Goal: Information Seeking & Learning: Learn about a topic

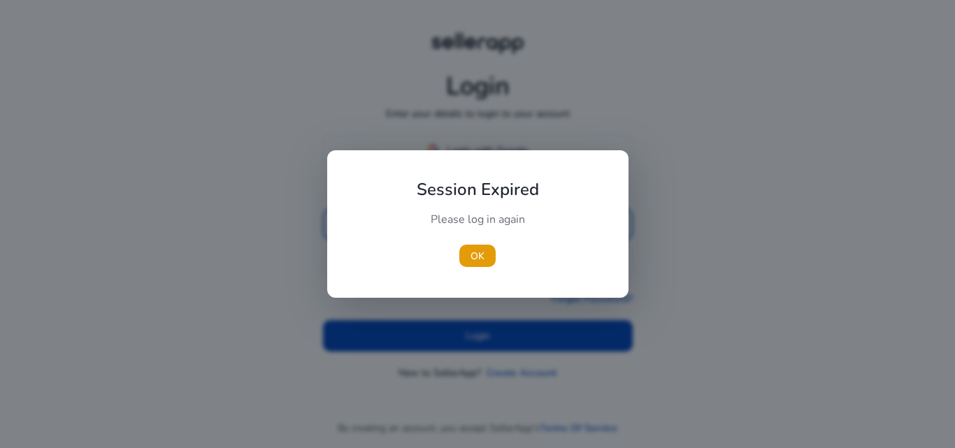
type input "**********"
click at [457, 335] on div at bounding box center [477, 224] width 955 height 448
click at [476, 253] on span "OK" at bounding box center [478, 256] width 14 height 15
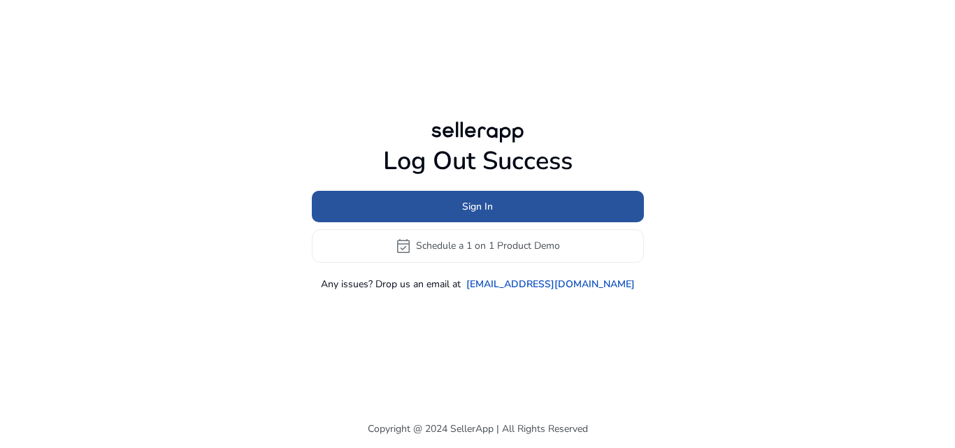
click at [468, 201] on span "Sign In" at bounding box center [477, 206] width 31 height 15
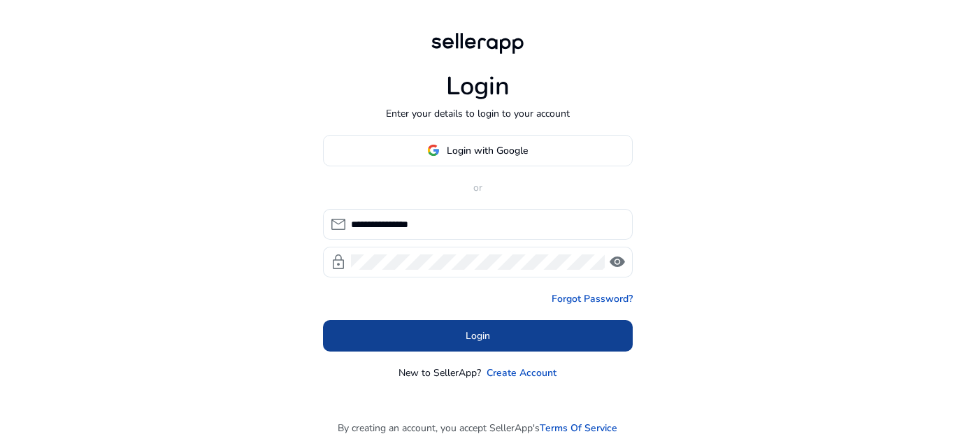
click at [419, 339] on span at bounding box center [478, 336] width 310 height 34
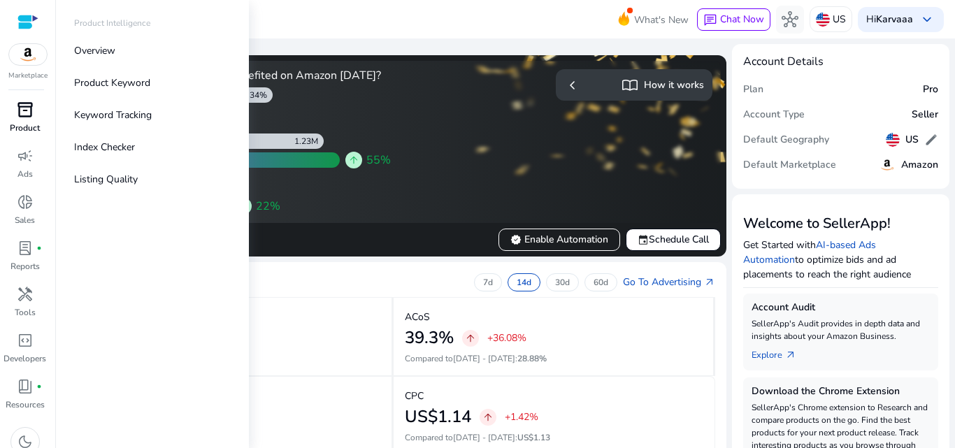
click at [27, 114] on span "inventory_2" at bounding box center [25, 109] width 17 height 17
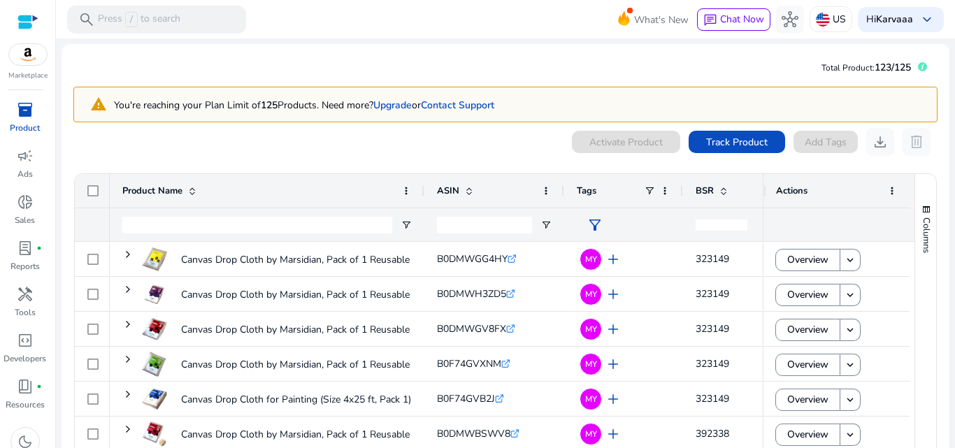
click at [24, 26] on div at bounding box center [27, 22] width 21 height 16
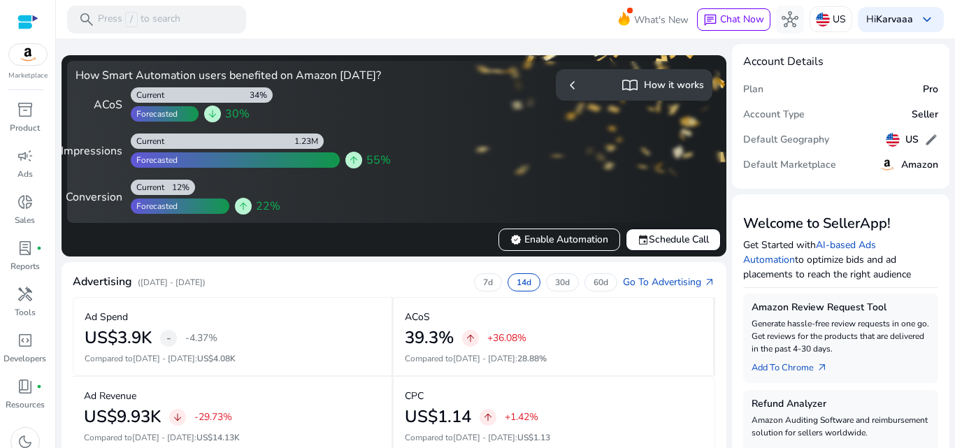
scroll to position [392, 0]
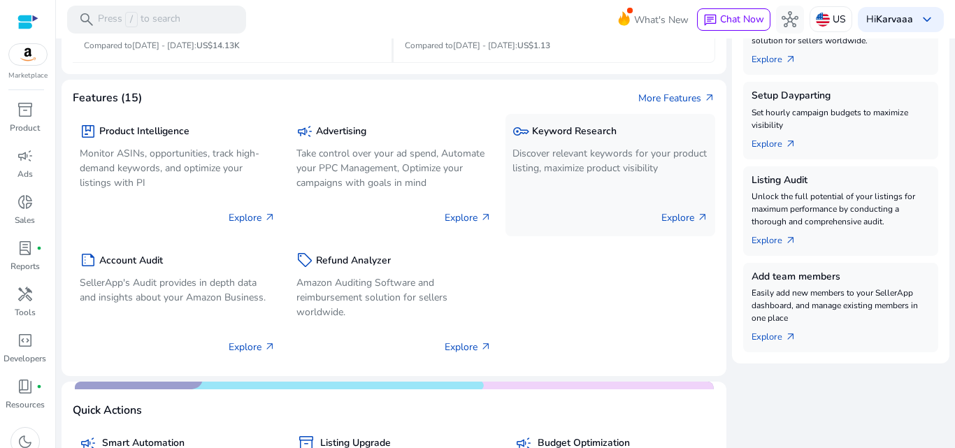
click at [569, 138] on h5 "Keyword Research" at bounding box center [574, 132] width 85 height 12
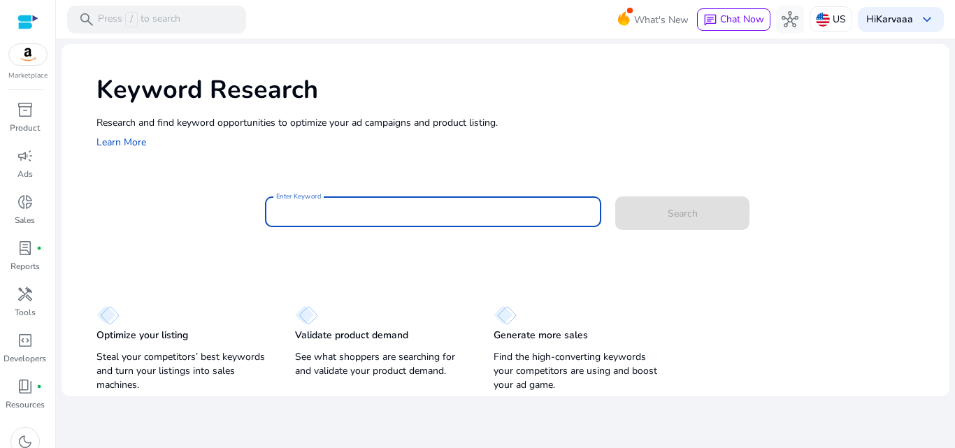
click at [338, 204] on input "Enter Keyword" at bounding box center [433, 211] width 315 height 15
paste input "**********"
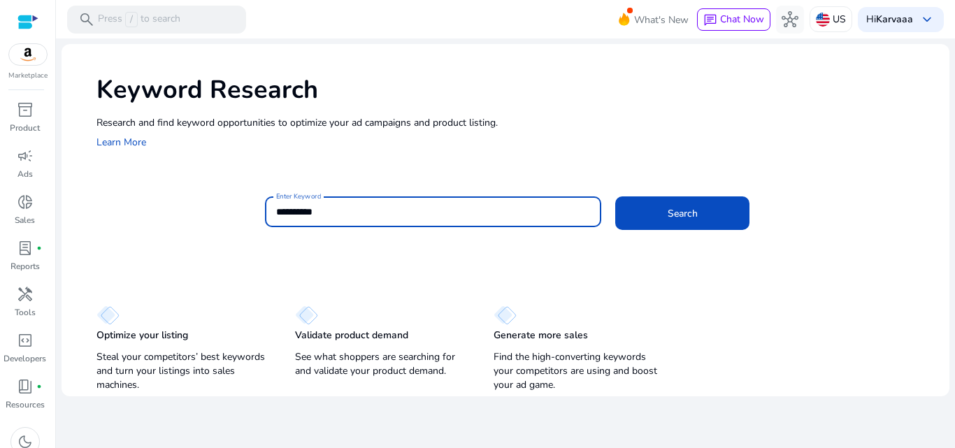
type input "**********"
click at [616, 197] on button "Search" at bounding box center [683, 214] width 134 height 34
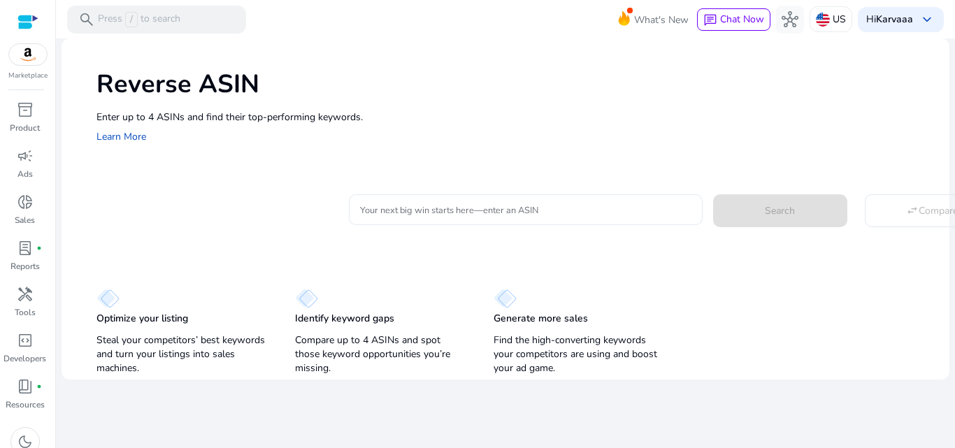
click at [460, 214] on input "Your next big win starts here—enter an ASIN" at bounding box center [526, 209] width 332 height 15
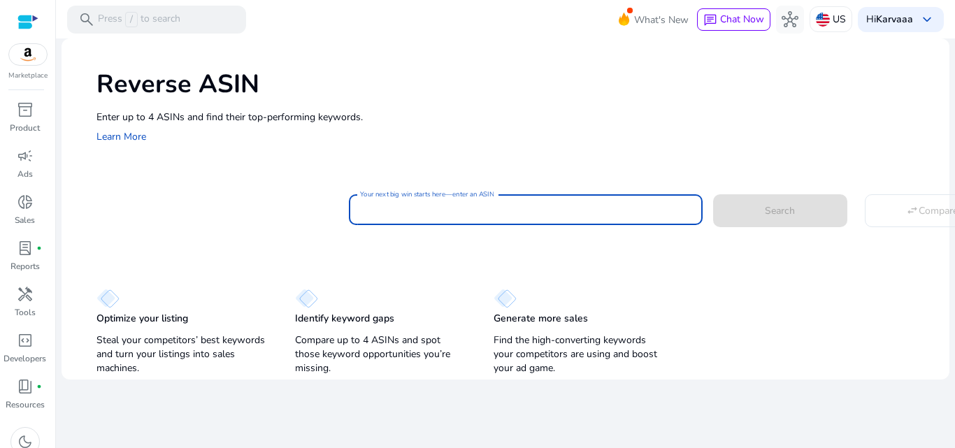
paste input "**********"
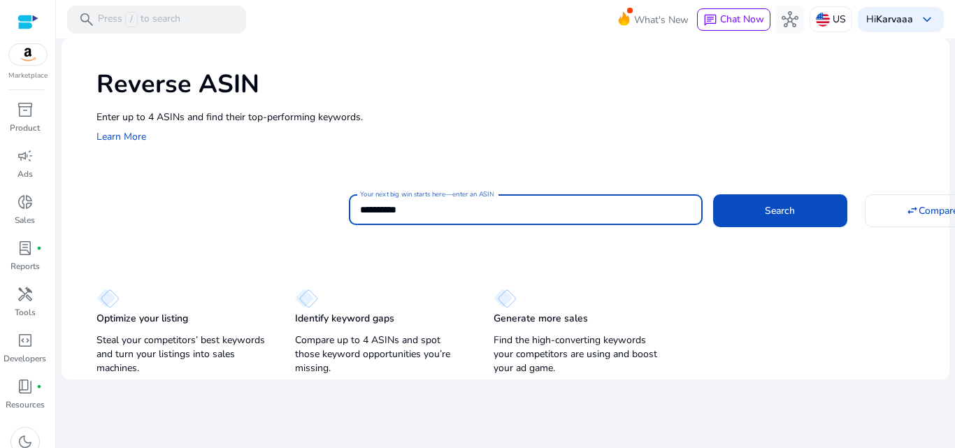
click at [713, 194] on button "Search" at bounding box center [780, 210] width 134 height 32
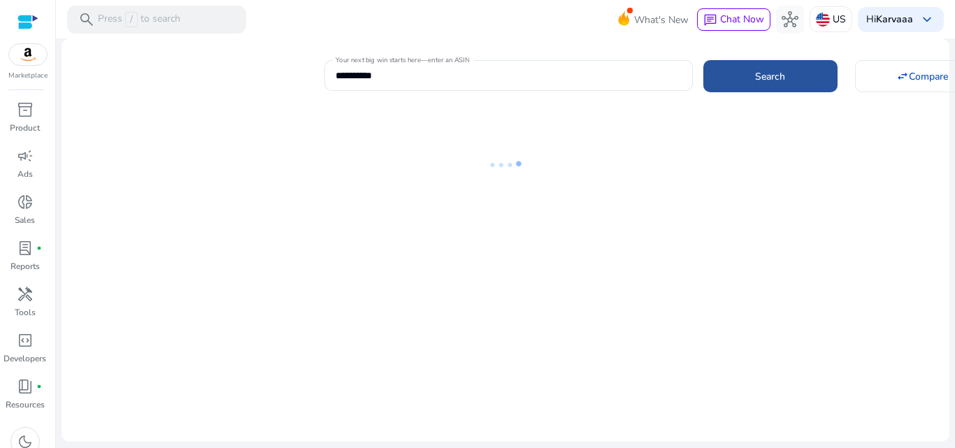
click at [772, 82] on span "Search" at bounding box center [770, 76] width 30 height 15
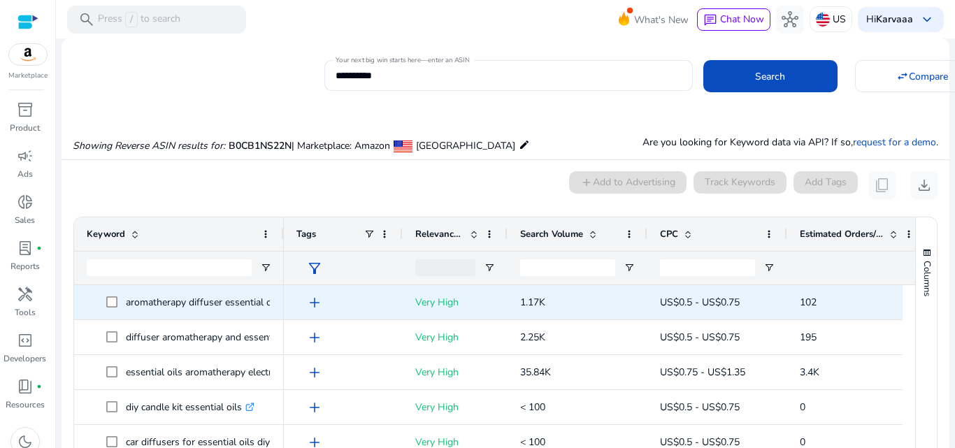
scroll to position [102, 0]
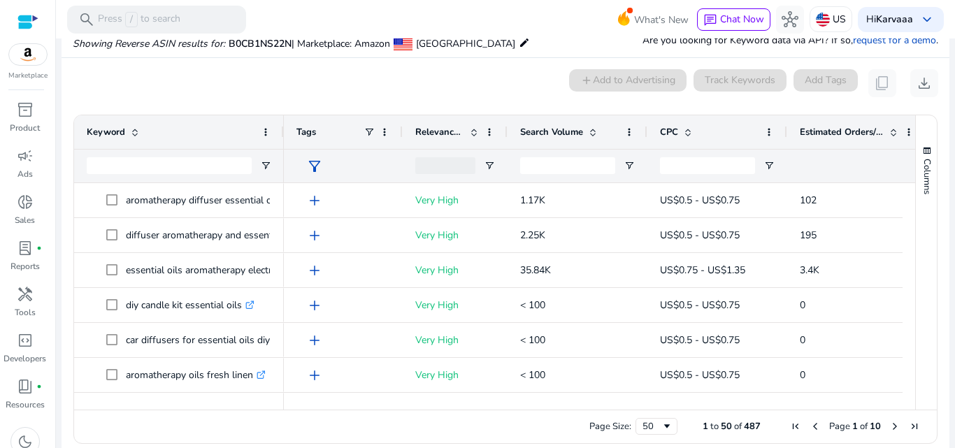
click at [821, 124] on div "Estimated Orders/Month" at bounding box center [849, 132] width 99 height 27
click at [821, 125] on div "Estimated Orders/Month 1" at bounding box center [849, 132] width 99 height 27
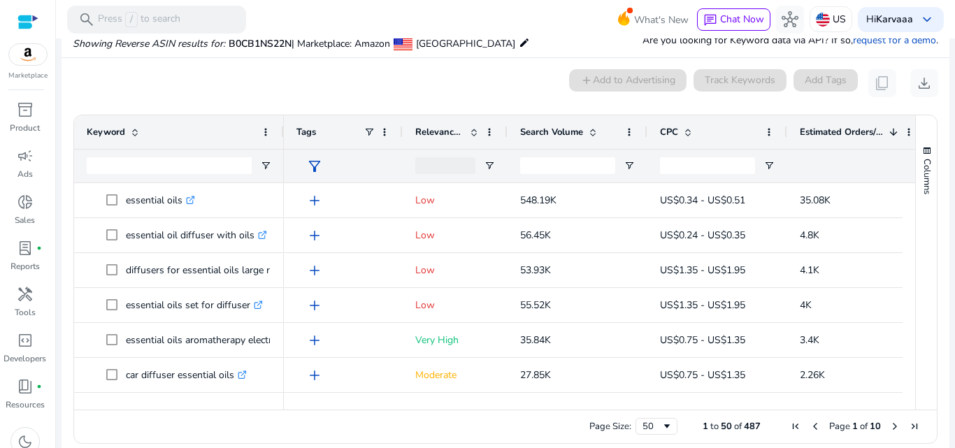
drag, startPoint x: 281, startPoint y: 127, endPoint x: 373, endPoint y: 134, distance: 91.9
click at [286, 134] on div at bounding box center [283, 132] width 6 height 34
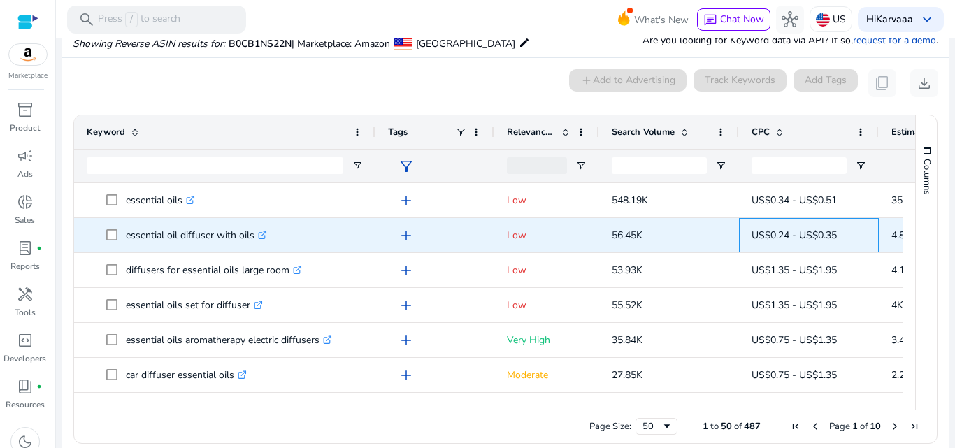
click at [767, 218] on div "US$0.24 - US$0.35" at bounding box center [809, 235] width 140 height 34
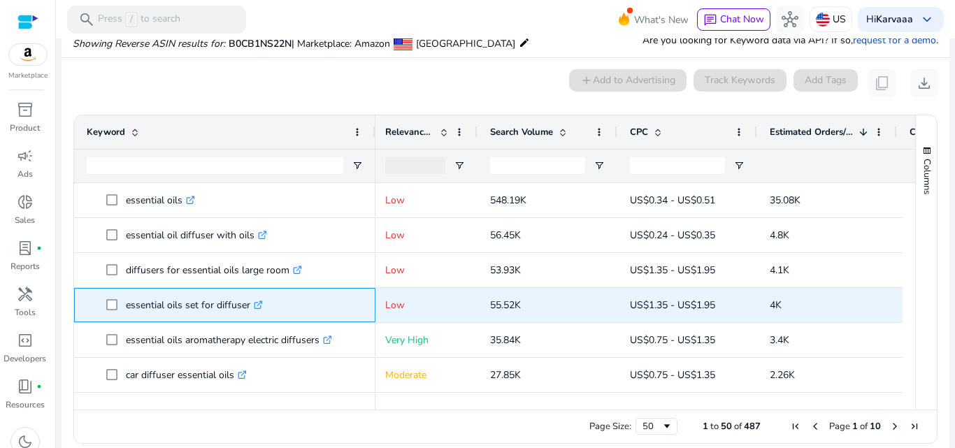
drag, startPoint x: 125, startPoint y: 313, endPoint x: 248, endPoint y: 316, distance: 123.9
click at [248, 316] on span "essential oils set for diffuser .st0{fill:#2c8af8}" at bounding box center [234, 305] width 257 height 29
copy span "essential oils set for diffuser"
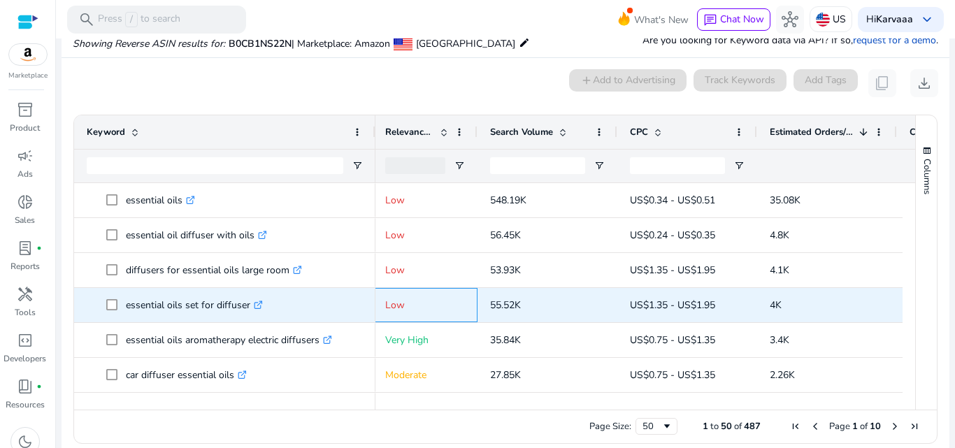
drag, startPoint x: 476, startPoint y: 304, endPoint x: 522, endPoint y: 306, distance: 46.2
click at [522, 306] on div "add Low 55.52K US$1.35 - US$1.95 4K 7.20%" at bounding box center [645, 305] width 783 height 35
copy div "55.52K"
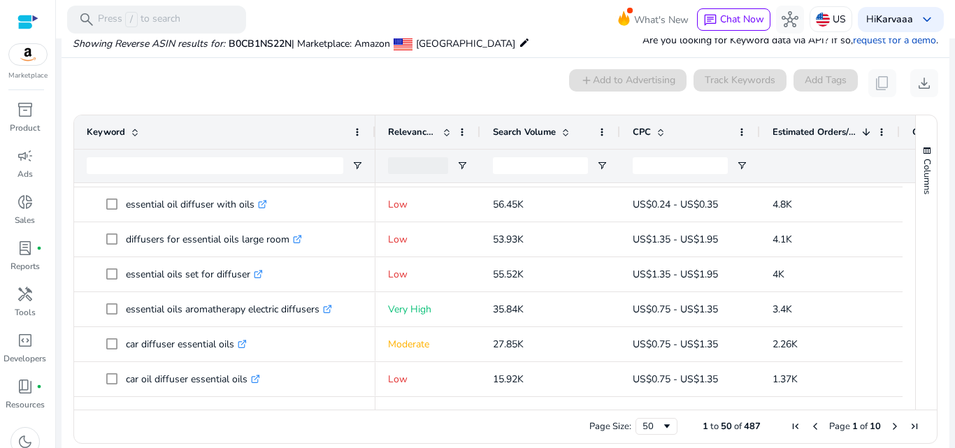
scroll to position [66, 0]
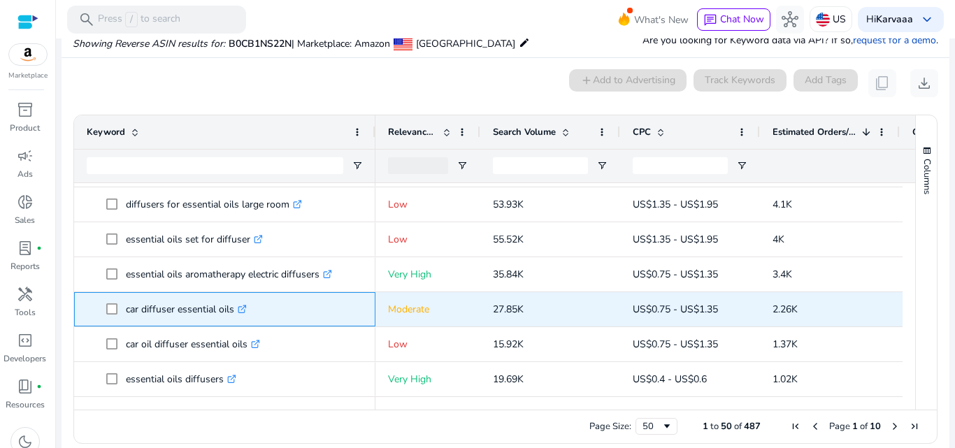
click at [173, 305] on p "car diffuser essential oils .st0{fill:#2c8af8}" at bounding box center [186, 309] width 121 height 29
copy p "car diffuser essential oils"
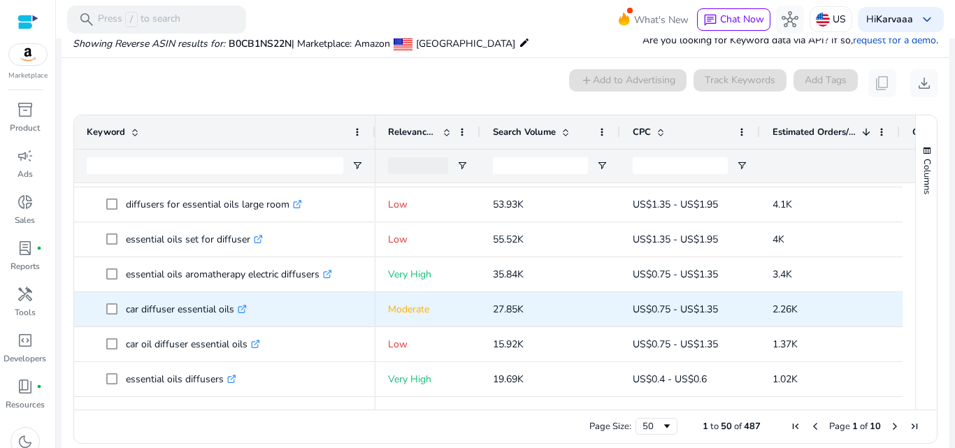
click at [774, 318] on span "2.26K" at bounding box center [830, 309] width 115 height 29
copy span "2.26K"
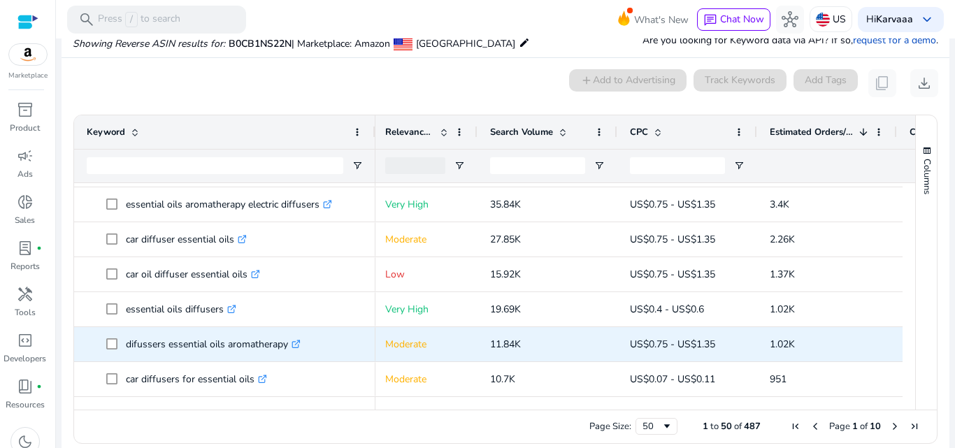
scroll to position [171, 0]
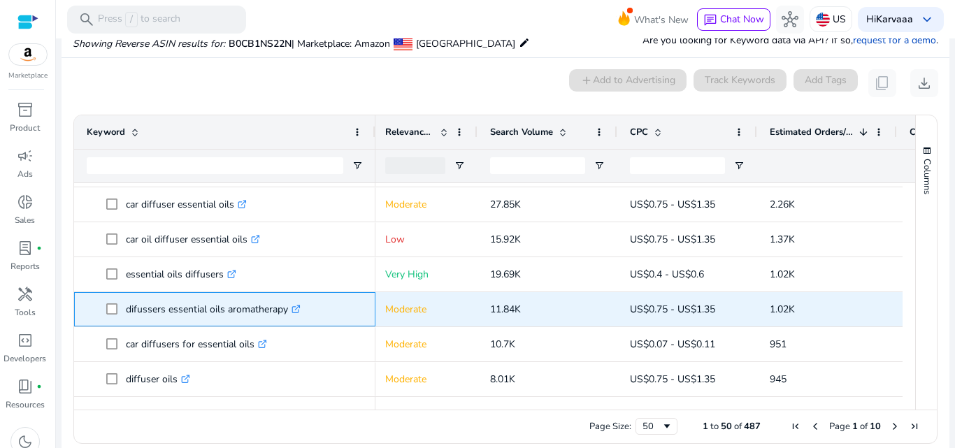
click at [161, 308] on p "difussers essential oils aromatherapy .st0{fill:#2c8af8}" at bounding box center [213, 309] width 175 height 29
copy p "difussers essential oils aromatherapy"
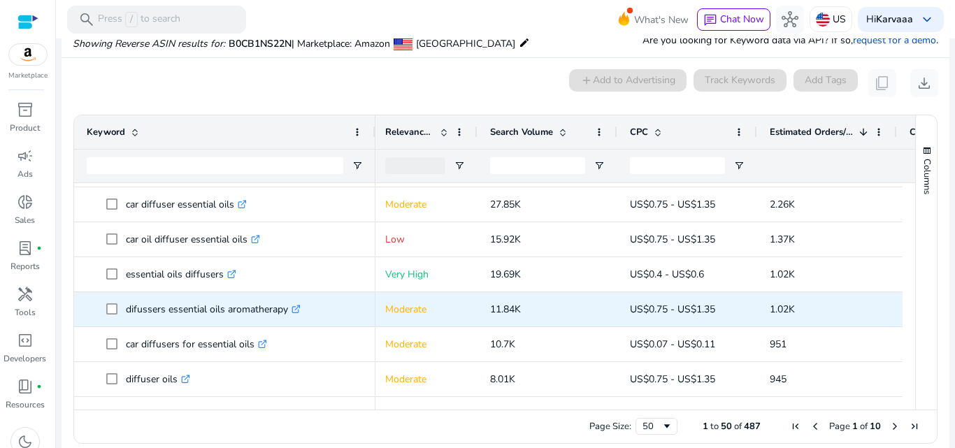
click at [776, 313] on span "1.02K" at bounding box center [782, 309] width 25 height 13
click at [510, 301] on p "11.84K" at bounding box center [547, 309] width 115 height 29
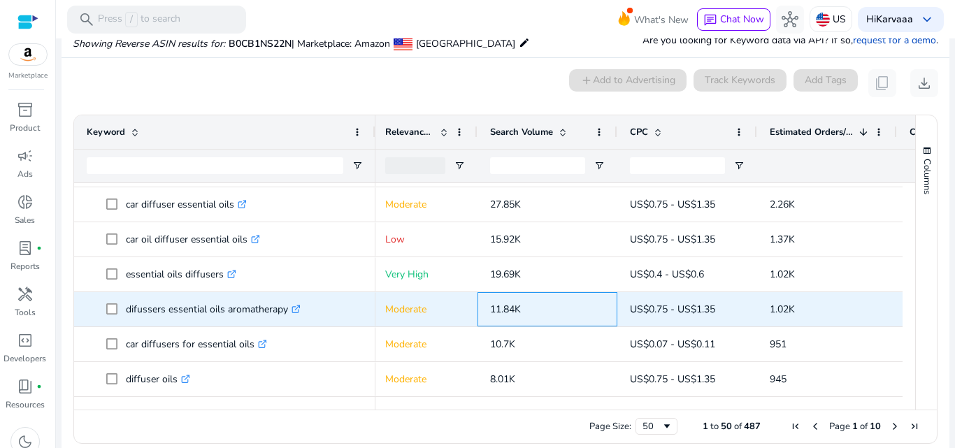
click at [510, 301] on p "11.84K" at bounding box center [547, 309] width 115 height 29
copy span "11.84K"
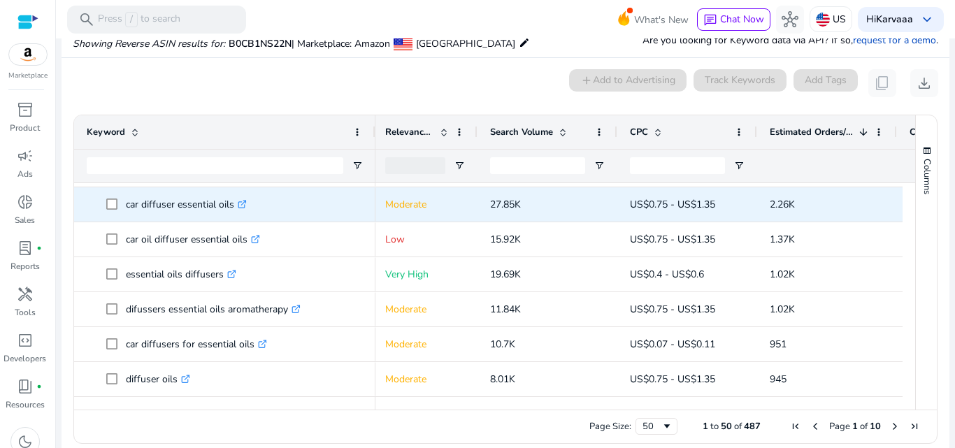
click at [487, 209] on div "27.85K" at bounding box center [548, 204] width 140 height 34
copy span "27.85K"
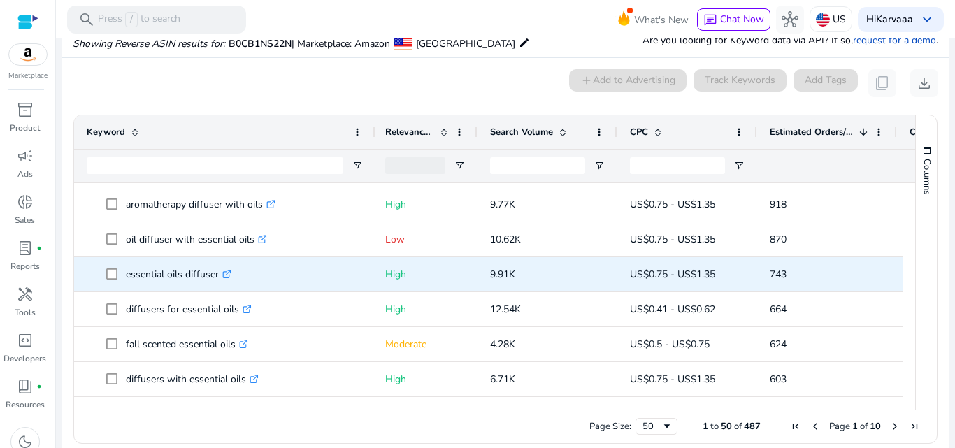
scroll to position [0, 0]
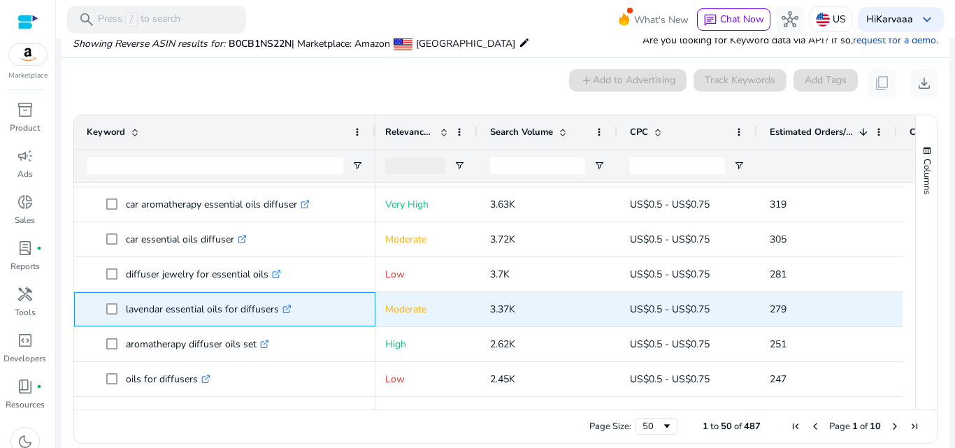
click at [185, 315] on p "lavendar essential oils for diffusers .st0{fill:#2c8af8}" at bounding box center [209, 309] width 166 height 29
copy p "lavendar essential oils for diffusers"
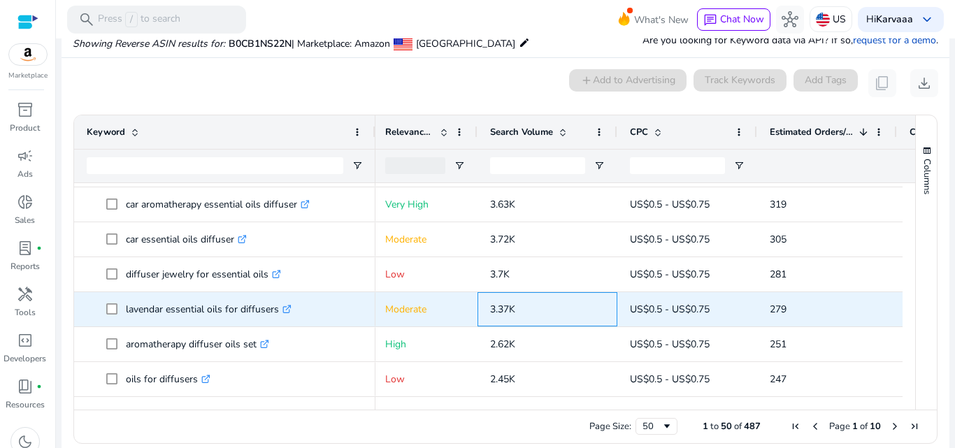
click at [500, 308] on span "3.37K" at bounding box center [502, 309] width 25 height 13
copy span "3.37K"
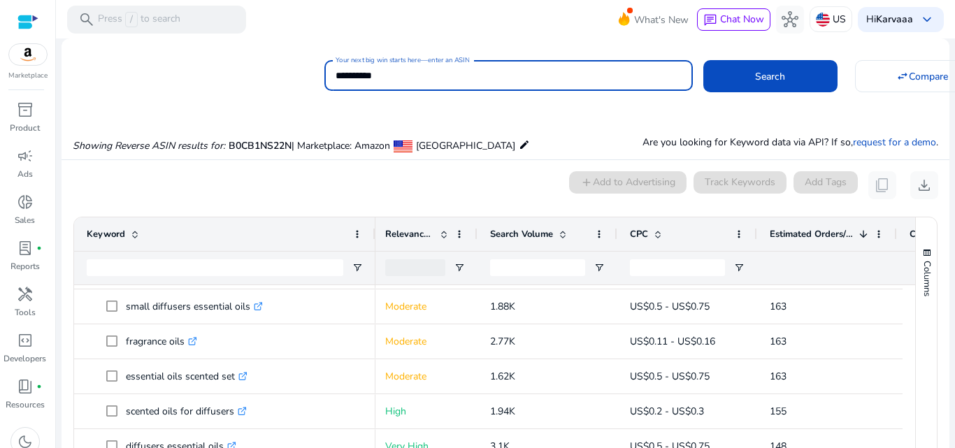
drag, startPoint x: 501, startPoint y: 73, endPoint x: 500, endPoint y: 80, distance: 7.0
click at [501, 73] on input "**********" at bounding box center [509, 75] width 346 height 15
type input "*"
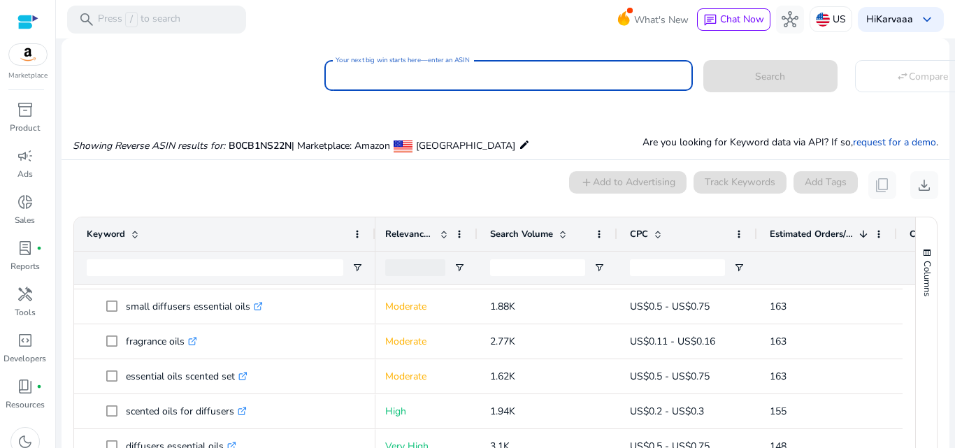
paste input "**********"
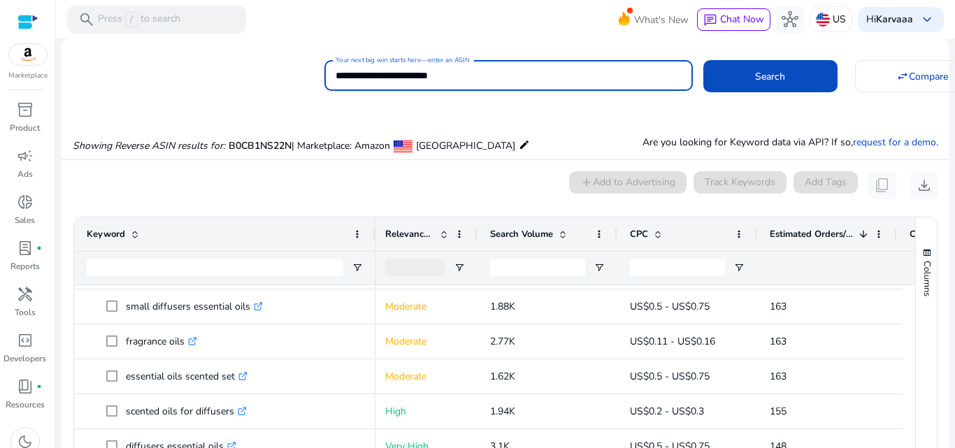
type input "**********"
click at [704, 60] on button "Search" at bounding box center [771, 76] width 134 height 32
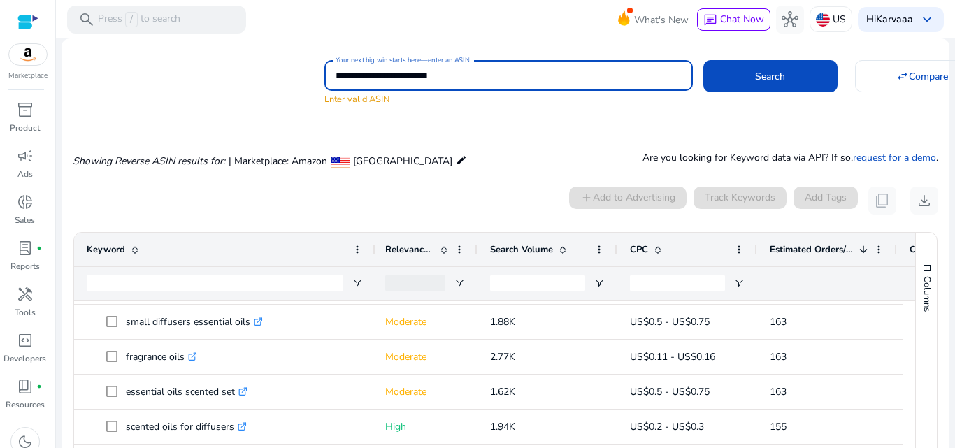
click at [704, 60] on button "Search" at bounding box center [771, 76] width 134 height 32
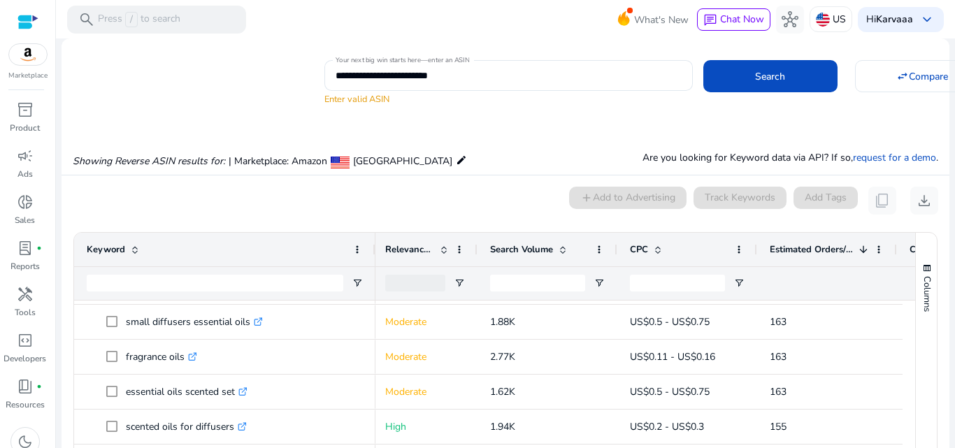
click at [17, 76] on p "Marketplace" at bounding box center [27, 76] width 39 height 10
click at [22, 64] on img at bounding box center [28, 54] width 38 height 21
click at [17, 19] on div at bounding box center [27, 22] width 21 height 16
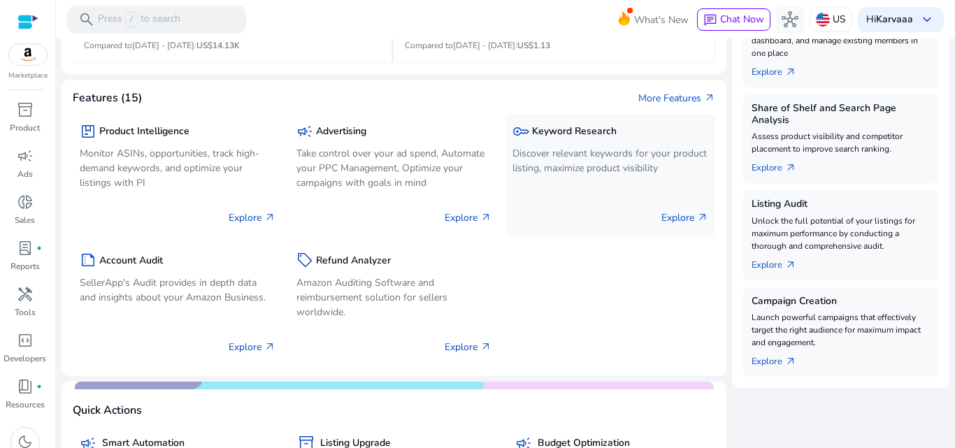
click at [547, 161] on p "Discover relevant keywords for your product listing, maximize product visibility" at bounding box center [611, 160] width 196 height 29
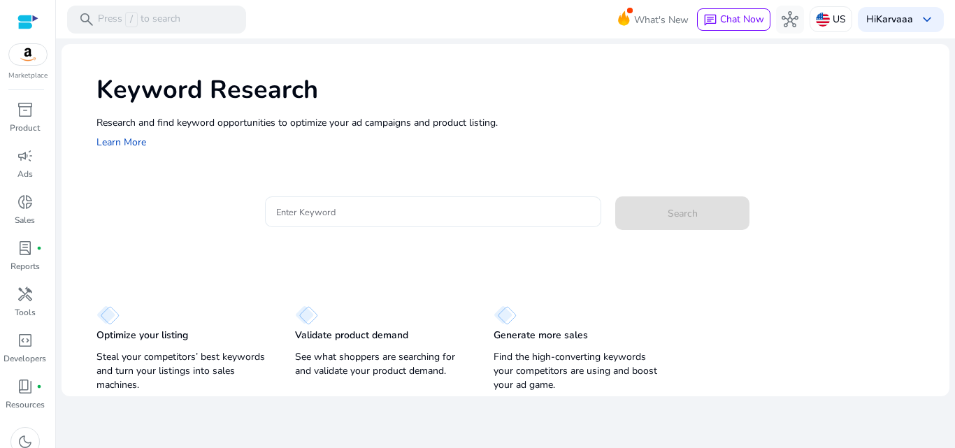
click at [438, 208] on input "Enter Keyword" at bounding box center [433, 211] width 315 height 15
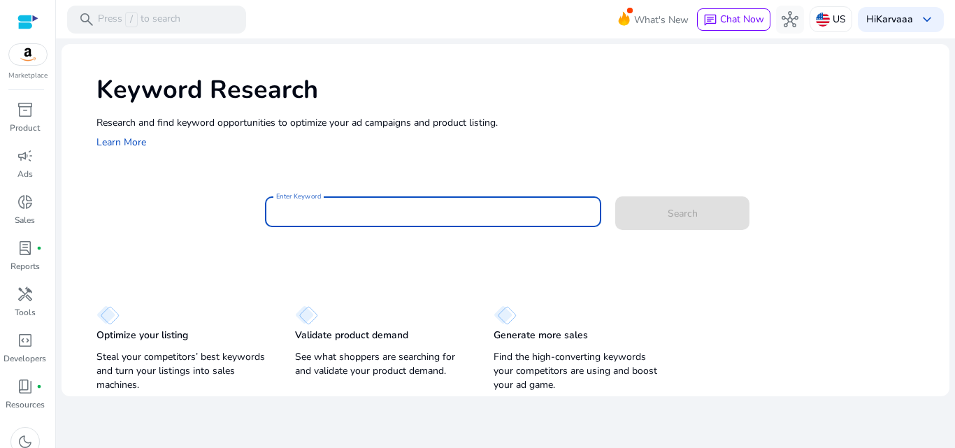
paste input "**********"
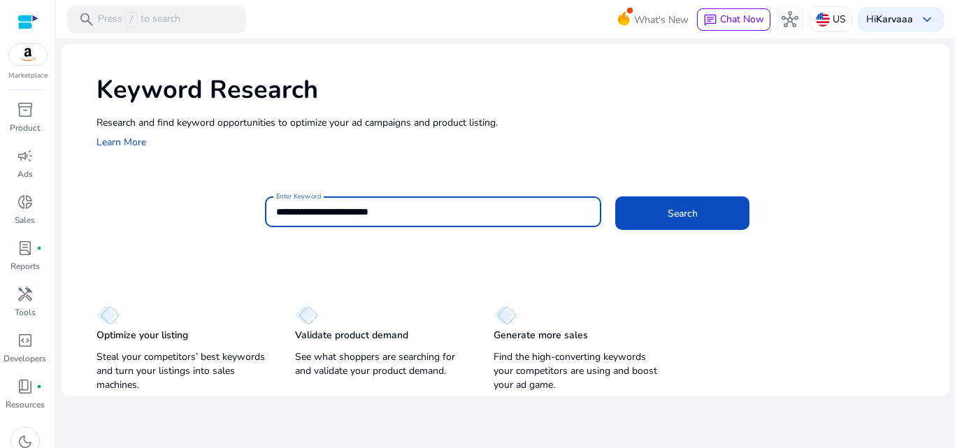
type input "**********"
click at [616, 197] on button "Search" at bounding box center [683, 214] width 134 height 34
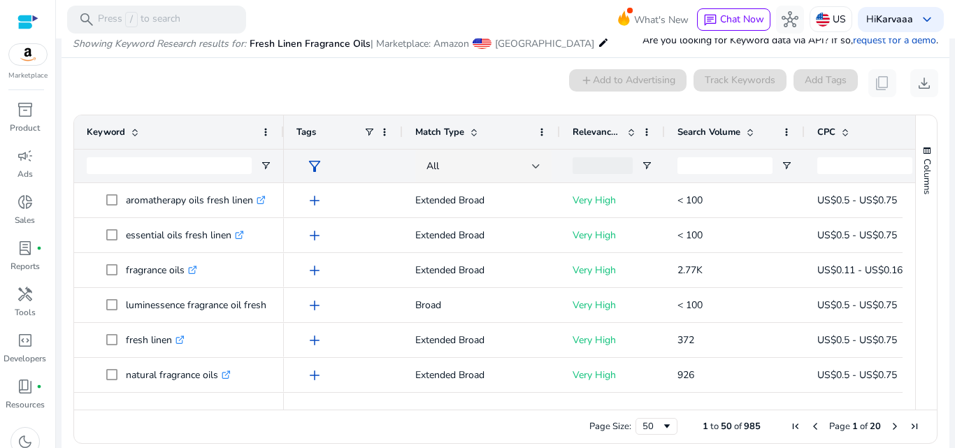
click at [581, 125] on div "Relevance Score" at bounding box center [605, 132] width 64 height 27
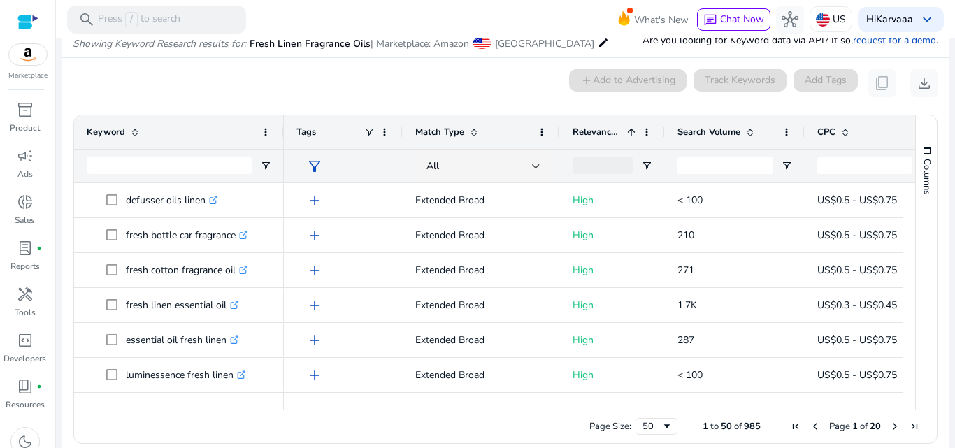
click at [581, 125] on div "Relevance Score 1" at bounding box center [605, 132] width 64 height 27
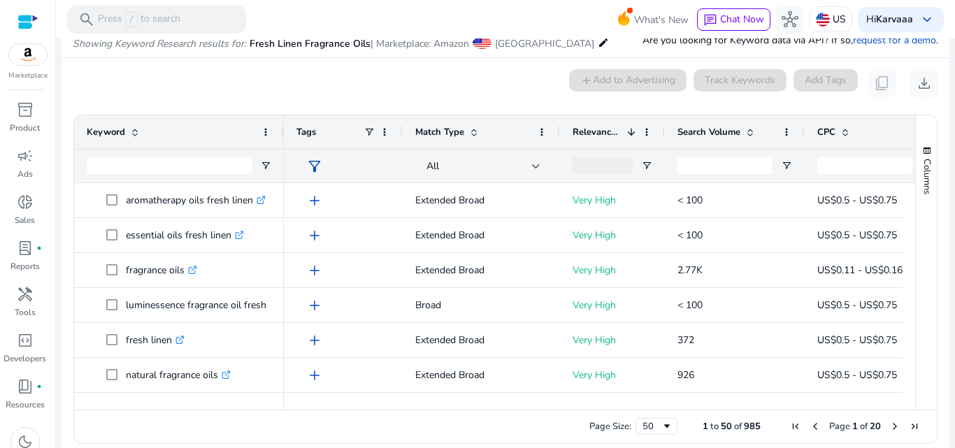
click at [581, 125] on div "Relevance Score 1" at bounding box center [605, 132] width 64 height 27
click at [713, 131] on span "Search Volume" at bounding box center [709, 132] width 63 height 13
click at [712, 149] on div at bounding box center [735, 166] width 140 height 34
click at [711, 141] on div "Search Volume 1" at bounding box center [727, 132] width 99 height 27
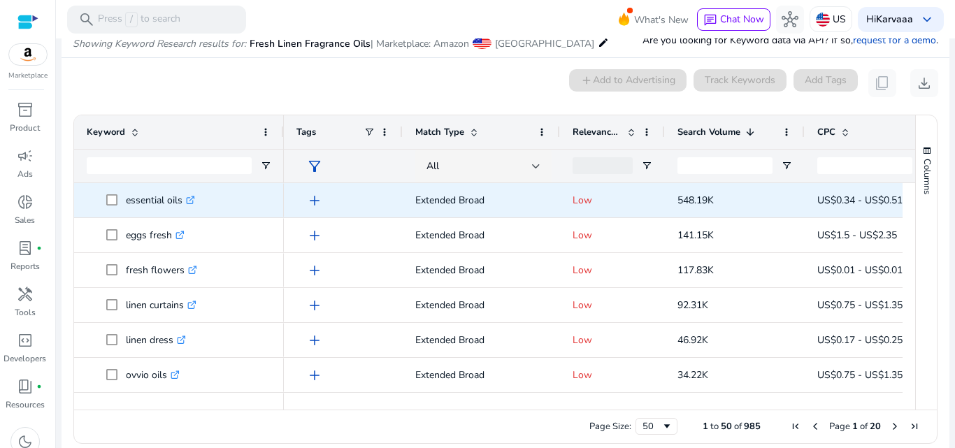
click at [227, 206] on span "essential oils .st0{fill:#2c8af8}" at bounding box center [188, 200] width 165 height 29
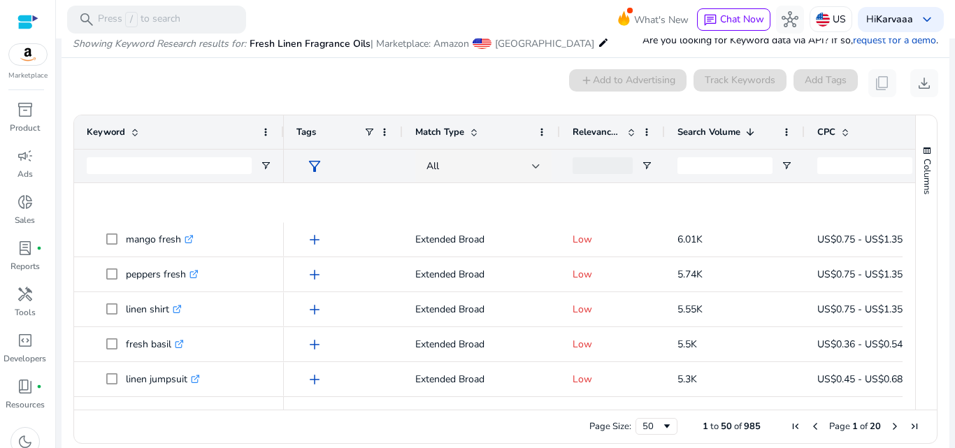
scroll to position [1535, 0]
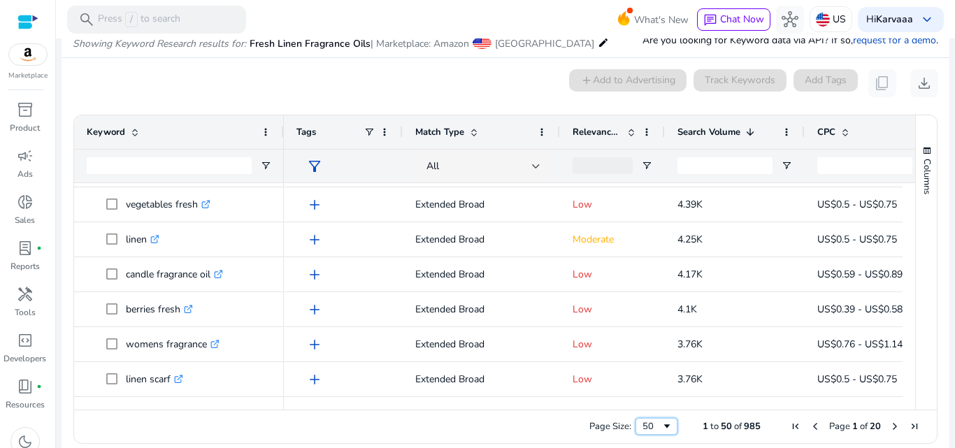
click at [636, 423] on div "50" at bounding box center [657, 426] width 42 height 17
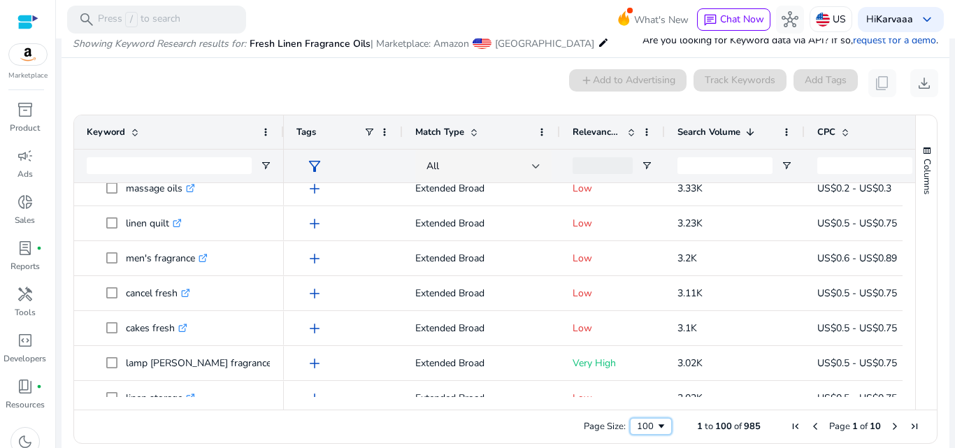
scroll to position [1842, 0]
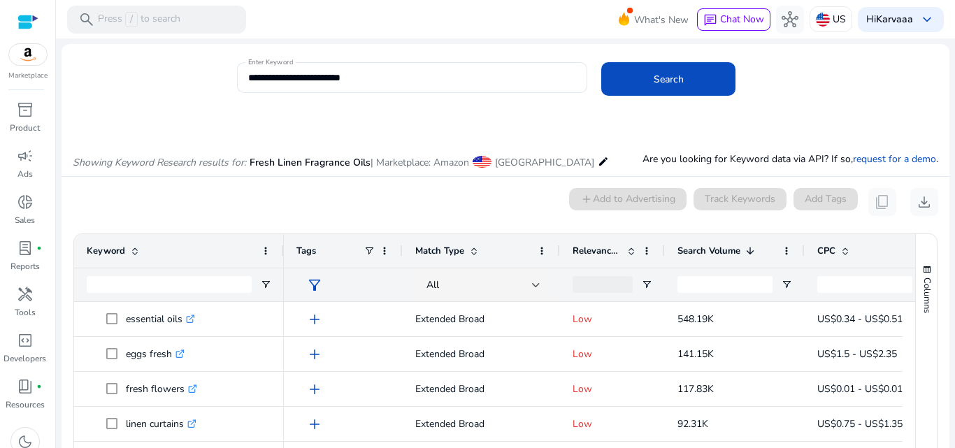
scroll to position [119, 0]
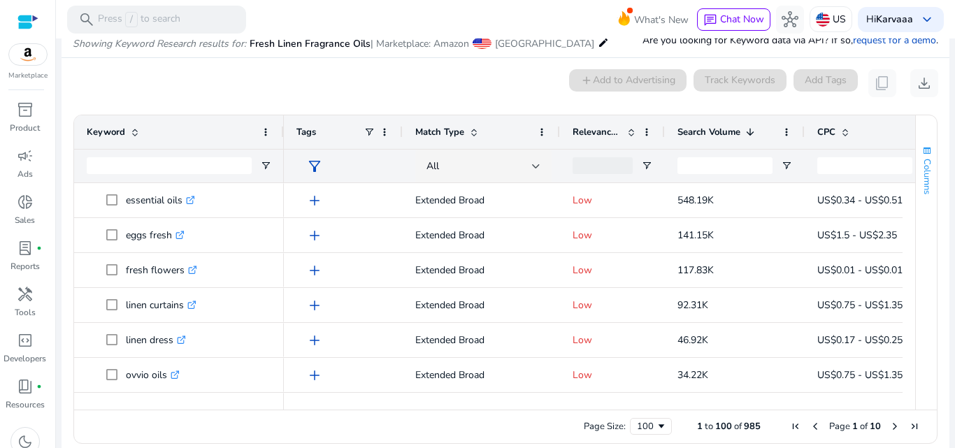
click at [916, 199] on button "Columns" at bounding box center [926, 170] width 21 height 76
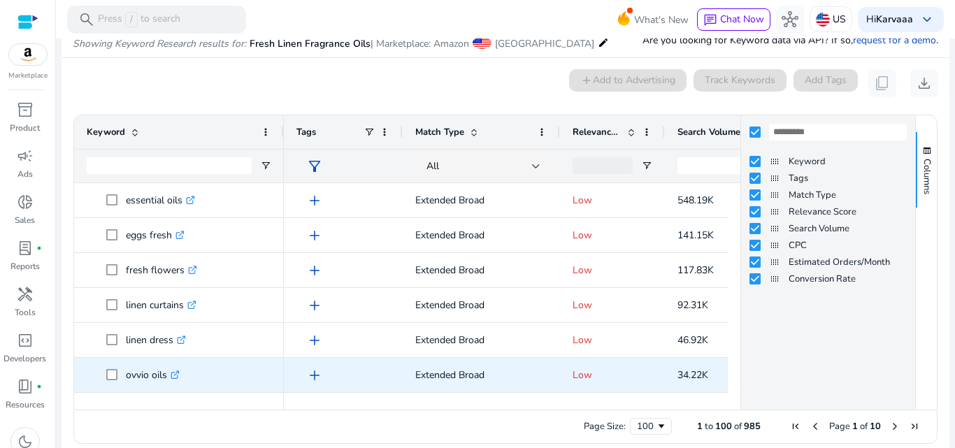
click at [611, 368] on p "Low" at bounding box center [613, 375] width 80 height 29
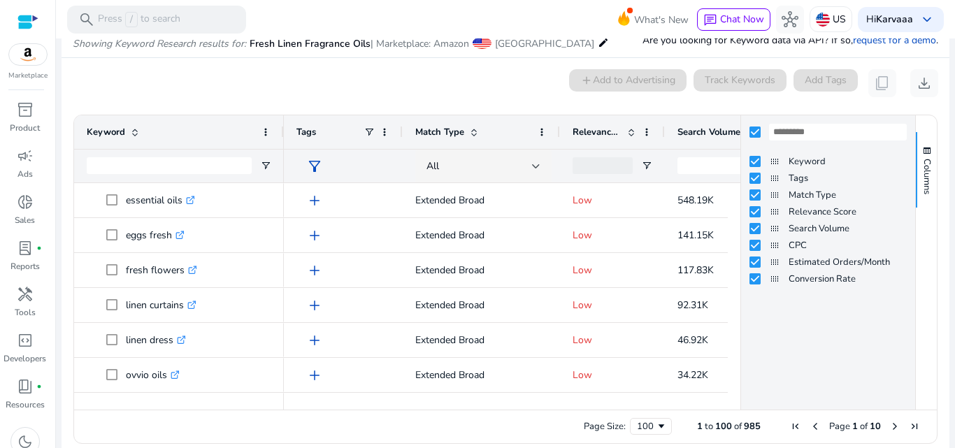
click at [414, 426] on div "Page Size: 100 1 to 100 of 985 Page 1 of 10" at bounding box center [505, 427] width 863 height 34
click at [414, 427] on div "Page Size: 100 1 to 100 of 985 Page 1 of 10" at bounding box center [505, 427] width 863 height 34
click at [434, 86] on div "0 keyword(s) selected add Add to Advertising Track Keywords Add Tags content_co…" at bounding box center [506, 83] width 866 height 28
click at [384, 83] on div "0 keyword(s) selected add Add to Advertising Track Keywords Add Tags content_co…" at bounding box center [506, 83] width 866 height 28
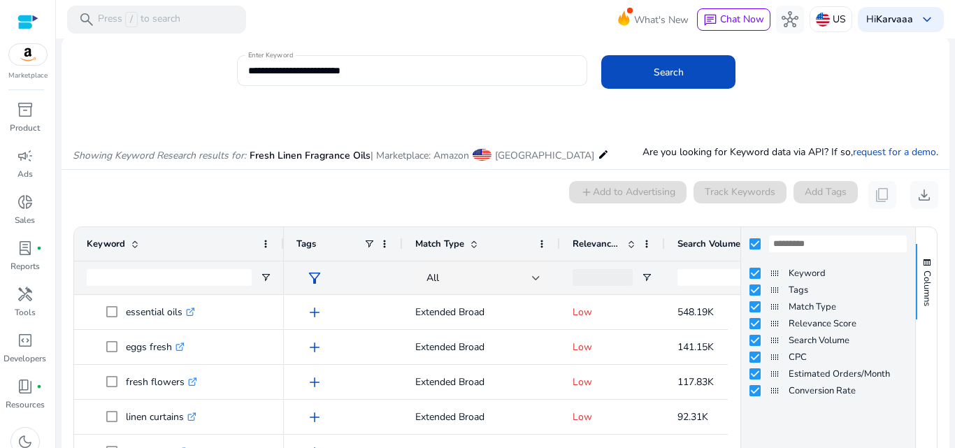
scroll to position [0, 0]
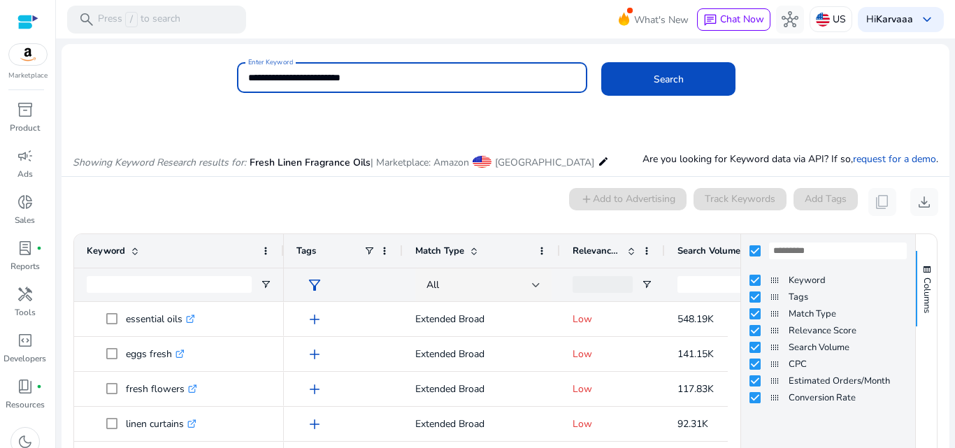
click at [323, 76] on input "**********" at bounding box center [412, 77] width 329 height 15
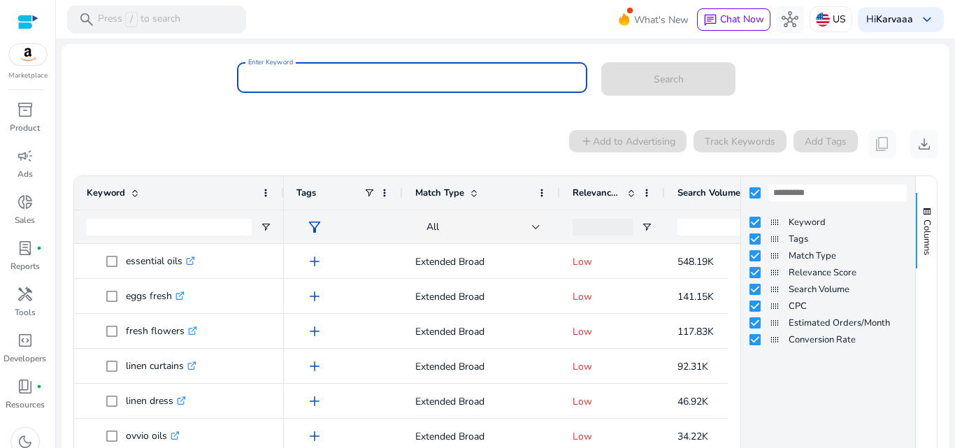
paste input "**********"
type input "**********"
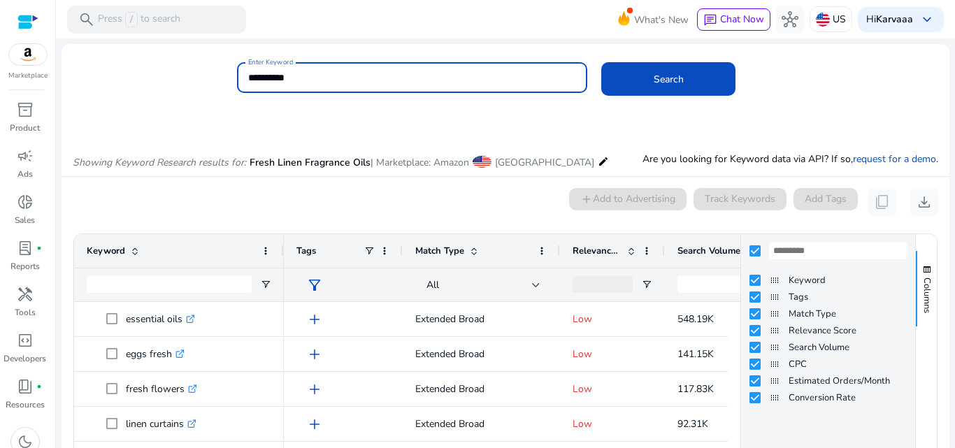
click button "Search" at bounding box center [669, 79] width 134 height 34
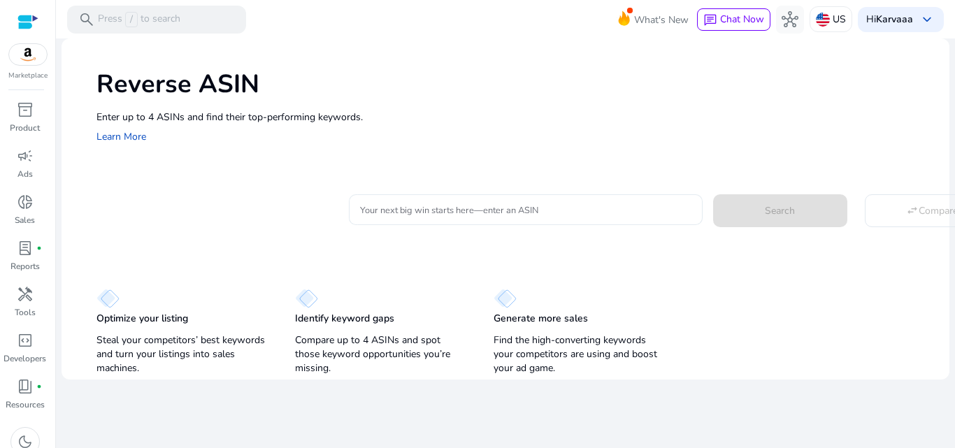
click at [377, 212] on input "Your next big win starts here—enter an ASIN" at bounding box center [526, 209] width 332 height 15
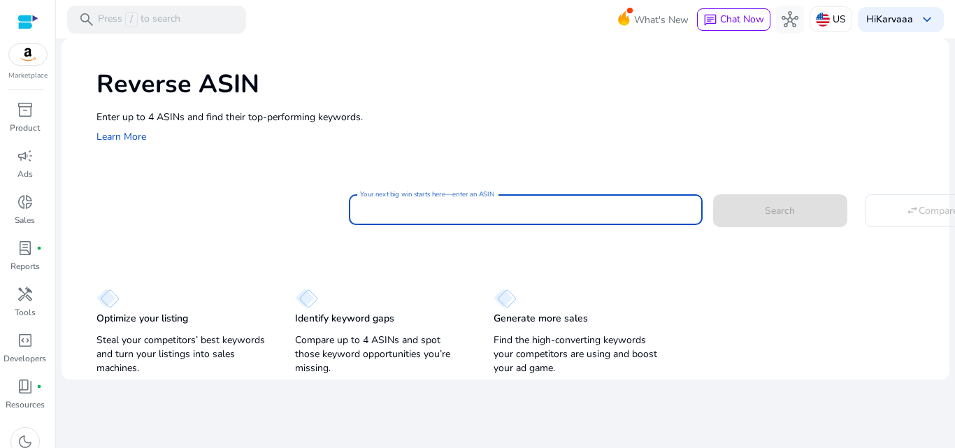
paste input "**********"
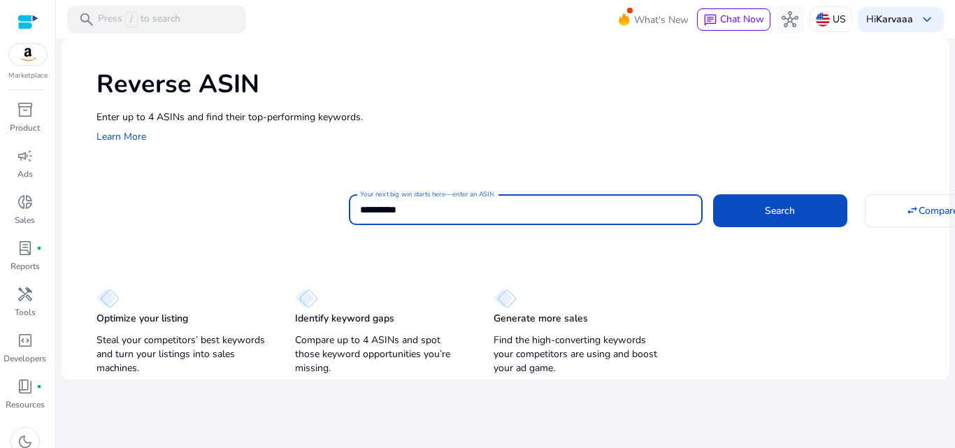
type input "**********"
click at [713, 194] on button "Search" at bounding box center [780, 210] width 134 height 32
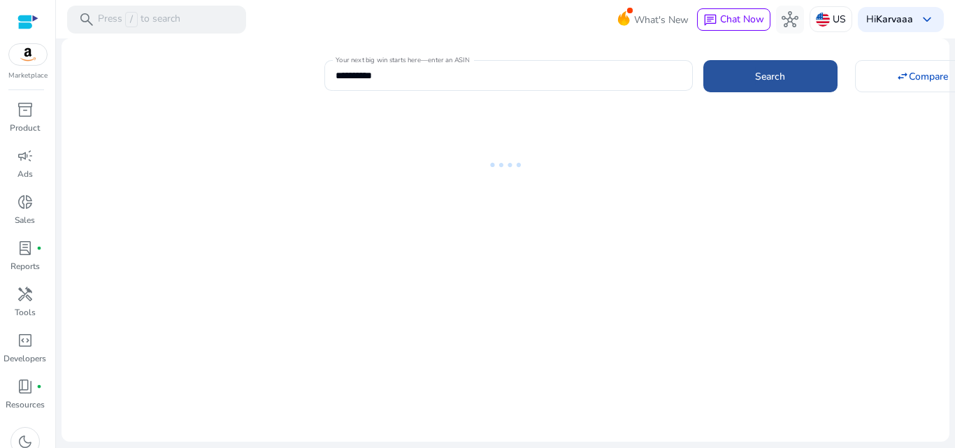
click at [739, 73] on span at bounding box center [771, 76] width 134 height 34
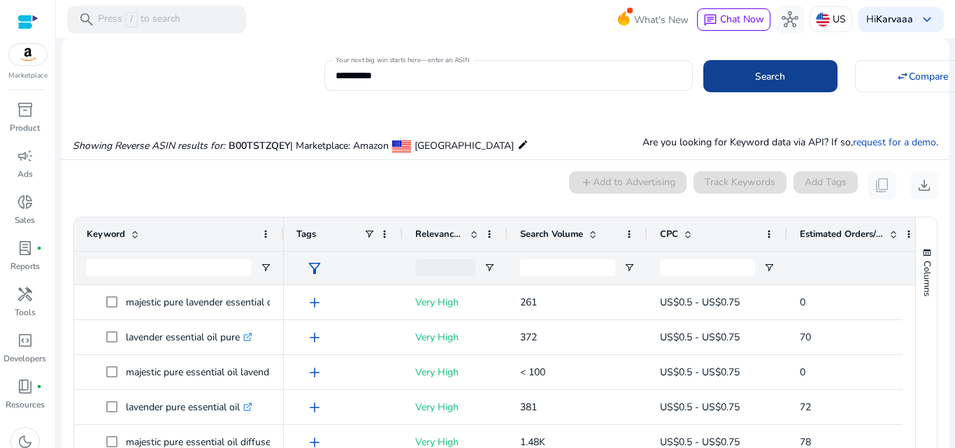
scroll to position [102, 0]
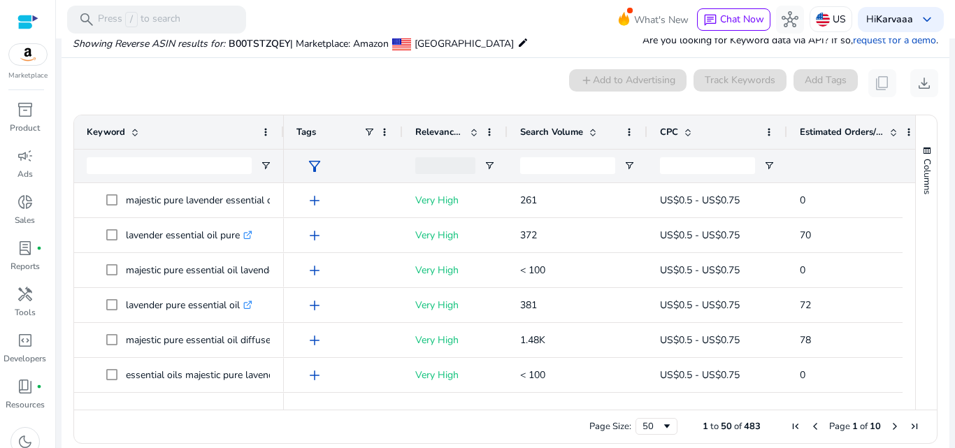
click at [590, 127] on span at bounding box center [593, 132] width 11 height 11
click at [560, 126] on span "Search Volume" at bounding box center [551, 132] width 63 height 13
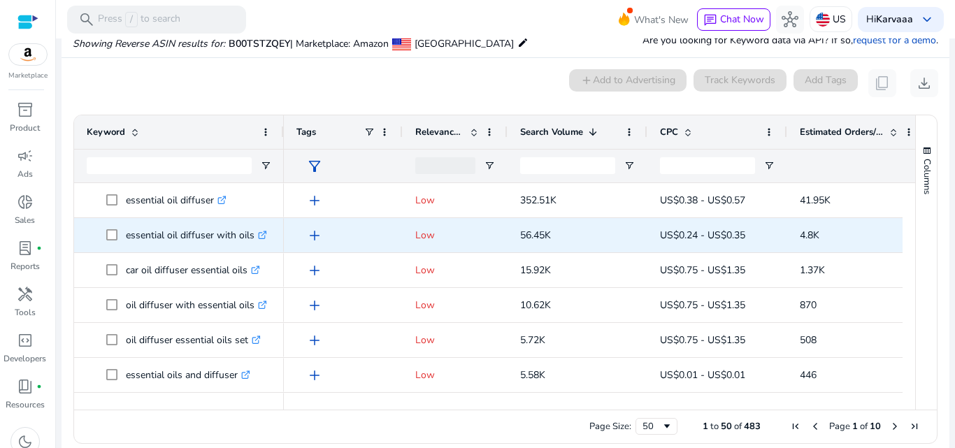
click at [173, 234] on p "essential oil diffuser with oils .st0{fill:#2c8af8}" at bounding box center [196, 235] width 141 height 29
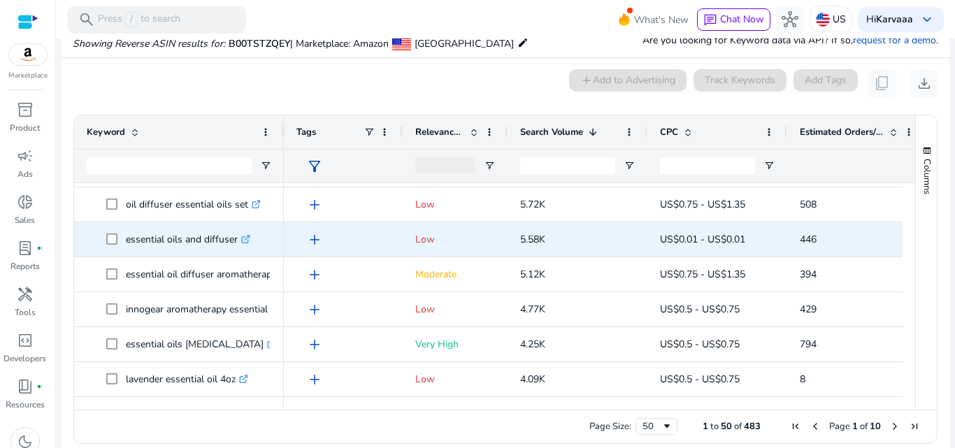
scroll to position [171, 0]
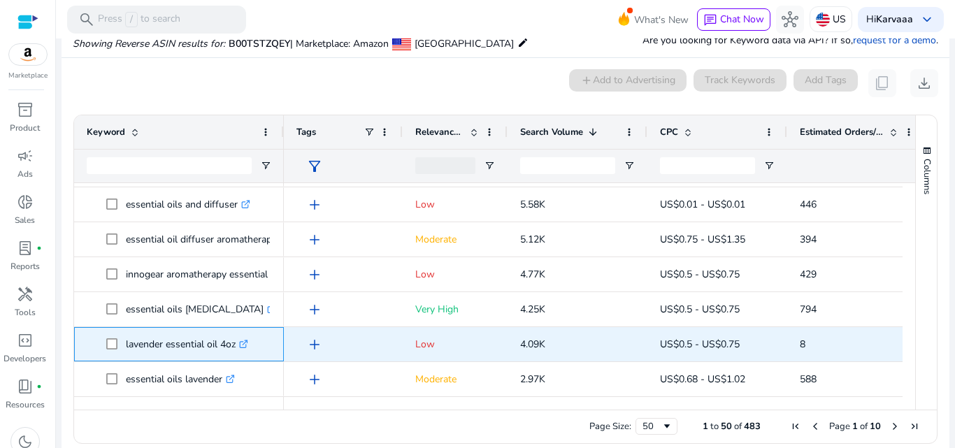
drag, startPoint x: 122, startPoint y: 346, endPoint x: 220, endPoint y: 345, distance: 98.6
click at [220, 345] on span "lavender essential oil 4oz .st0{fill:#2c8af8}" at bounding box center [188, 344] width 165 height 29
copy span "lavender essential oil"
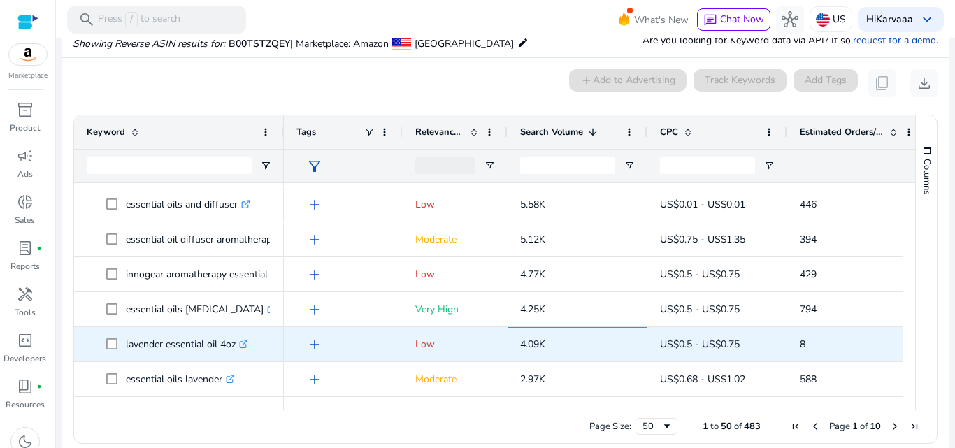
drag, startPoint x: 513, startPoint y: 348, endPoint x: 547, endPoint y: 348, distance: 33.6
click at [547, 348] on div "4.09K" at bounding box center [578, 344] width 140 height 34
copy span "4.09K"
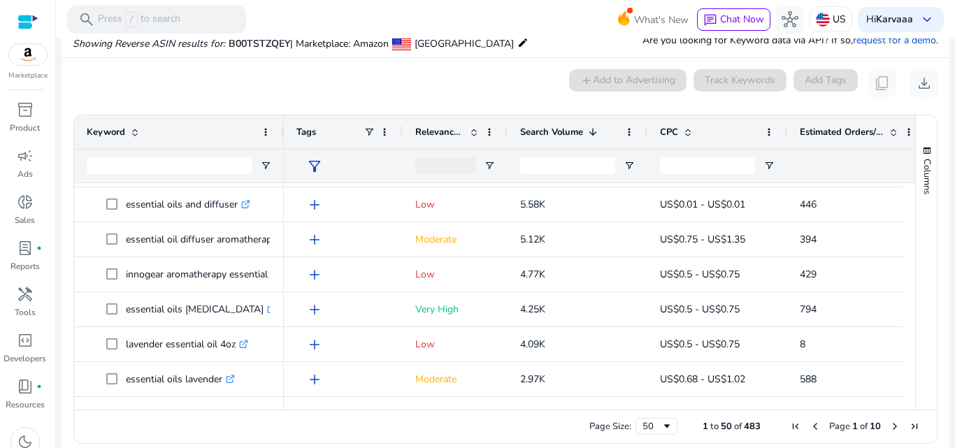
scroll to position [206, 0]
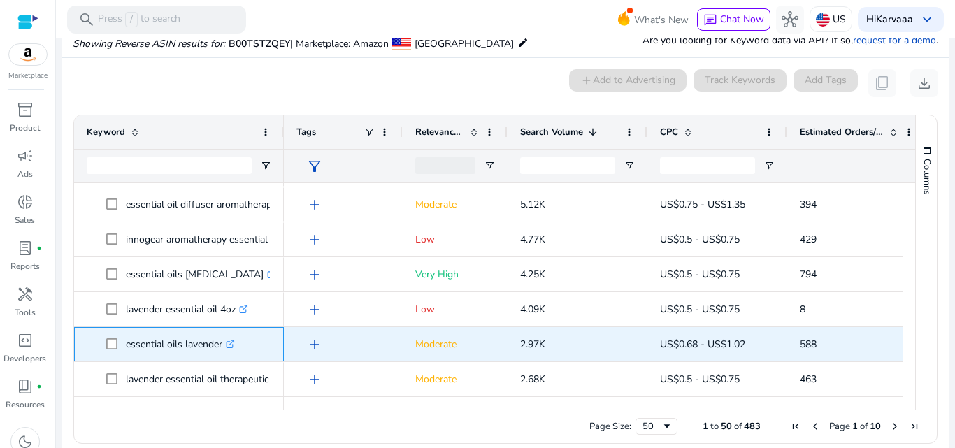
drag, startPoint x: 120, startPoint y: 348, endPoint x: 226, endPoint y: 348, distance: 105.6
click at [226, 348] on span "essential oils lavender .st0{fill:#2c8af8}" at bounding box center [188, 344] width 165 height 29
copy span "essential oils lavender"
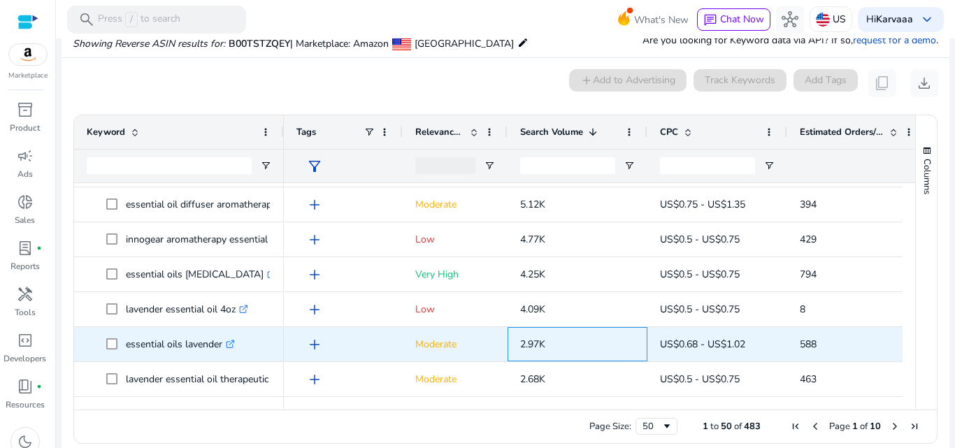
drag, startPoint x: 513, startPoint y: 349, endPoint x: 548, endPoint y: 348, distance: 35.0
click at [548, 348] on div "2.97K" at bounding box center [578, 344] width 140 height 34
copy span "2.97K"
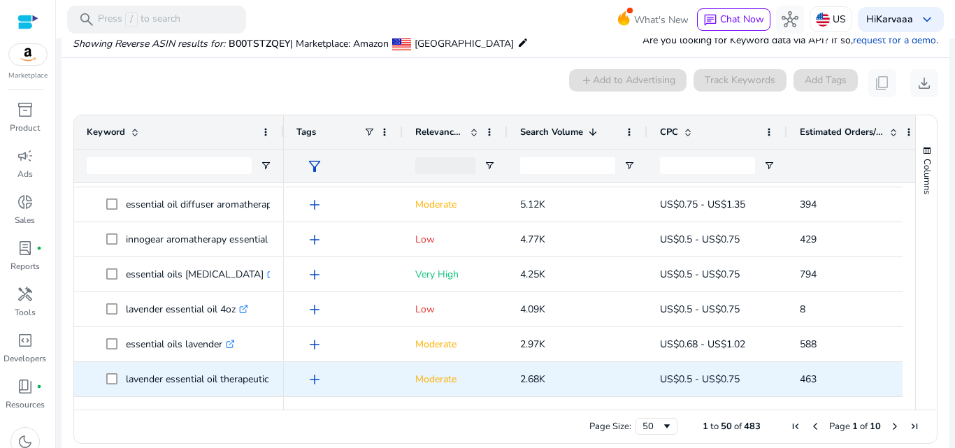
click at [152, 383] on p "lavender essential oil therapeutic grade .st0{fill:#2c8af8}" at bounding box center [217, 379] width 183 height 29
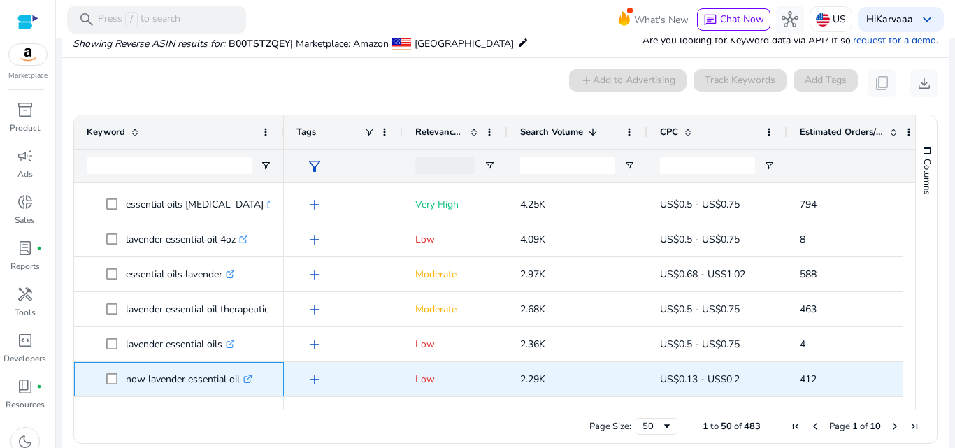
scroll to position [276, 0]
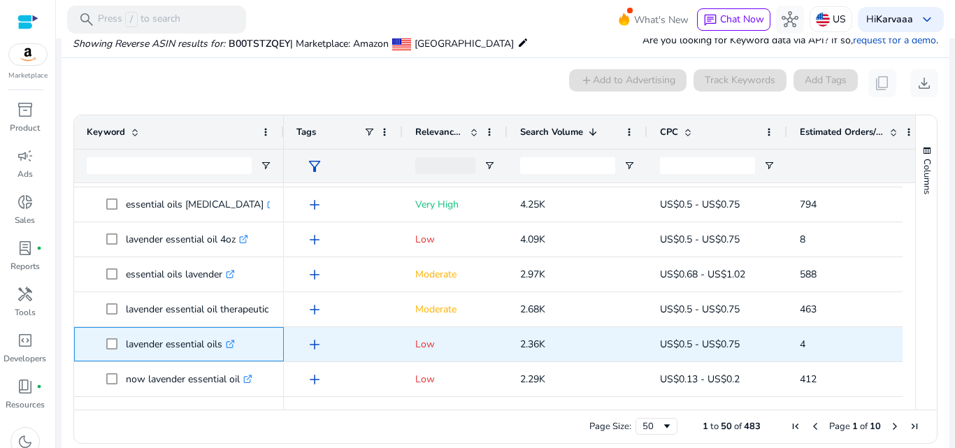
drag, startPoint x: 120, startPoint y: 344, endPoint x: 232, endPoint y: 346, distance: 111.2
click at [232, 346] on span "lavender essential oils .st0{fill:#2c8af8}" at bounding box center [188, 344] width 165 height 29
copy span "lavender essential oils"
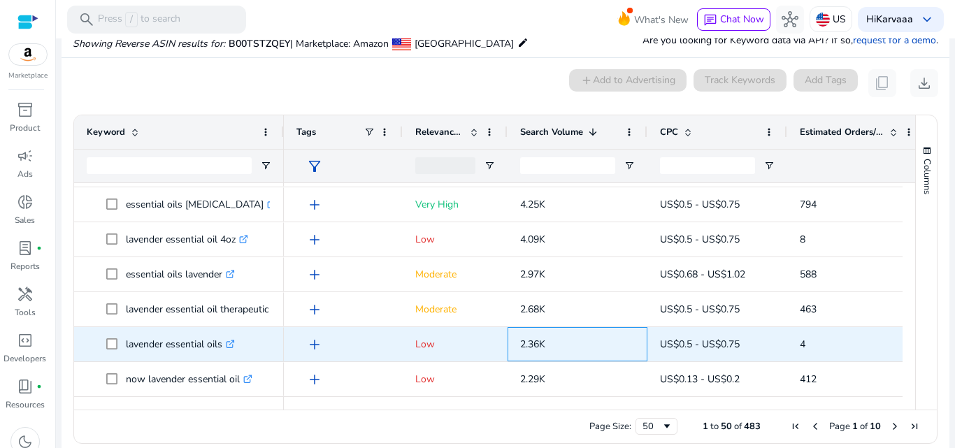
drag, startPoint x: 512, startPoint y: 343, endPoint x: 557, endPoint y: 343, distance: 45.5
click at [557, 343] on div "2.36K" at bounding box center [578, 344] width 140 height 34
copy span "2.36K"
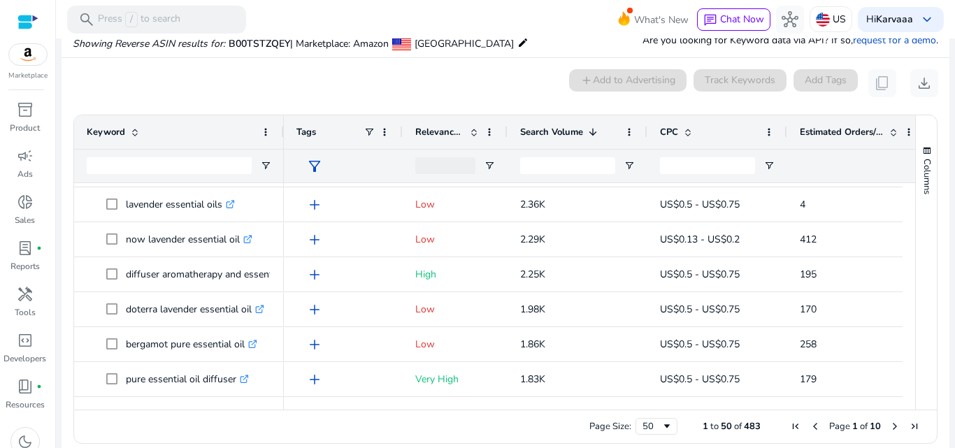
scroll to position [450, 0]
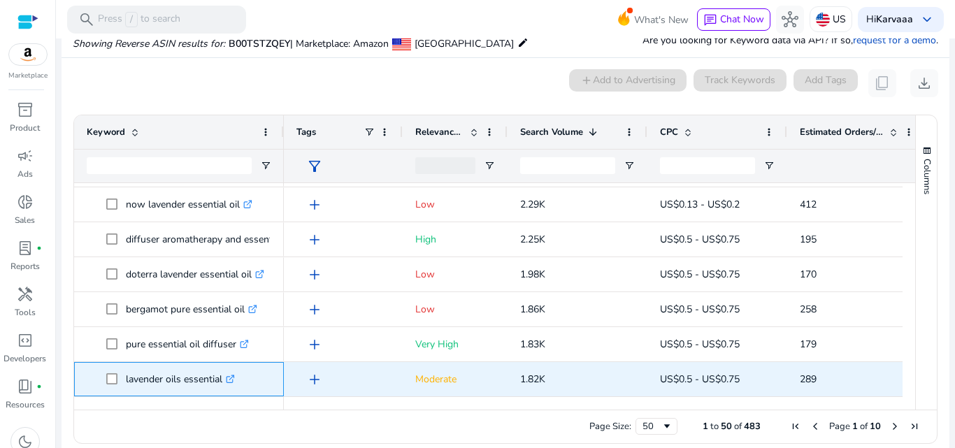
click at [180, 380] on p "lavender oils essential .st0{fill:#2c8af8}" at bounding box center [180, 379] width 109 height 29
copy p "lavender oils essential"
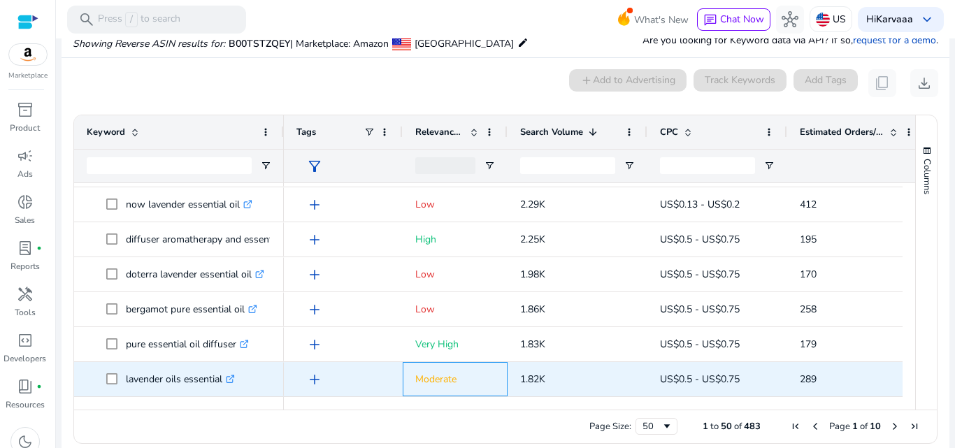
drag, startPoint x: 506, startPoint y: 383, endPoint x: 560, endPoint y: 374, distance: 54.6
click at [560, 374] on div "add Moderate 1.82K US$0.5 - US$0.75 289 15.90%" at bounding box center [675, 379] width 783 height 35
copy div "1.82K"
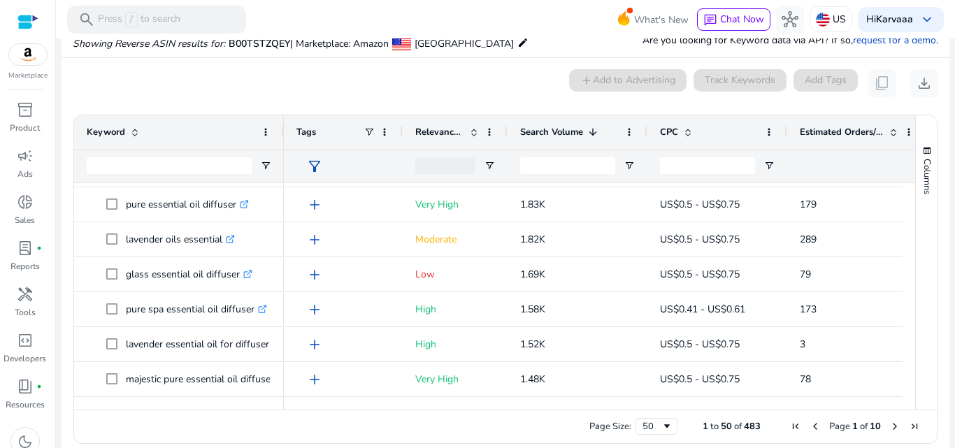
scroll to position [625, 0]
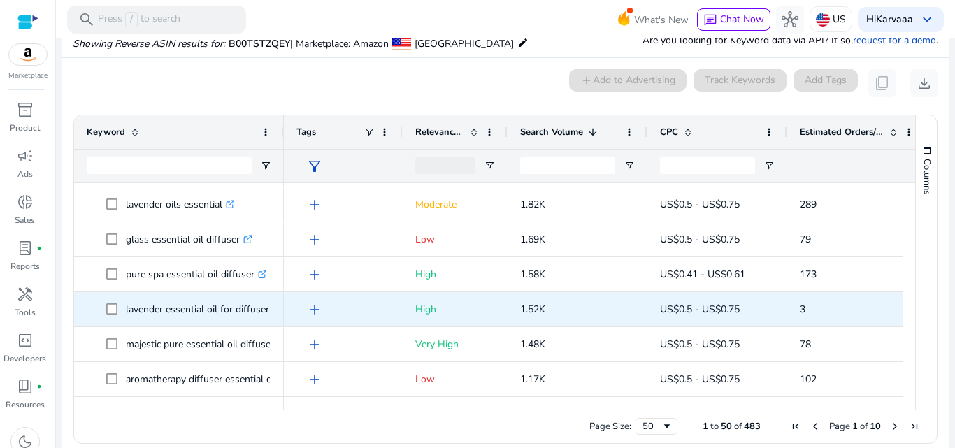
click at [183, 308] on p "lavender essential oil for diffuser .st0{fill:#2c8af8}" at bounding box center [204, 309] width 156 height 29
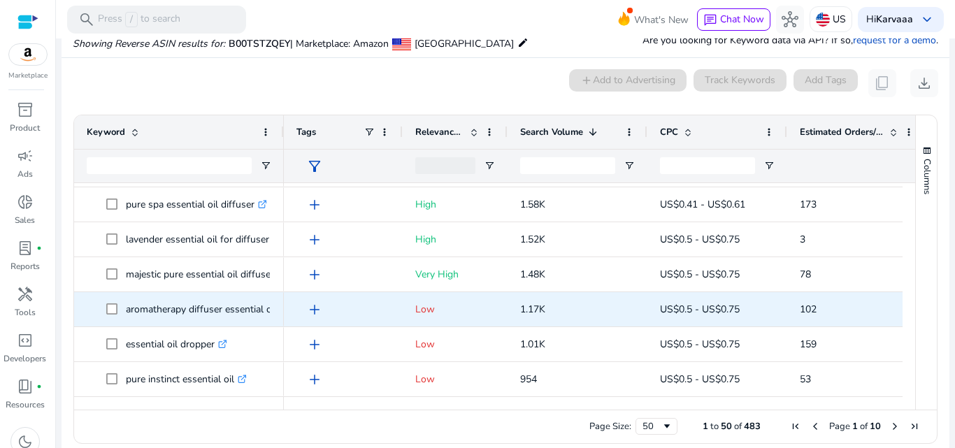
scroll to position [0, 0]
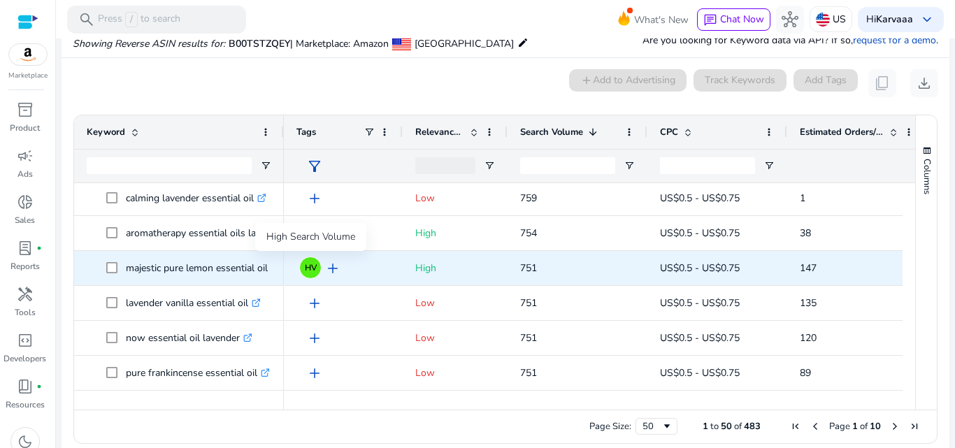
click at [303, 271] on div "HV" at bounding box center [310, 268] width 22 height 22
click at [304, 270] on div "HV" at bounding box center [310, 268] width 22 height 22
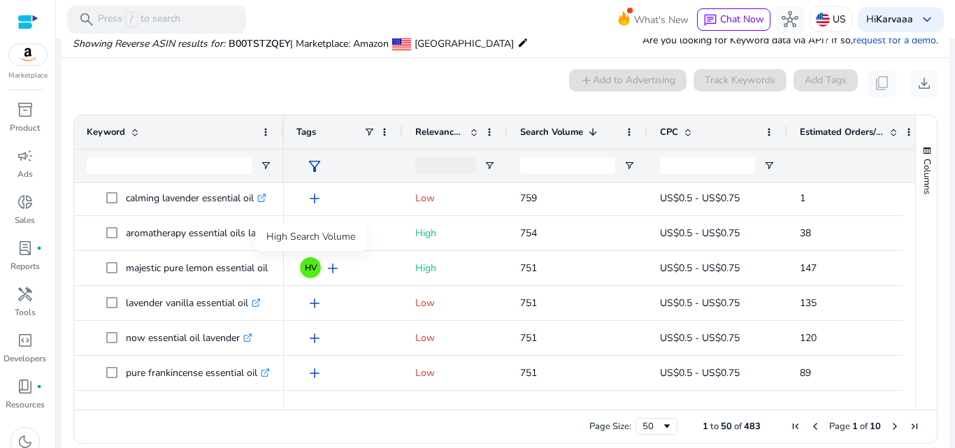
click at [304, 235] on div "High Search Volume" at bounding box center [310, 237] width 111 height 28
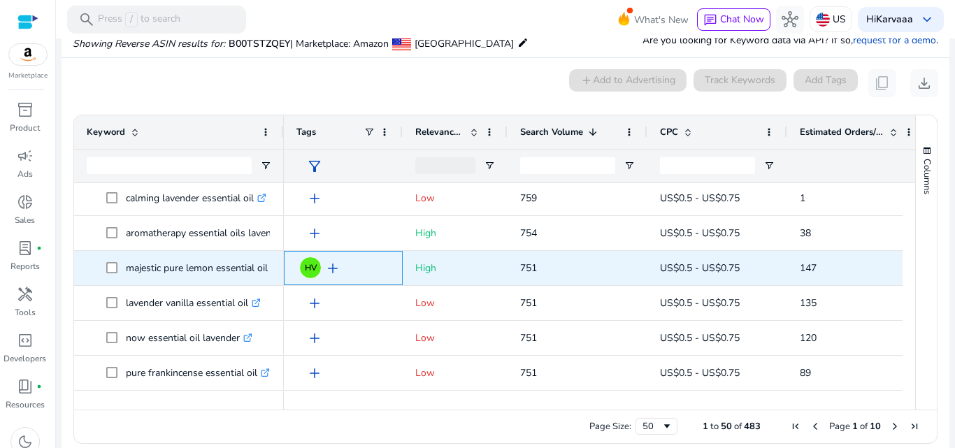
click at [336, 266] on span "add" at bounding box center [333, 268] width 17 height 17
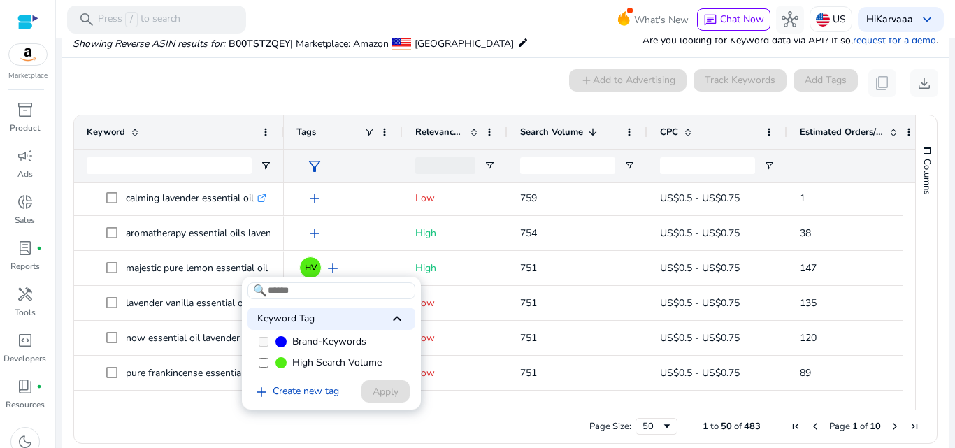
click at [260, 369] on label "High Search Volume" at bounding box center [332, 363] width 168 height 21
click at [379, 390] on span "Apply" at bounding box center [386, 392] width 26 height 15
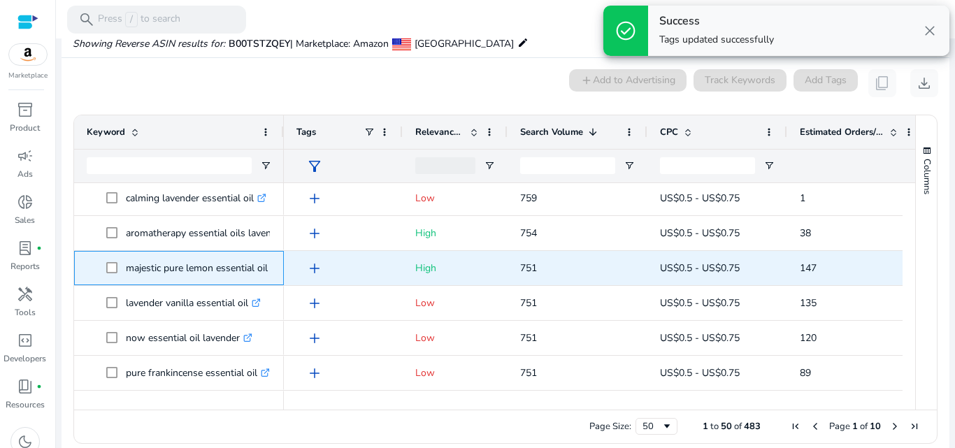
drag, startPoint x: 161, startPoint y: 269, endPoint x: 270, endPoint y: 269, distance: 109.1
click at [270, 269] on span "majestic pure lemon essential oil .st0{fill:#2c8af8}" at bounding box center [188, 268] width 165 height 29
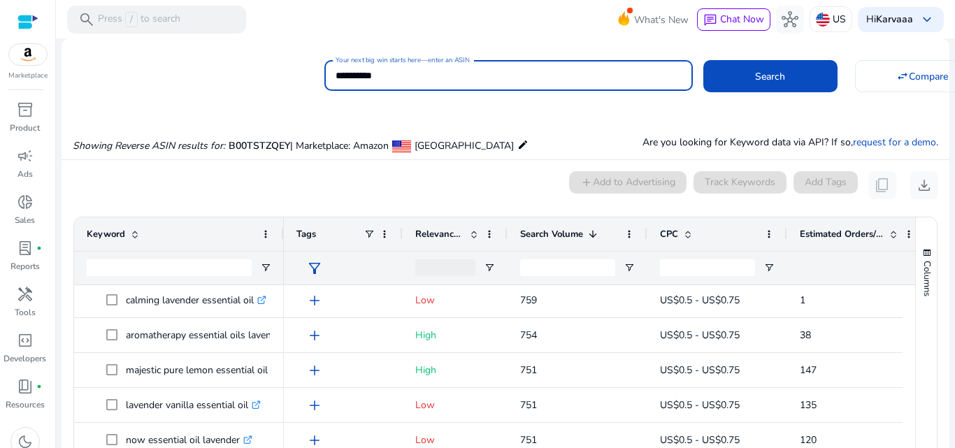
click at [432, 73] on input "**********" at bounding box center [509, 75] width 346 height 15
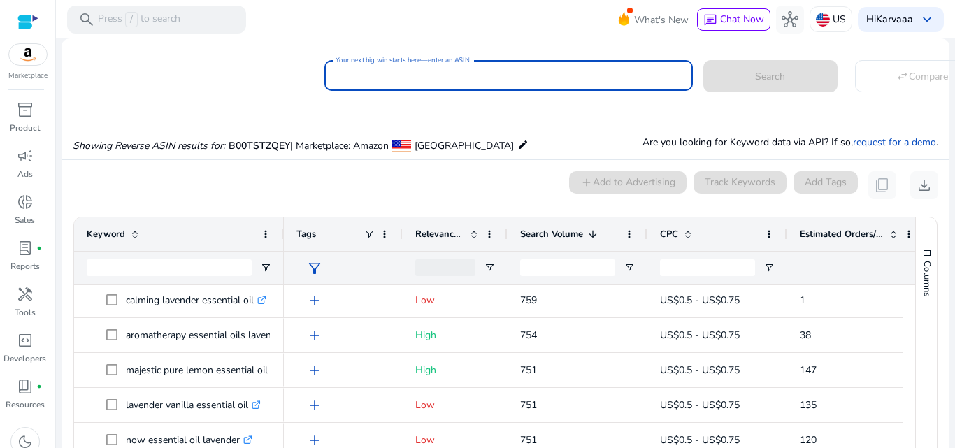
paste input "**********"
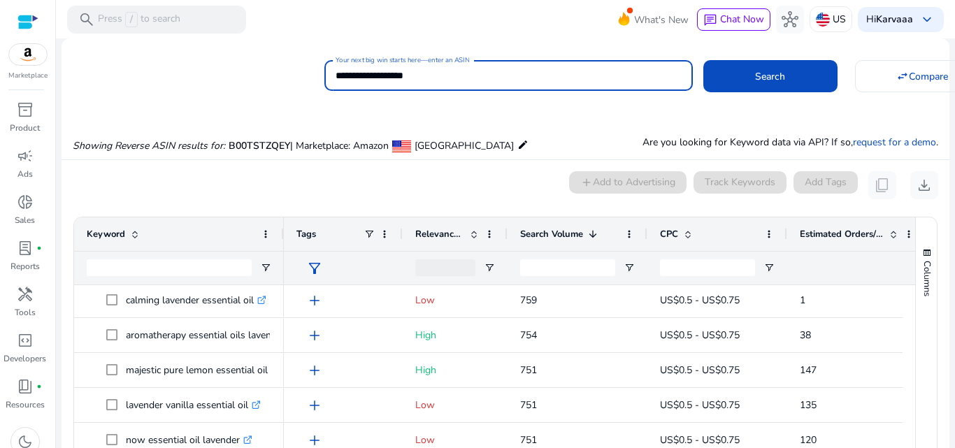
type input "**********"
click at [704, 60] on button "Search" at bounding box center [771, 76] width 134 height 32
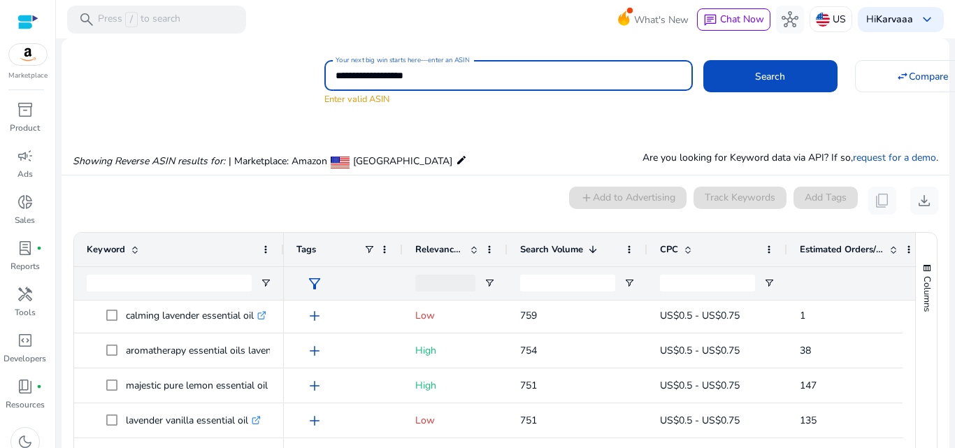
click at [704, 60] on button "Search" at bounding box center [771, 76] width 134 height 32
click at [24, 26] on div at bounding box center [27, 22] width 21 height 16
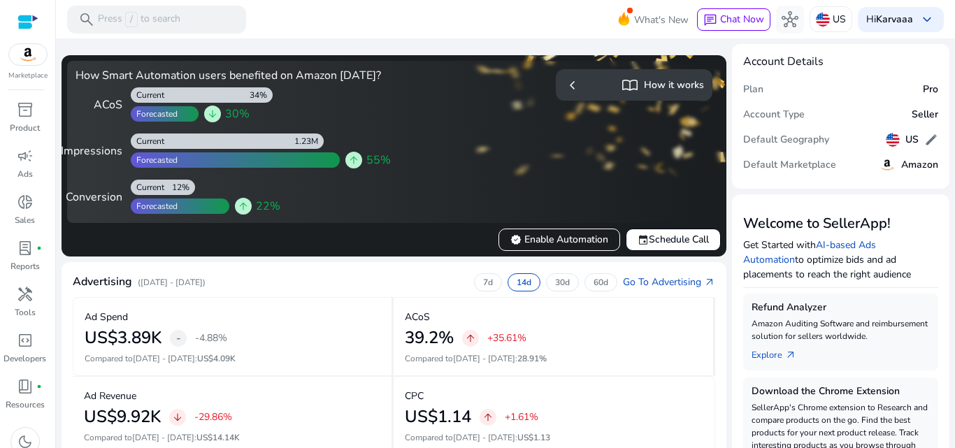
scroll to position [392, 0]
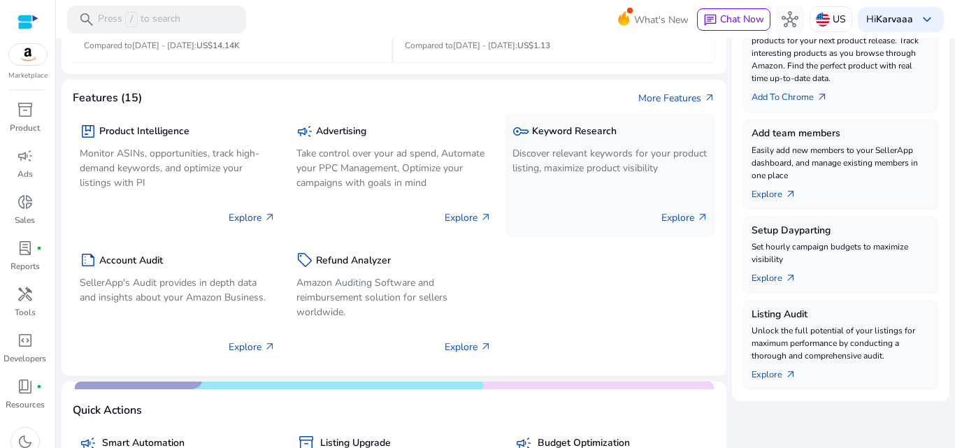
click at [602, 169] on p "Discover relevant keywords for your product listing, maximize product visibility" at bounding box center [611, 160] width 196 height 29
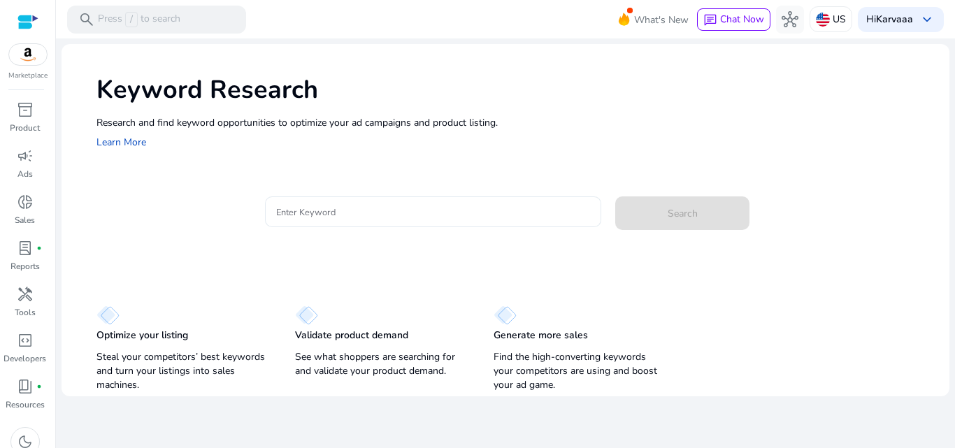
click at [377, 213] on input "Enter Keyword" at bounding box center [433, 211] width 315 height 15
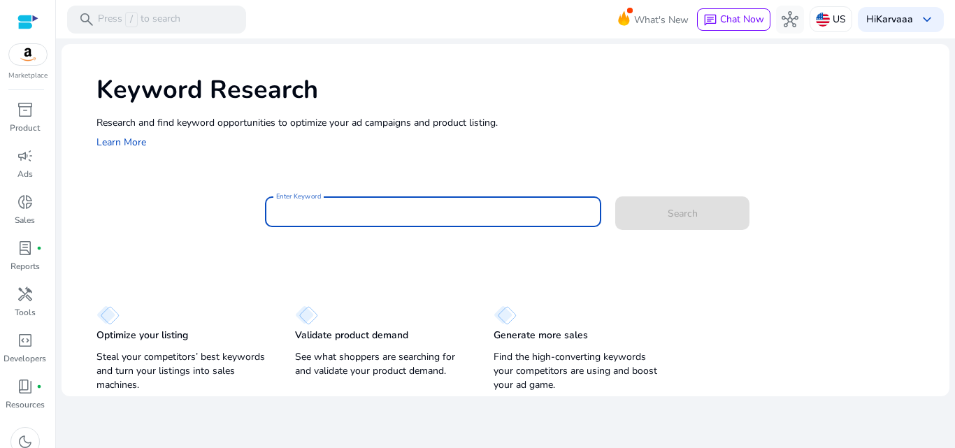
paste input "**********"
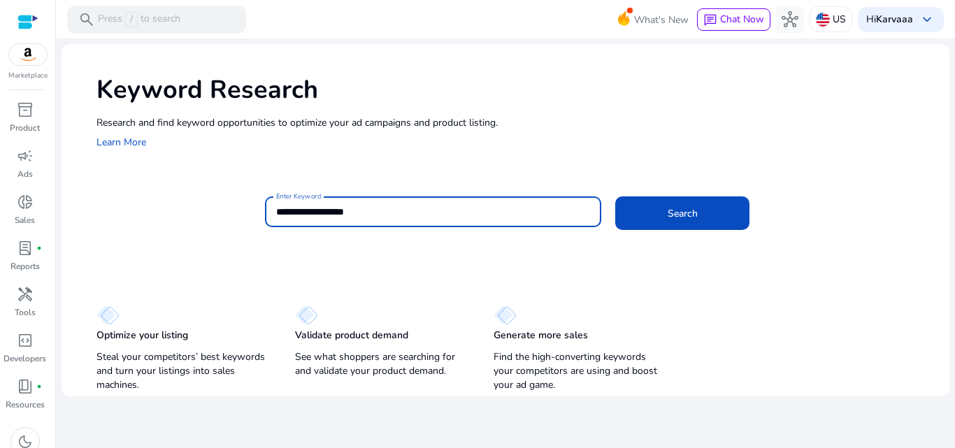
type input "**********"
click at [616, 197] on button "Search" at bounding box center [683, 214] width 134 height 34
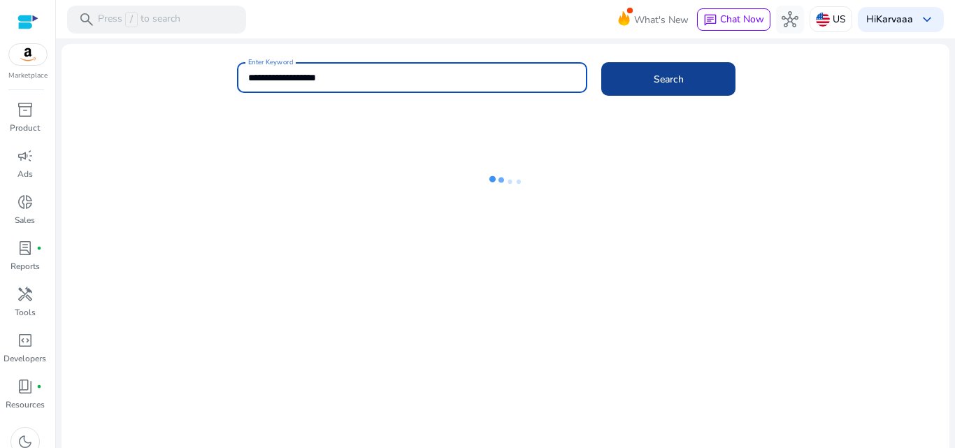
click at [664, 80] on span "Search" at bounding box center [669, 79] width 30 height 15
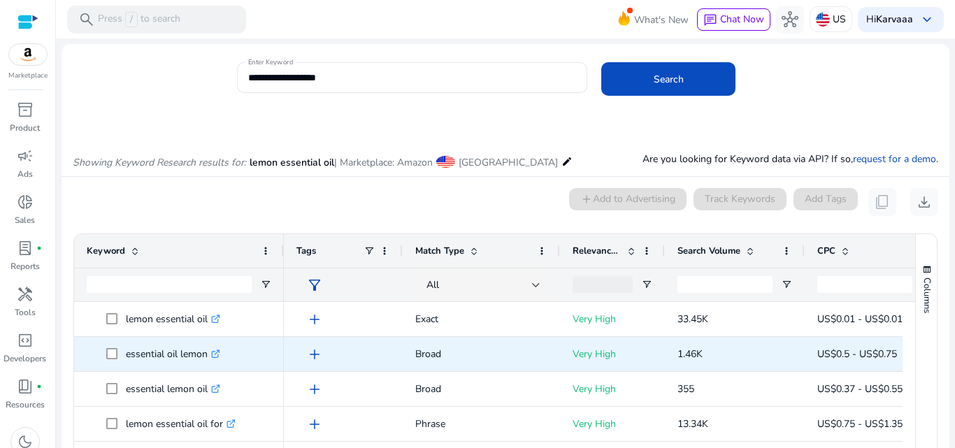
scroll to position [119, 0]
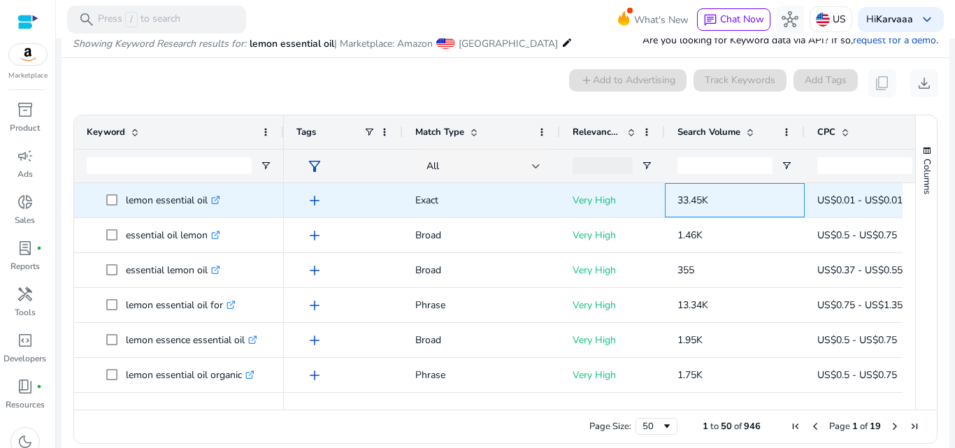
drag, startPoint x: 669, startPoint y: 203, endPoint x: 725, endPoint y: 204, distance: 56.0
click at [725, 204] on div "33.45K" at bounding box center [735, 200] width 140 height 34
copy span "33.45K"
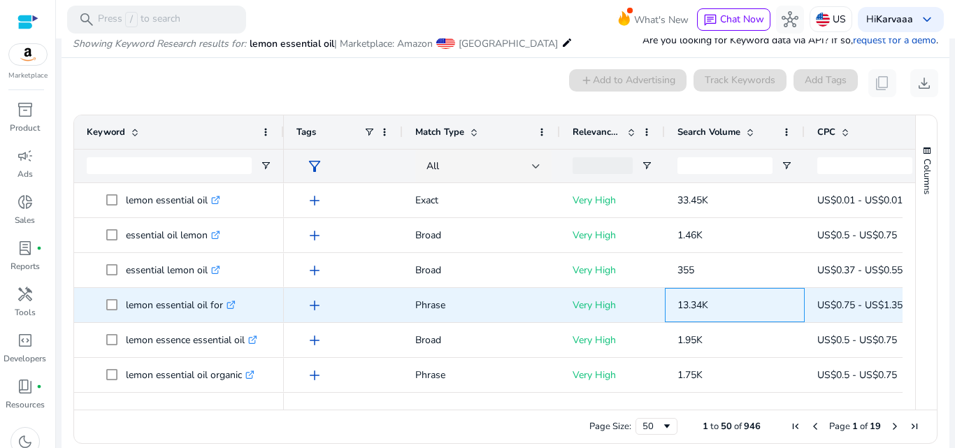
drag, startPoint x: 673, startPoint y: 307, endPoint x: 711, endPoint y: 306, distance: 37.8
click at [711, 306] on div "13.34K" at bounding box center [735, 305] width 140 height 34
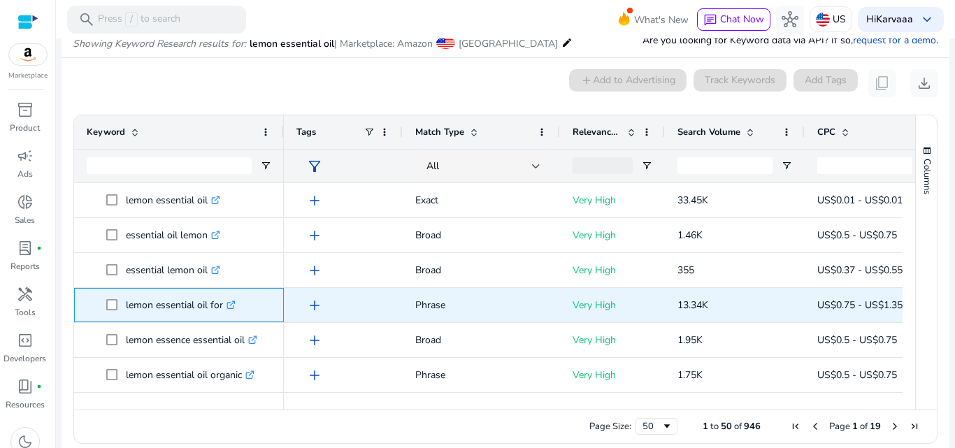
drag, startPoint x: 121, startPoint y: 312, endPoint x: 232, endPoint y: 313, distance: 110.5
click at [232, 313] on span "lemon essential oil for .st0{fill:#2c8af8}" at bounding box center [188, 305] width 165 height 29
copy span "lemon essential oil for"
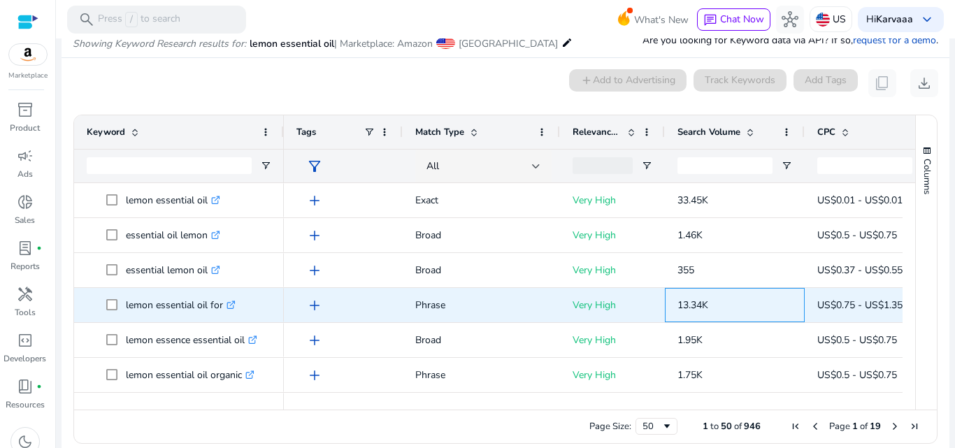
drag, startPoint x: 674, startPoint y: 302, endPoint x: 710, endPoint y: 302, distance: 36.4
click at [710, 302] on div "13.34K" at bounding box center [735, 305] width 140 height 34
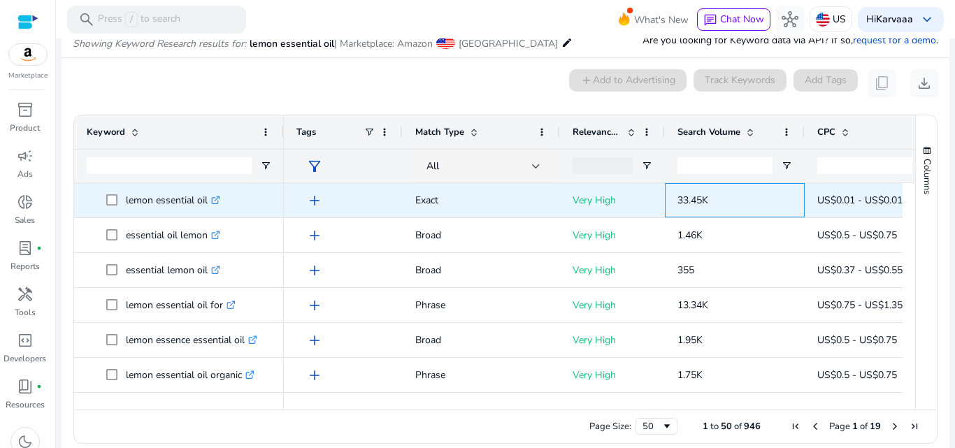
drag, startPoint x: 669, startPoint y: 197, endPoint x: 720, endPoint y: 197, distance: 51.8
click at [720, 197] on div "33.45K" at bounding box center [735, 200] width 140 height 34
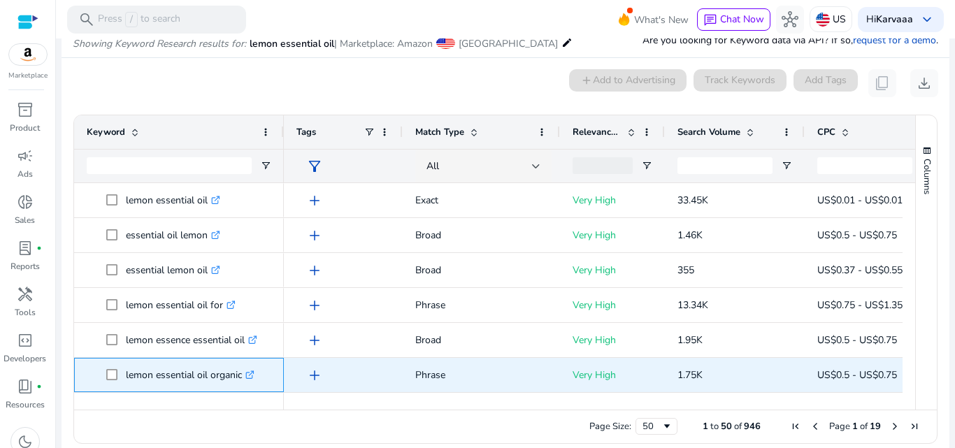
drag, startPoint x: 120, startPoint y: 374, endPoint x: 249, endPoint y: 375, distance: 129.4
click at [249, 375] on span "lemon essential oil organic .st0{fill:#2c8af8}" at bounding box center [188, 375] width 165 height 29
drag, startPoint x: 674, startPoint y: 373, endPoint x: 711, endPoint y: 373, distance: 37.1
click at [711, 373] on div "1.75K" at bounding box center [735, 375] width 140 height 34
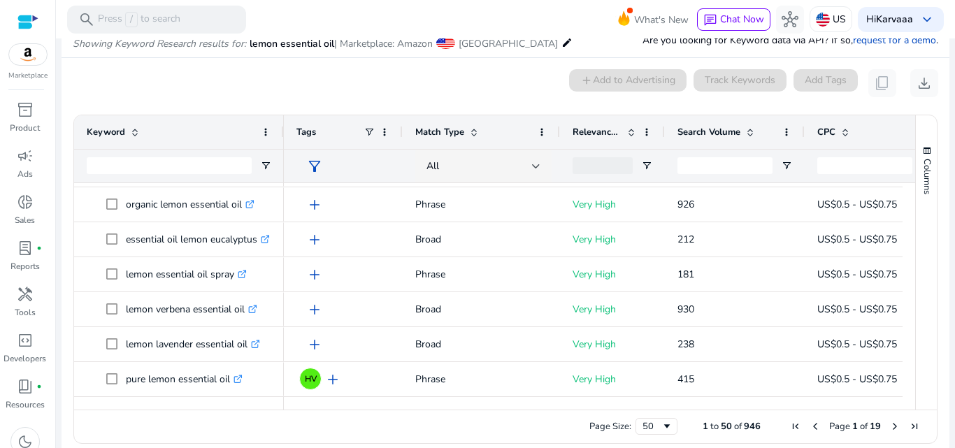
scroll to position [276, 0]
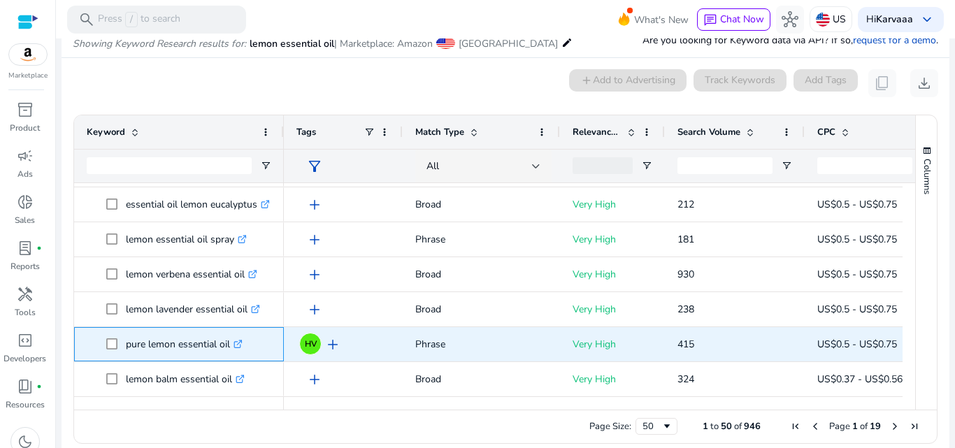
click at [147, 346] on p "pure lemon essential oil .st0{fill:#2c8af8}" at bounding box center [184, 344] width 117 height 29
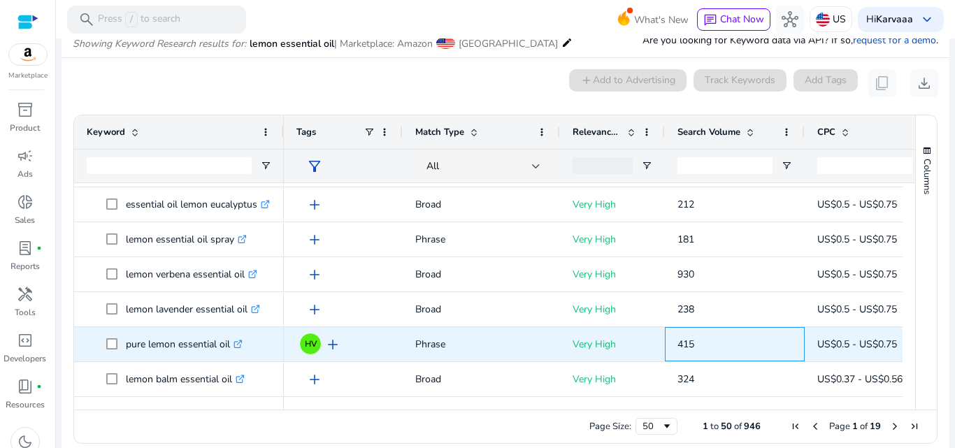
drag, startPoint x: 669, startPoint y: 340, endPoint x: 714, endPoint y: 342, distance: 44.8
click at [714, 342] on div "415" at bounding box center [735, 344] width 140 height 34
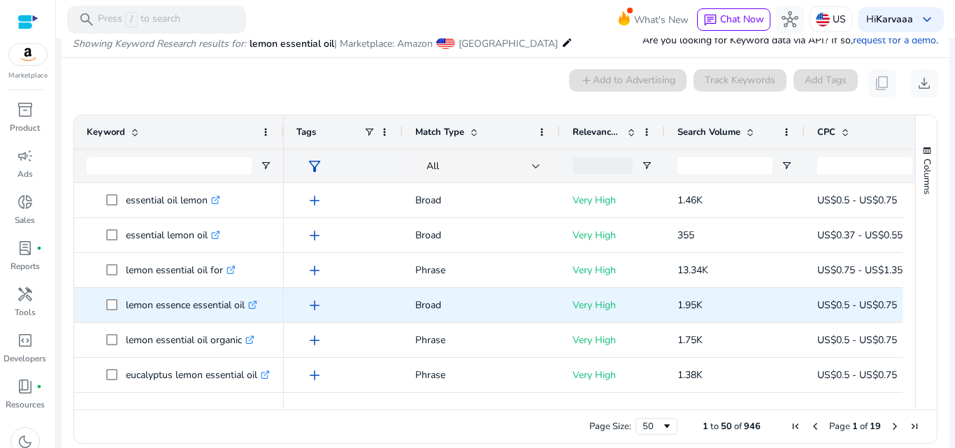
scroll to position [0, 0]
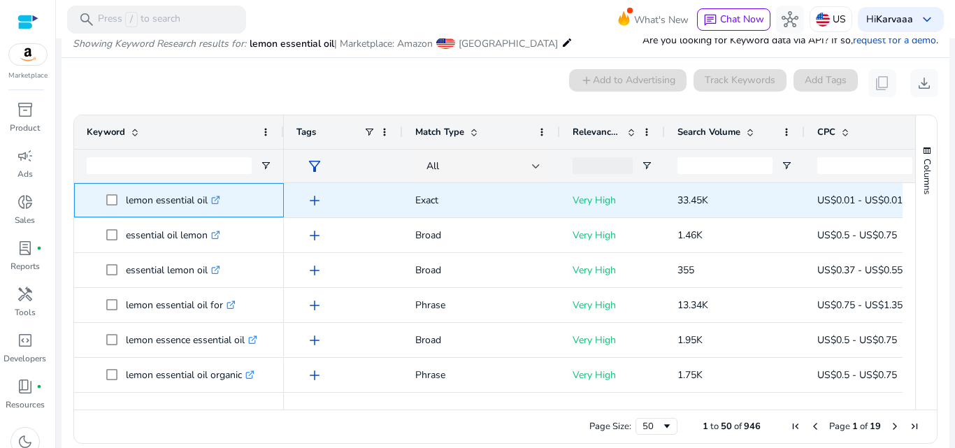
click at [139, 199] on p "lemon essential oil .st0{fill:#2c8af8}" at bounding box center [173, 200] width 94 height 29
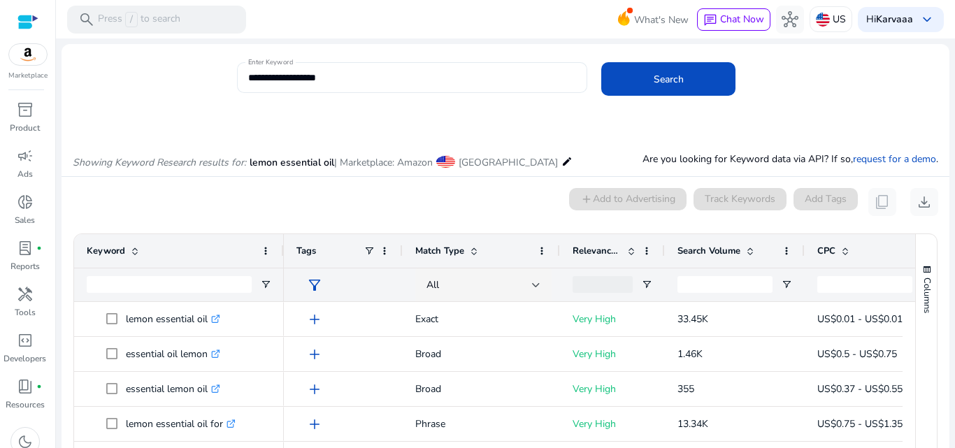
click at [432, 88] on div "**********" at bounding box center [412, 77] width 329 height 31
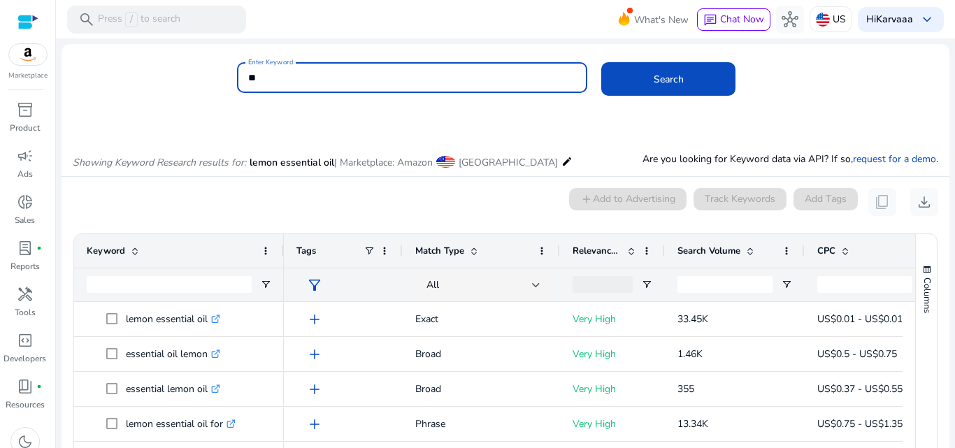
type input "*"
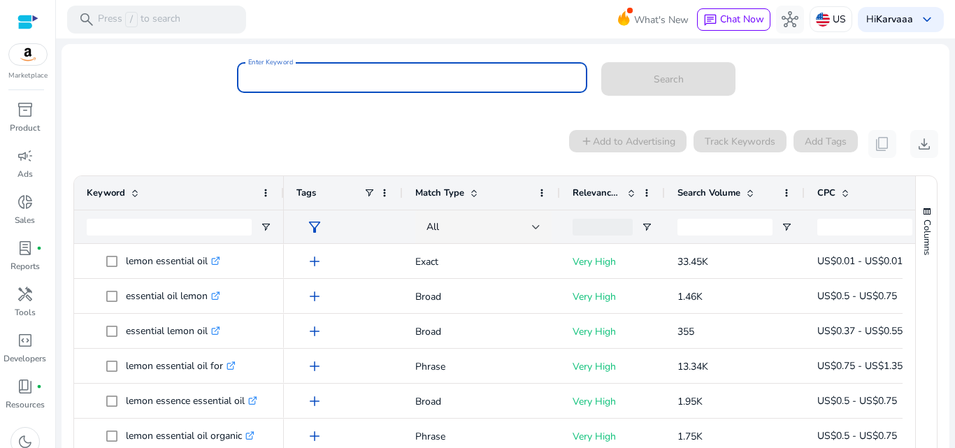
paste input "**********"
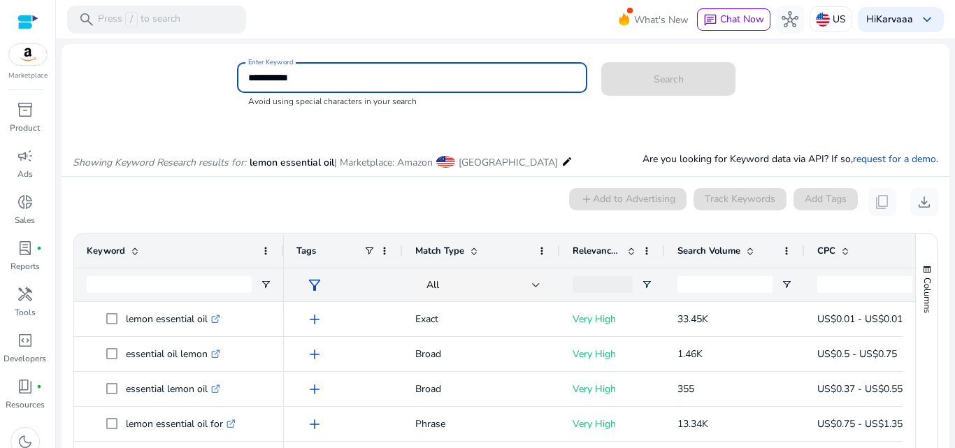
type input "**********"
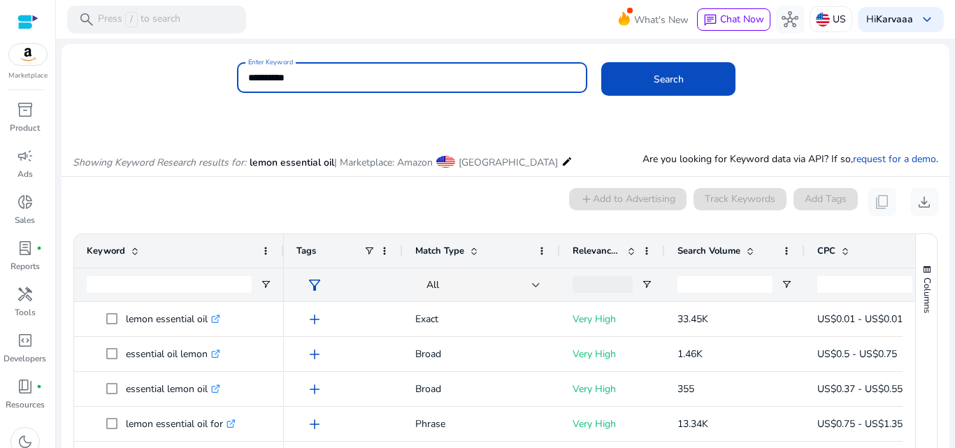
click button "Search" at bounding box center [669, 79] width 134 height 34
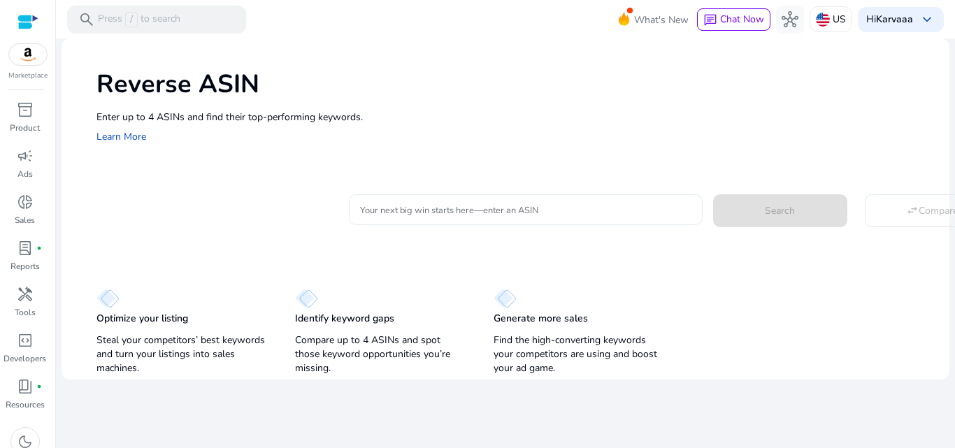
click at [408, 216] on input "Your next big win starts here—enter an ASIN" at bounding box center [526, 209] width 332 height 15
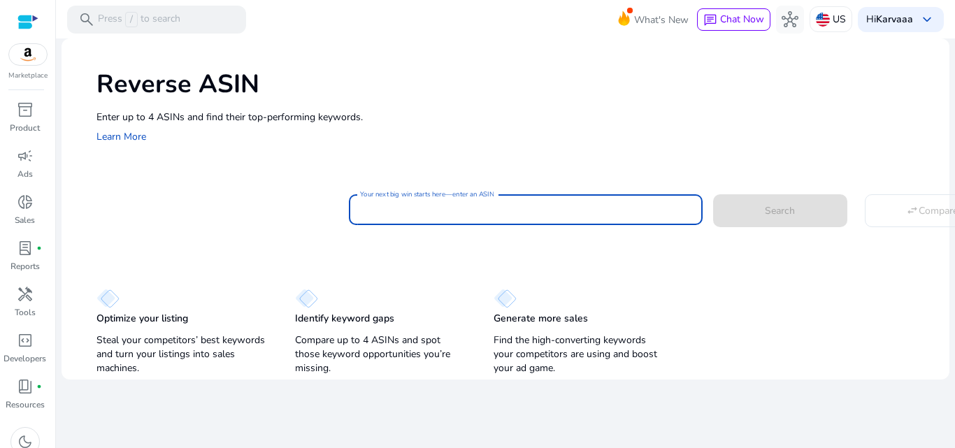
paste input "**********"
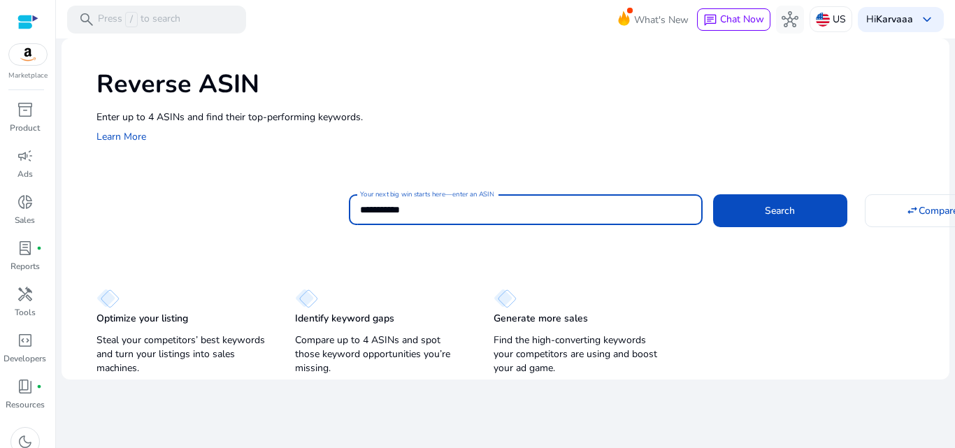
click at [364, 205] on input "**********" at bounding box center [526, 209] width 332 height 15
type input "**********"
click at [713, 194] on button "Search" at bounding box center [780, 210] width 134 height 32
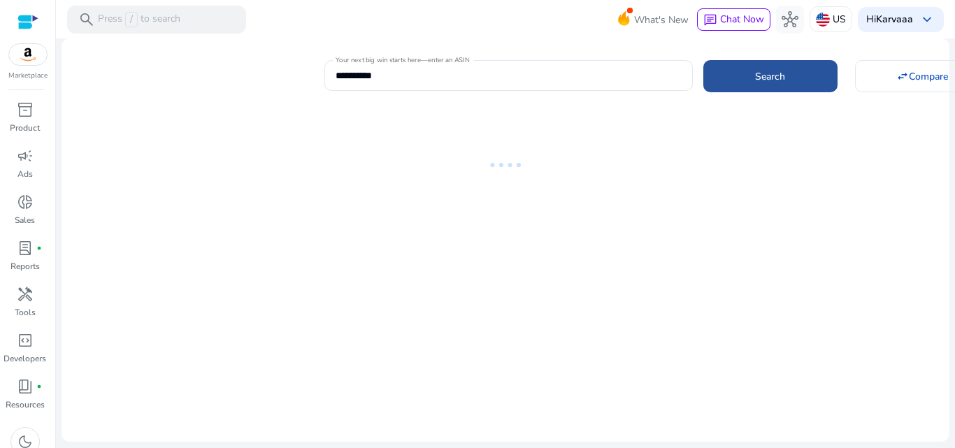
click at [739, 72] on span at bounding box center [771, 76] width 134 height 34
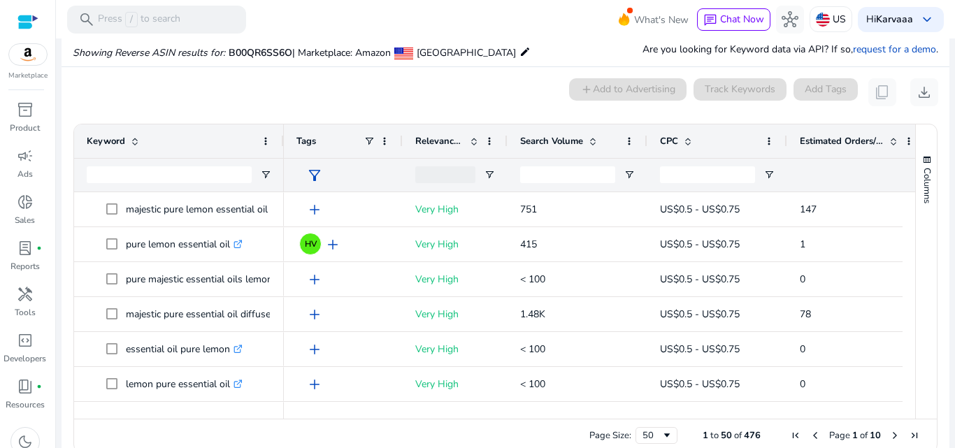
scroll to position [102, 0]
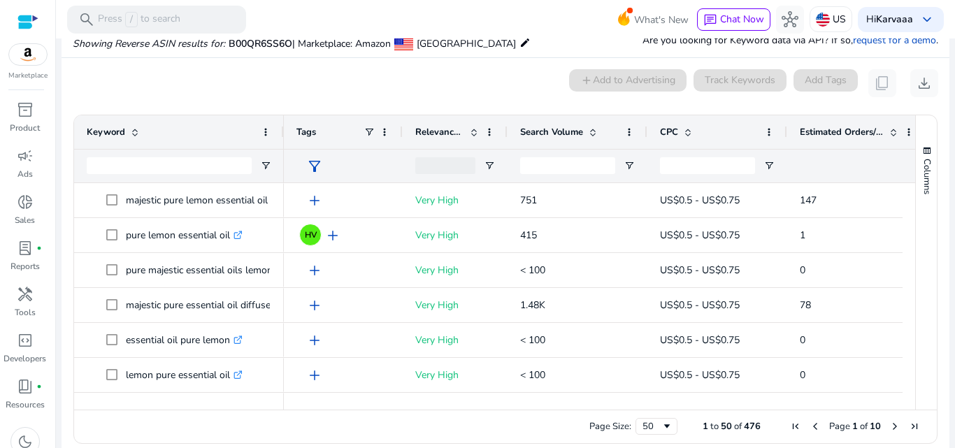
click at [711, 127] on div "CPC" at bounding box center [709, 132] width 99 height 27
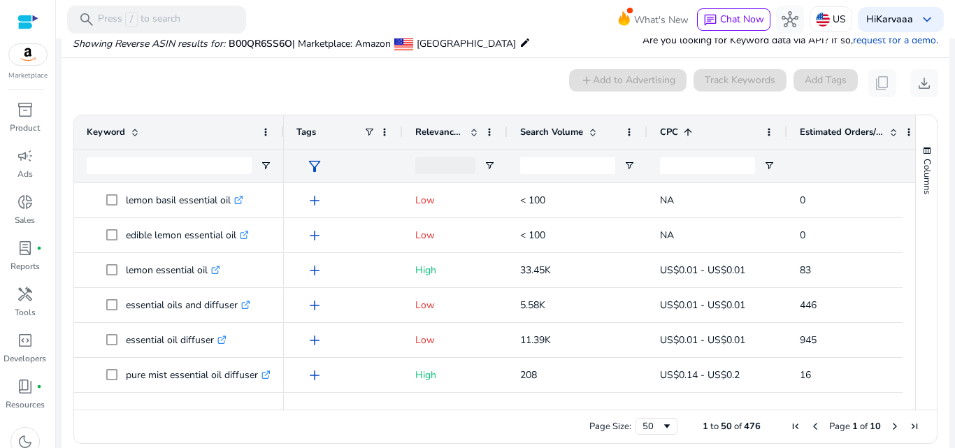
click at [541, 135] on span "Search Volume" at bounding box center [551, 132] width 63 height 13
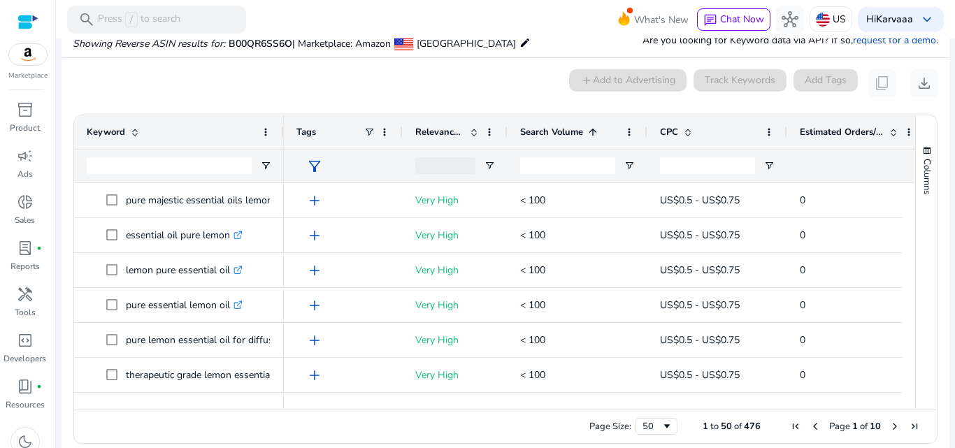
click at [541, 135] on span "Search Volume" at bounding box center [551, 132] width 63 height 13
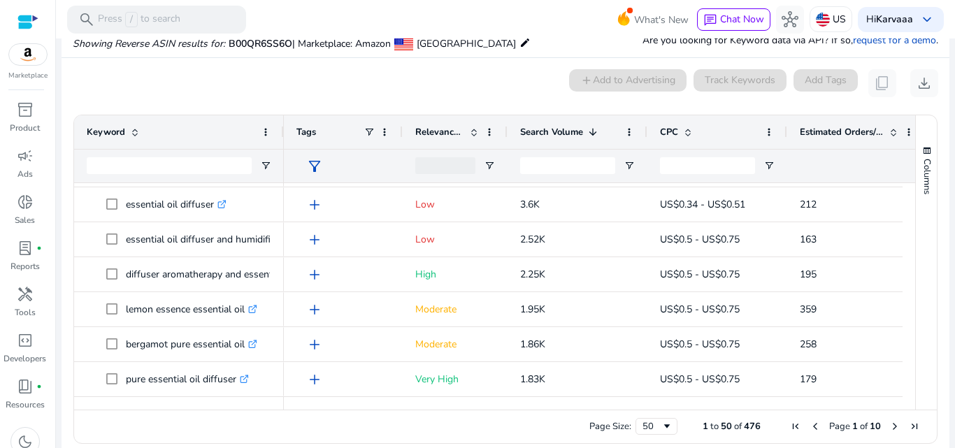
scroll to position [450, 0]
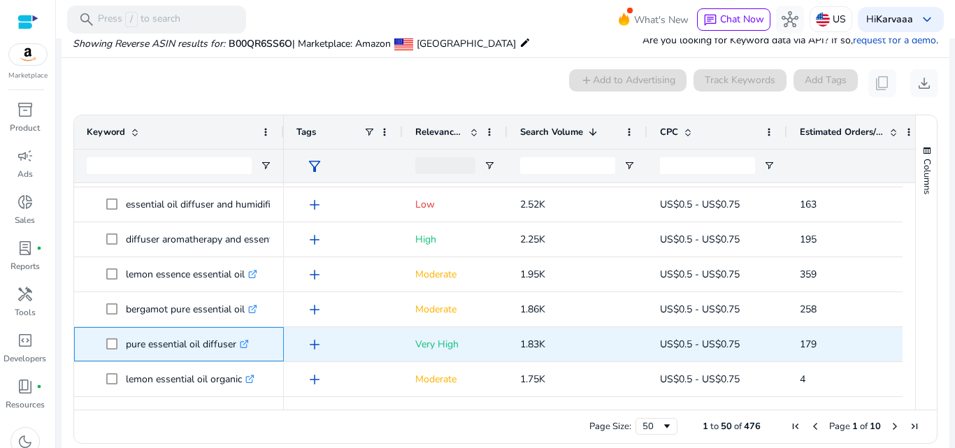
click at [149, 350] on p "pure essential oil diffuser .st0{fill:#2c8af8}" at bounding box center [187, 344] width 123 height 29
copy p "pure essential oil diffuser"
click at [520, 350] on div "1.83K" at bounding box center [578, 344] width 140 height 34
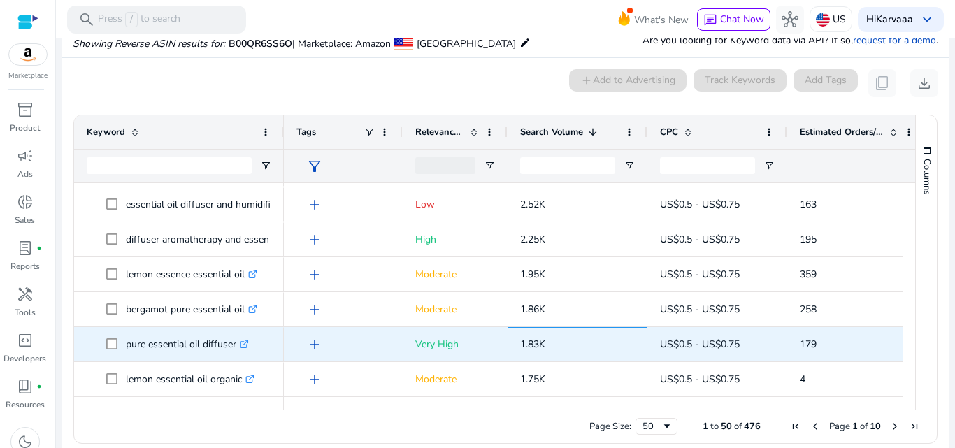
click at [520, 350] on div "1.83K" at bounding box center [578, 344] width 140 height 34
copy span "1.83K"
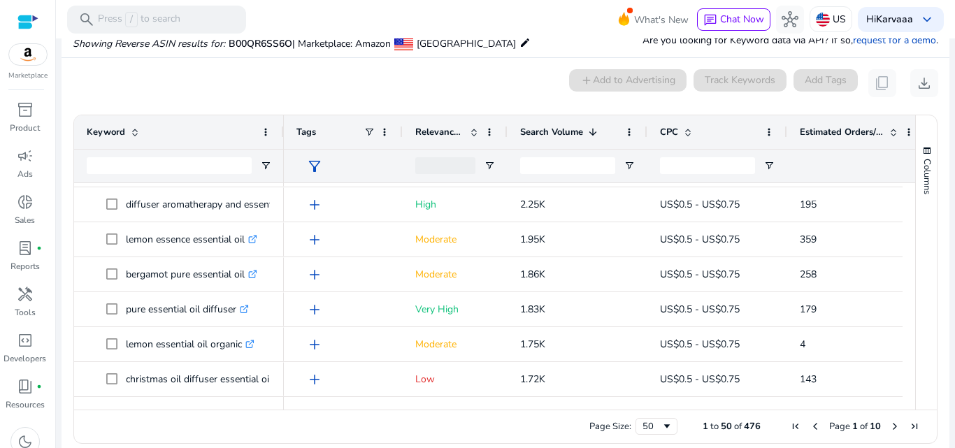
scroll to position [0, 0]
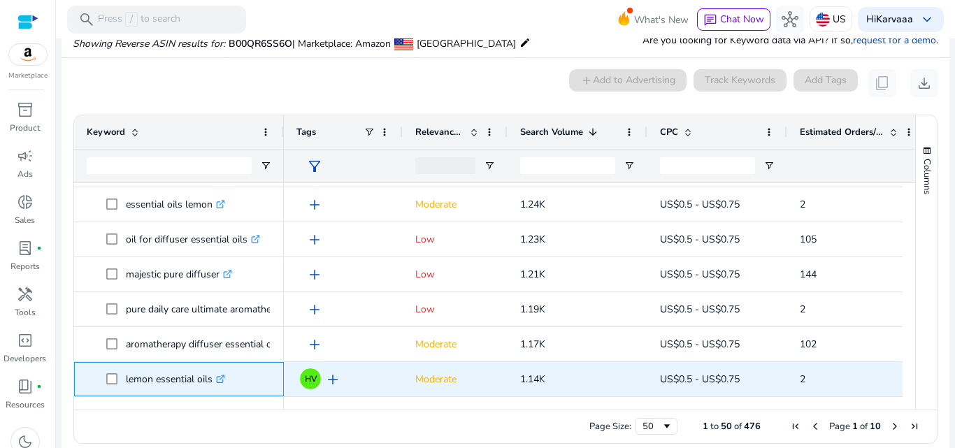
click at [179, 383] on p "lemon essential oils .st0{fill:#2c8af8}" at bounding box center [175, 379] width 99 height 29
copy p "lemon essential oils"
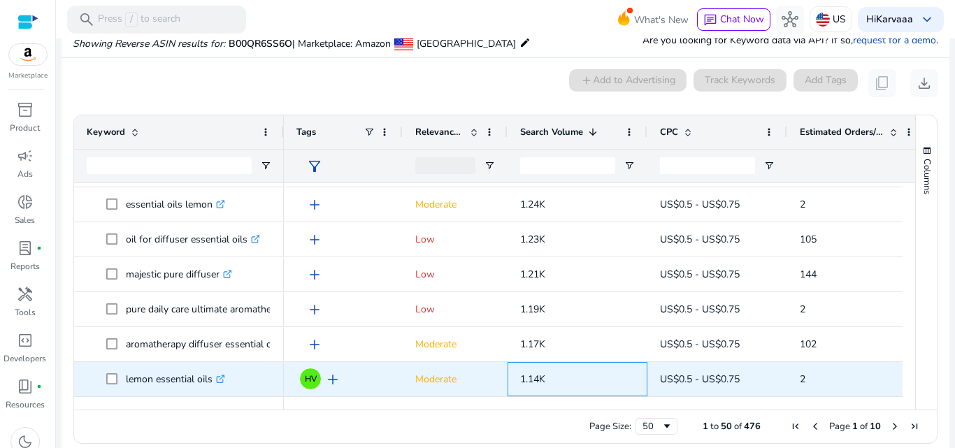
click at [525, 374] on span "1.14K" at bounding box center [532, 379] width 25 height 13
copy span "1.14K"
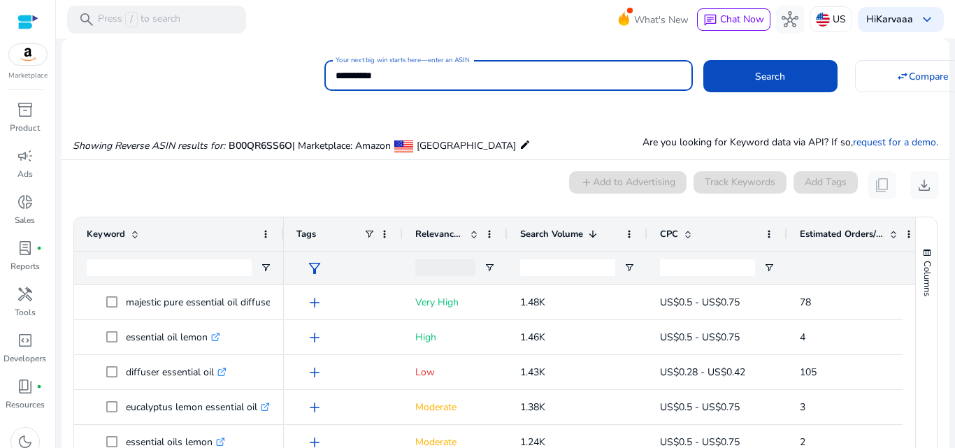
click at [540, 76] on input "**********" at bounding box center [509, 75] width 346 height 15
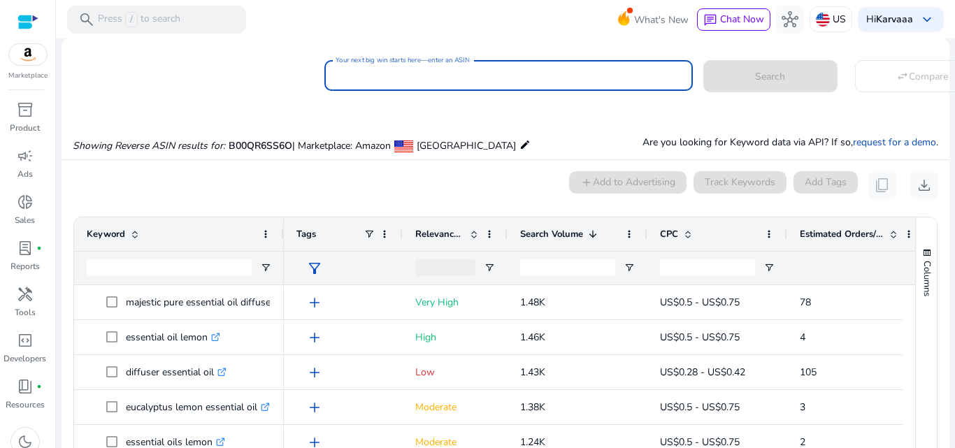
paste input "**********"
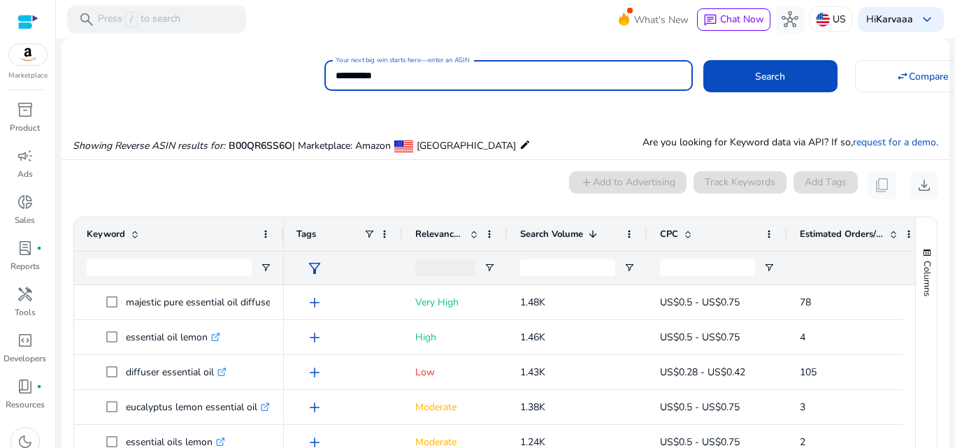
type input "**********"
click at [704, 60] on button "Search" at bounding box center [771, 76] width 134 height 32
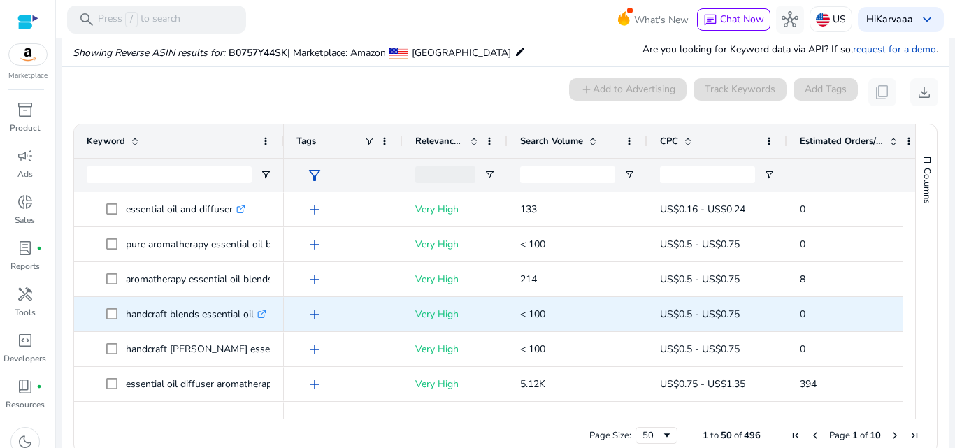
scroll to position [102, 0]
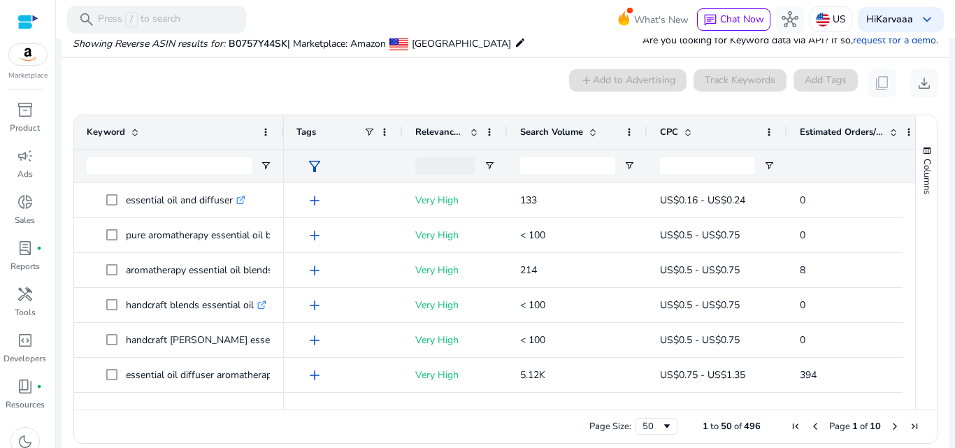
click at [548, 131] on span "Search Volume" at bounding box center [551, 132] width 63 height 13
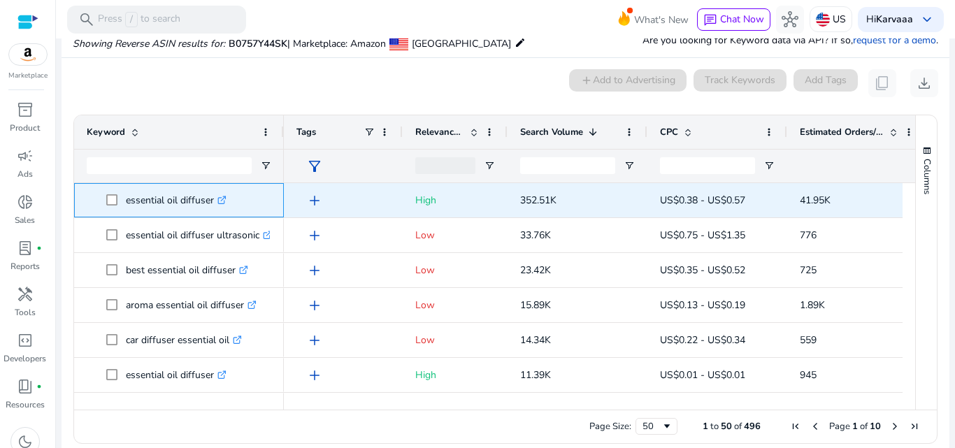
click at [187, 209] on p "essential oil diffuser .st0{fill:#2c8af8}" at bounding box center [176, 200] width 101 height 29
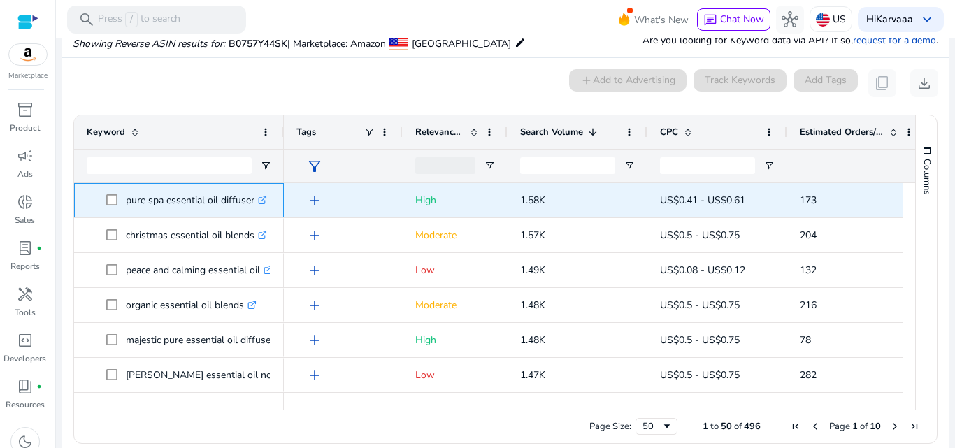
scroll to position [1189, 0]
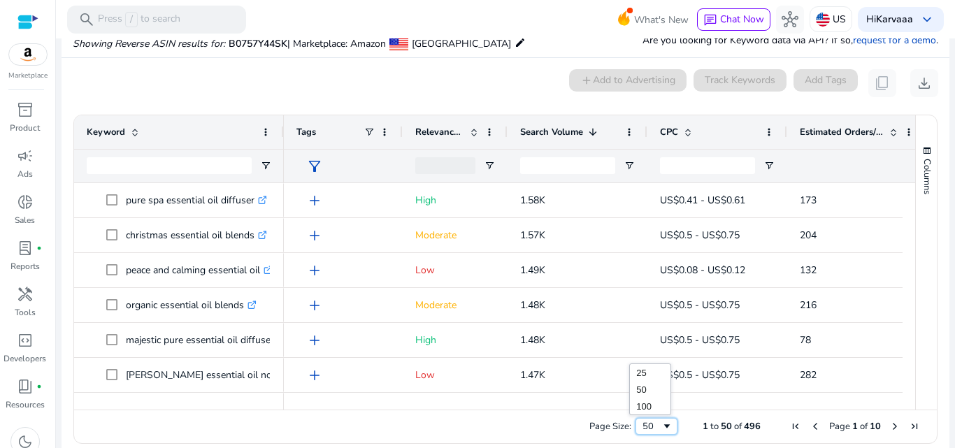
click at [644, 423] on div "50" at bounding box center [652, 426] width 19 height 13
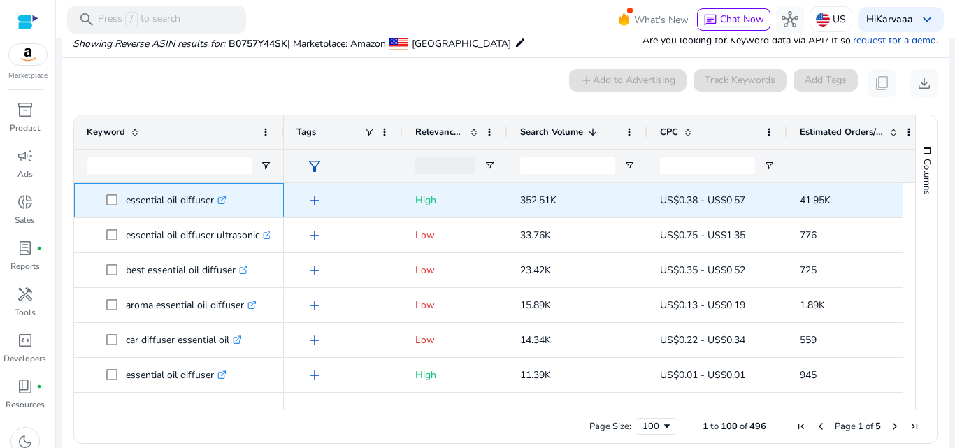
drag, startPoint x: 124, startPoint y: 202, endPoint x: 222, endPoint y: 205, distance: 98.0
click at [222, 205] on span "essential oil diffuser .st0{fill:#2c8af8}" at bounding box center [188, 200] width 165 height 29
copy span "essential oil diffuser"
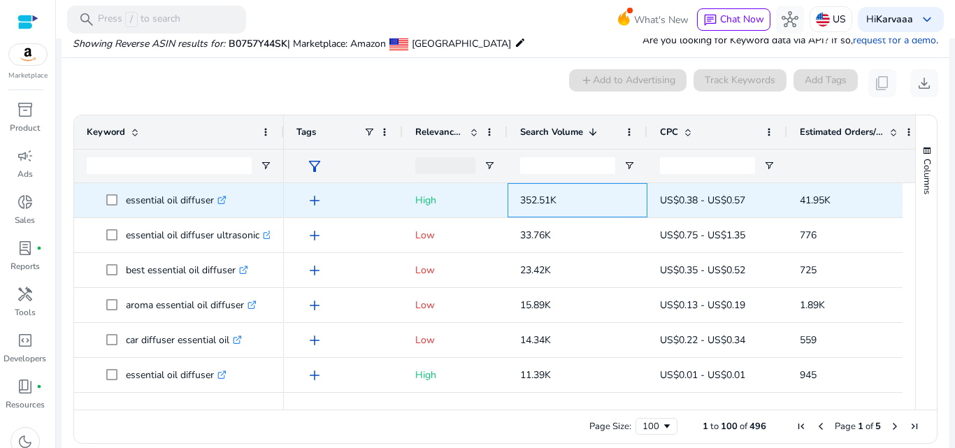
drag, startPoint x: 513, startPoint y: 203, endPoint x: 579, endPoint y: 199, distance: 65.8
click at [579, 199] on div "352.51K" at bounding box center [578, 200] width 140 height 34
copy span "352.51K"
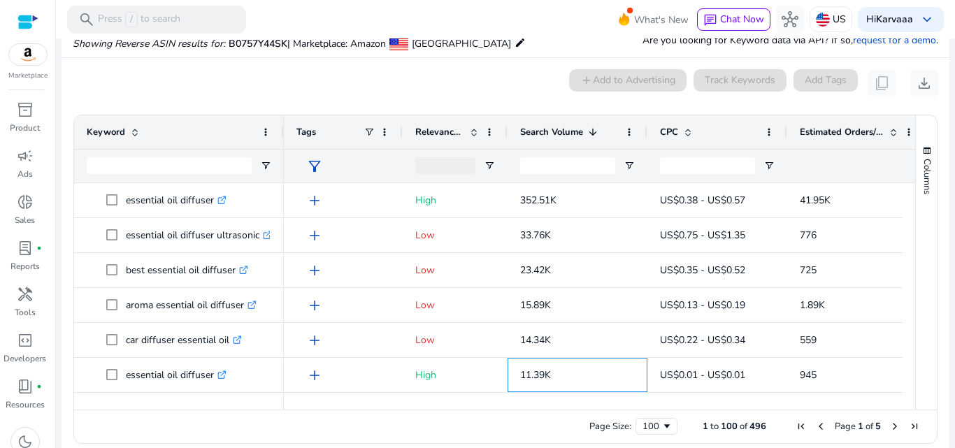
scroll to position [0, 0]
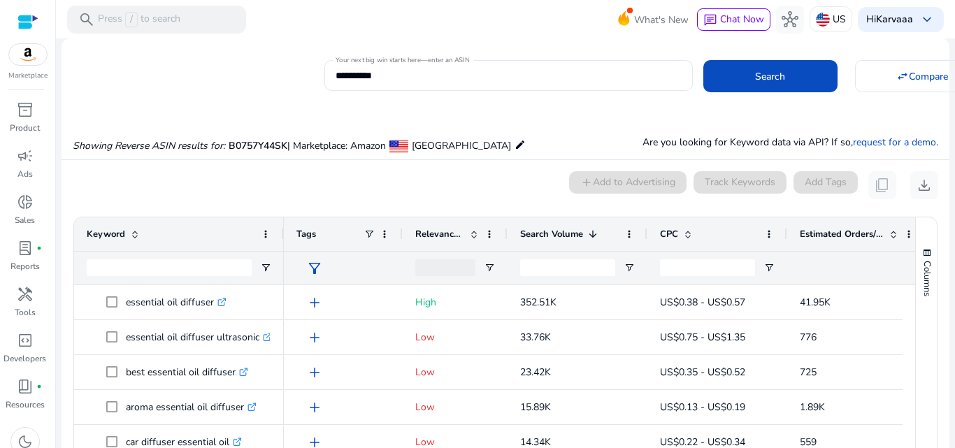
click at [24, 19] on div at bounding box center [27, 22] width 21 height 16
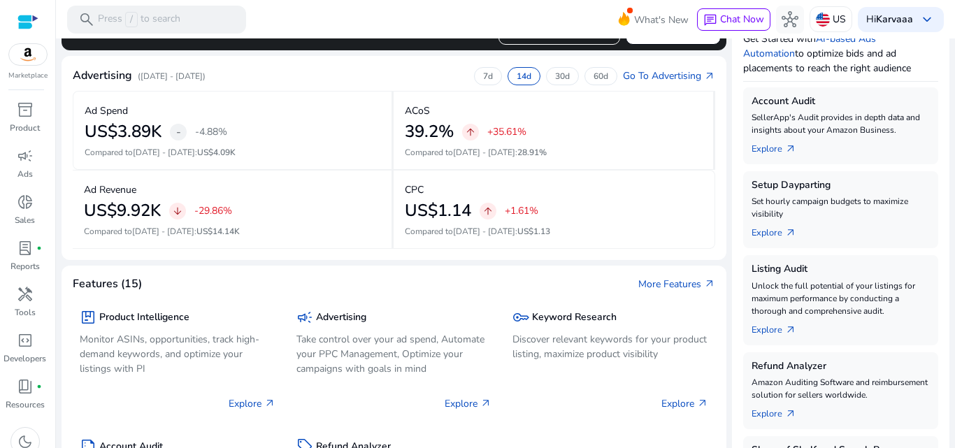
scroll to position [392, 0]
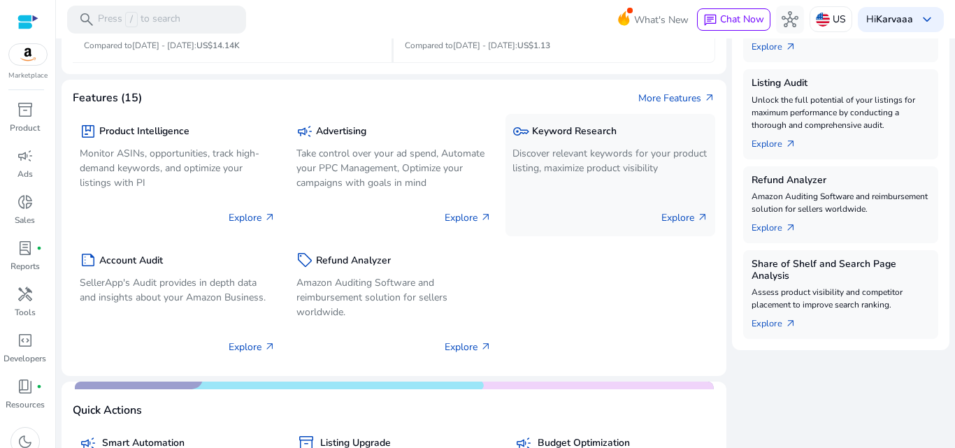
click at [543, 160] on p "Discover relevant keywords for your product listing, maximize product visibility" at bounding box center [611, 160] width 196 height 29
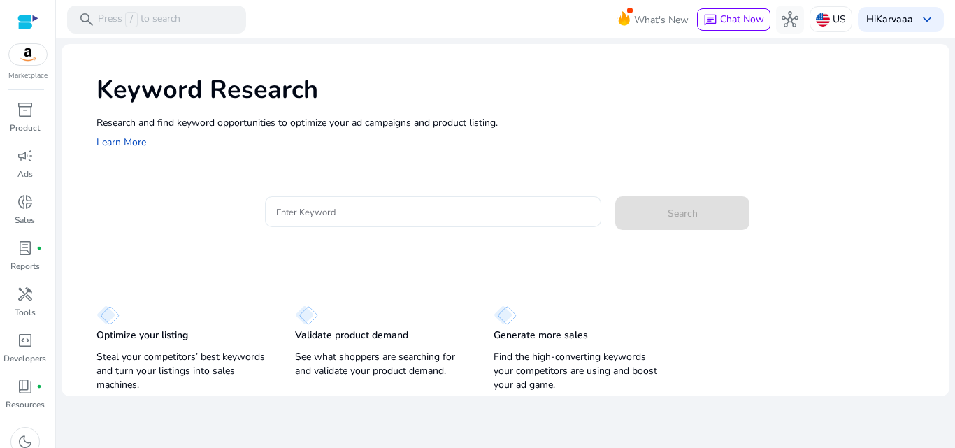
click at [386, 211] on input "Enter Keyword" at bounding box center [433, 211] width 315 height 15
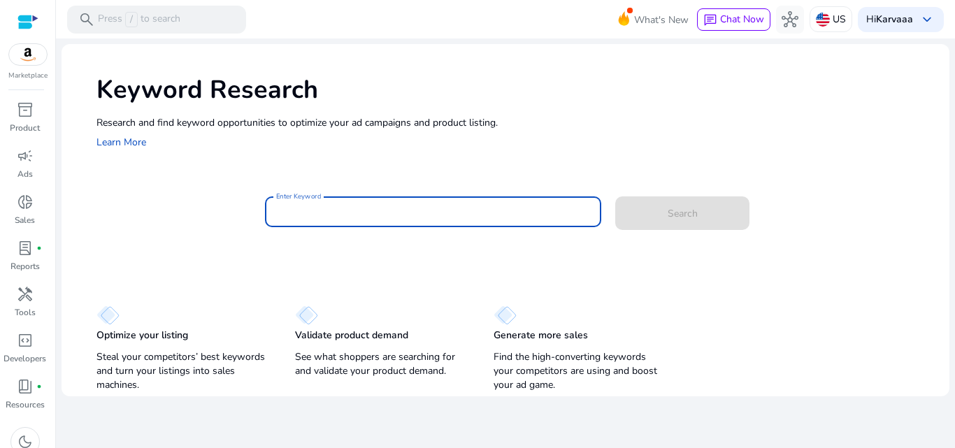
paste input "**********"
type input "**********"
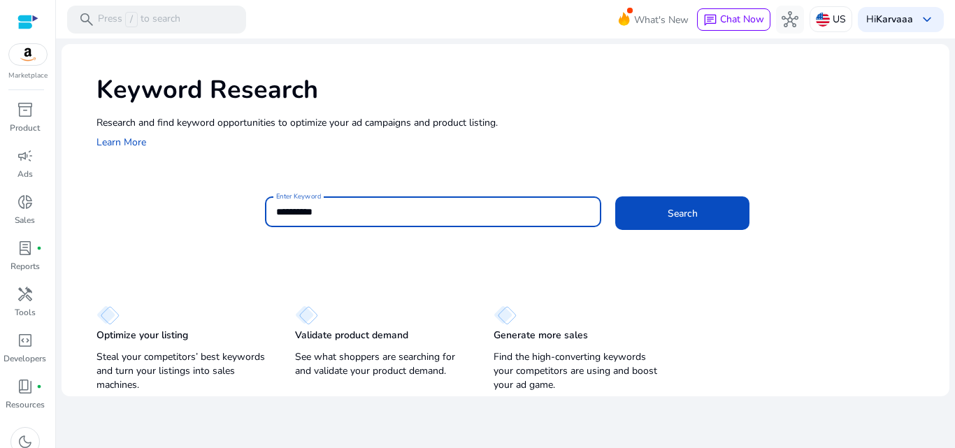
click button "Search" at bounding box center [683, 214] width 134 height 34
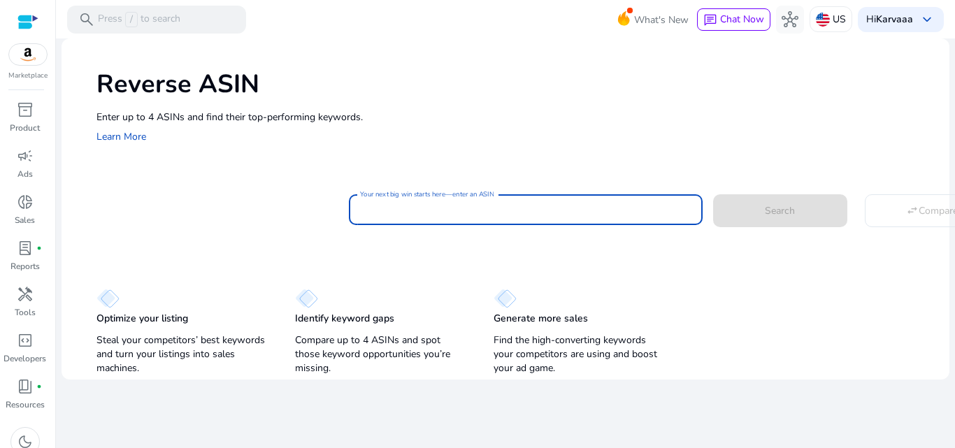
click at [386, 211] on input "Your next big win starts here—enter an ASIN" at bounding box center [526, 209] width 332 height 15
paste input "**********"
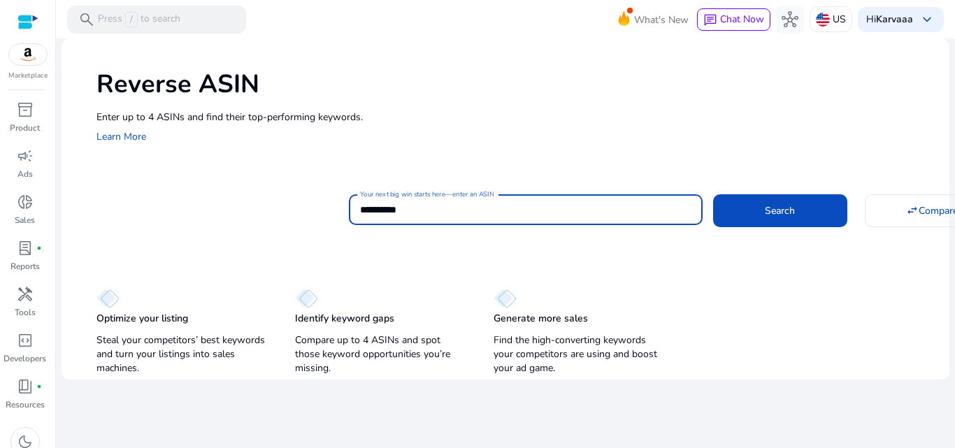
type input "**********"
click at [713, 194] on button "Search" at bounding box center [780, 210] width 134 height 32
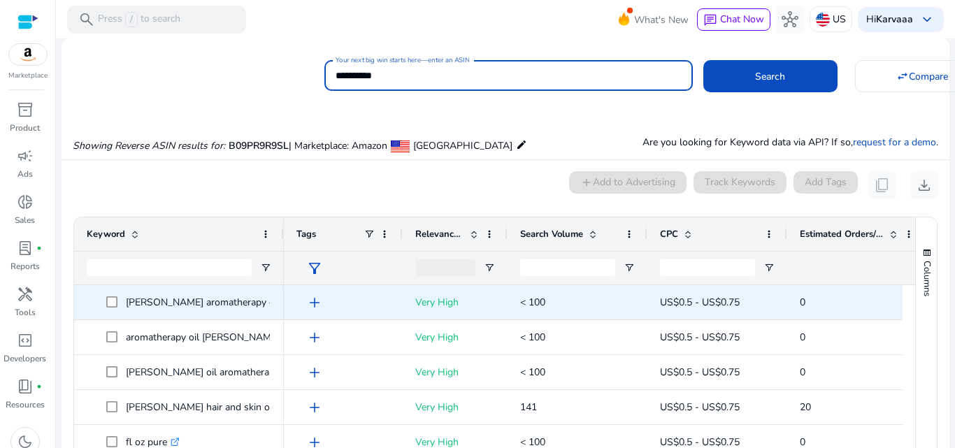
scroll to position [102, 0]
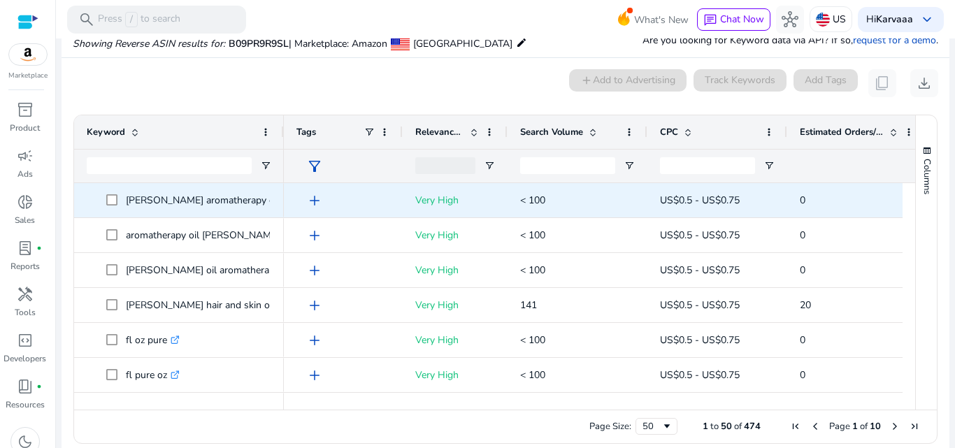
click at [386, 211] on div "add" at bounding box center [347, 200] width 87 height 26
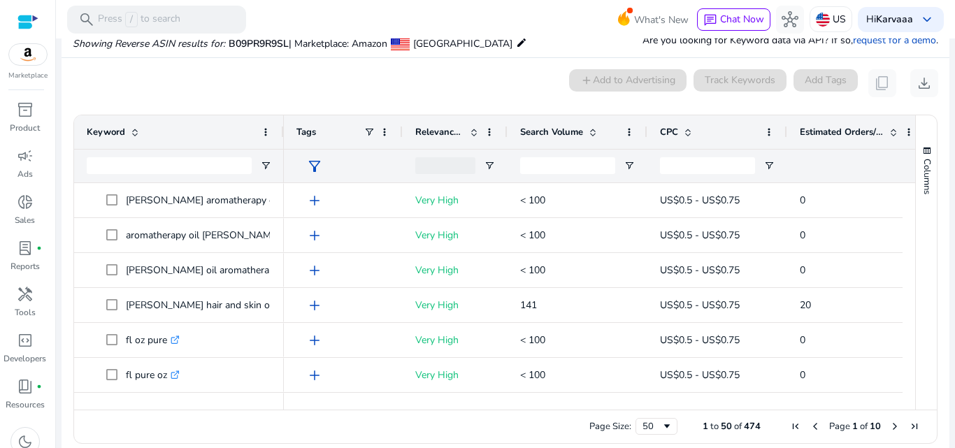
click at [534, 141] on div "Search Volume" at bounding box center [569, 132] width 99 height 27
click at [536, 134] on span "Search Volume" at bounding box center [551, 132] width 63 height 13
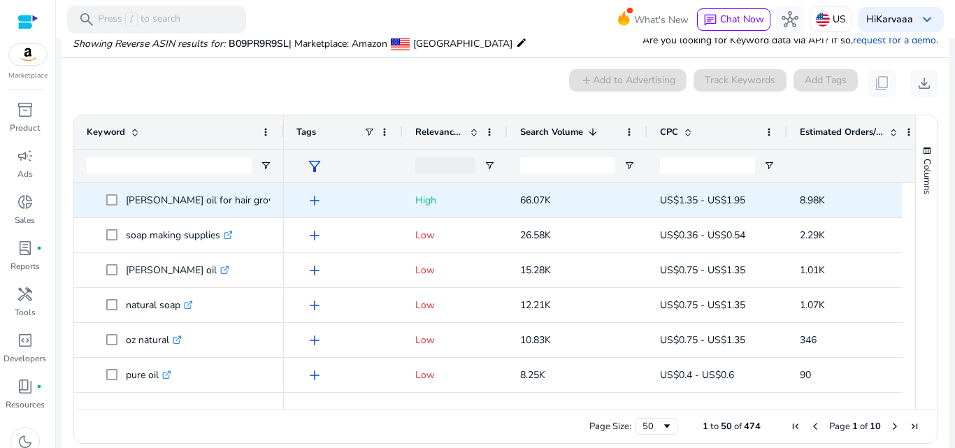
click at [149, 199] on p "[PERSON_NAME] oil for hair growth .st0{fill:#2c8af8}" at bounding box center [212, 200] width 173 height 29
copy p "[PERSON_NAME] oil for hair growth"
drag, startPoint x: 514, startPoint y: 197, endPoint x: 557, endPoint y: 197, distance: 43.4
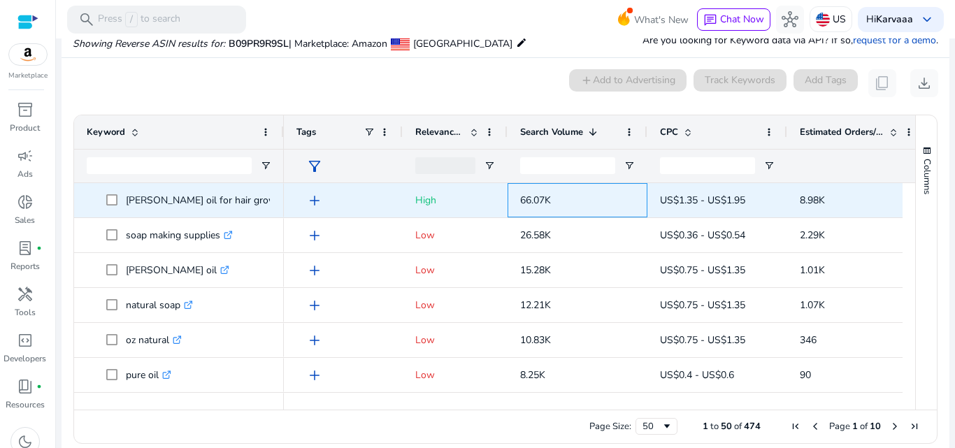
click at [557, 197] on div "66.07K" at bounding box center [578, 200] width 140 height 34
copy span "66.07K"
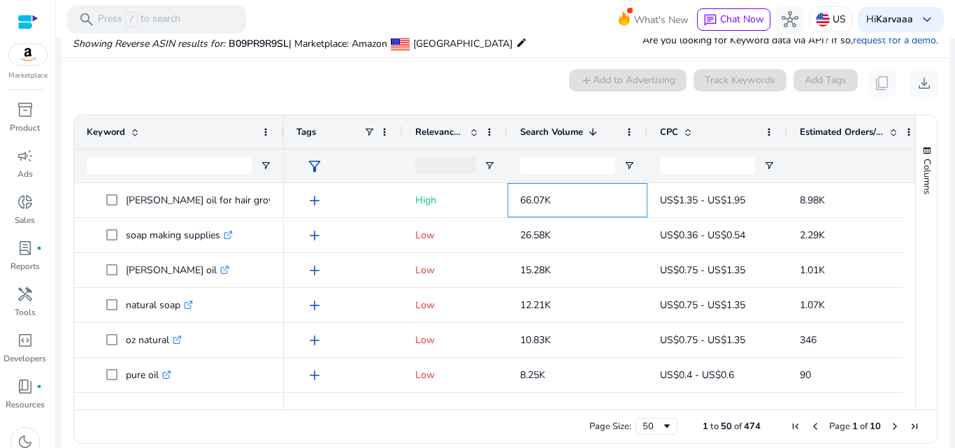
copy span "66.07K"
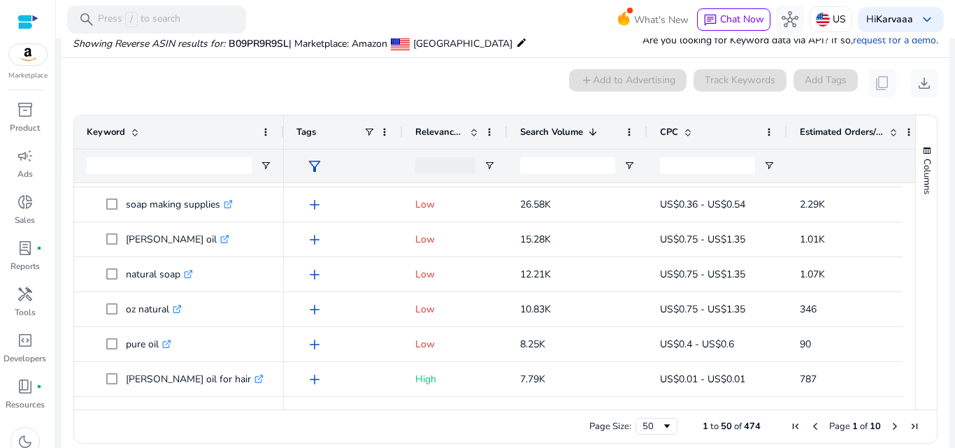
scroll to position [66, 0]
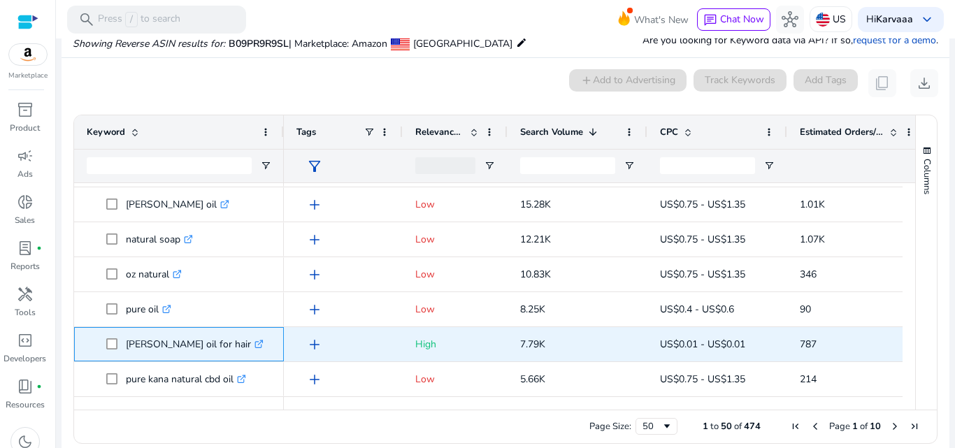
click at [194, 345] on p "[PERSON_NAME] oil for hair .st0{fill:#2c8af8}" at bounding box center [195, 344] width 138 height 29
copy p "[PERSON_NAME] oil for hair"
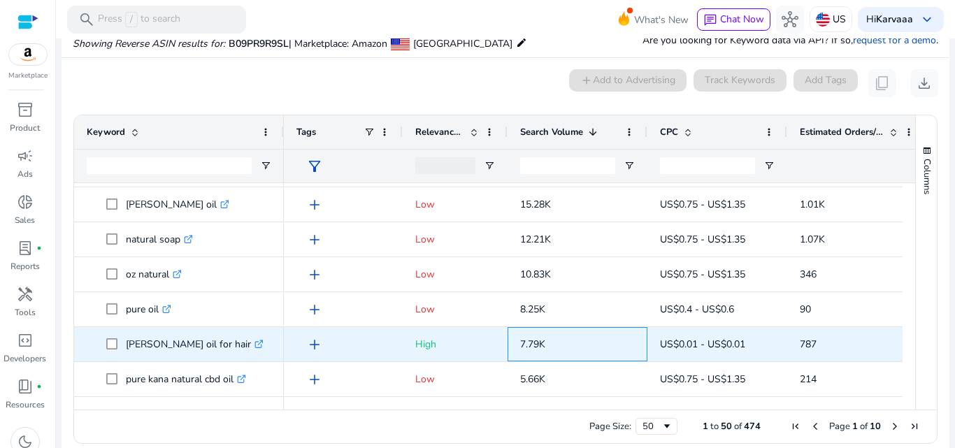
drag, startPoint x: 512, startPoint y: 343, endPoint x: 570, endPoint y: 339, distance: 58.3
click at [570, 339] on div "7.79K" at bounding box center [578, 344] width 140 height 34
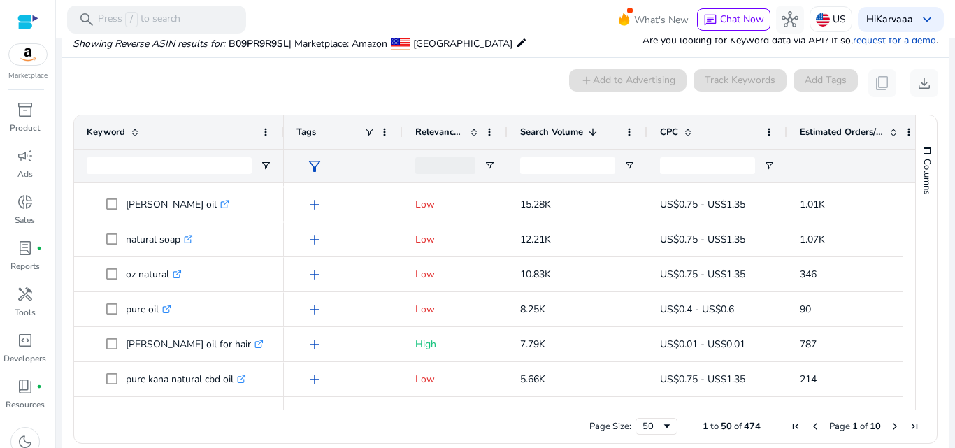
drag, startPoint x: 558, startPoint y: 346, endPoint x: 351, endPoint y: 336, distance: 207.3
click at [351, 336] on div "add" at bounding box center [347, 345] width 87 height 26
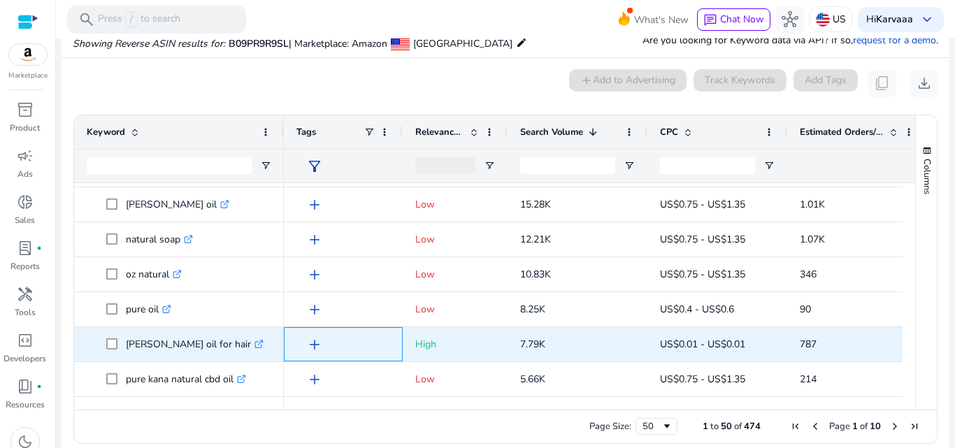
click at [351, 336] on div "add" at bounding box center [347, 345] width 87 height 26
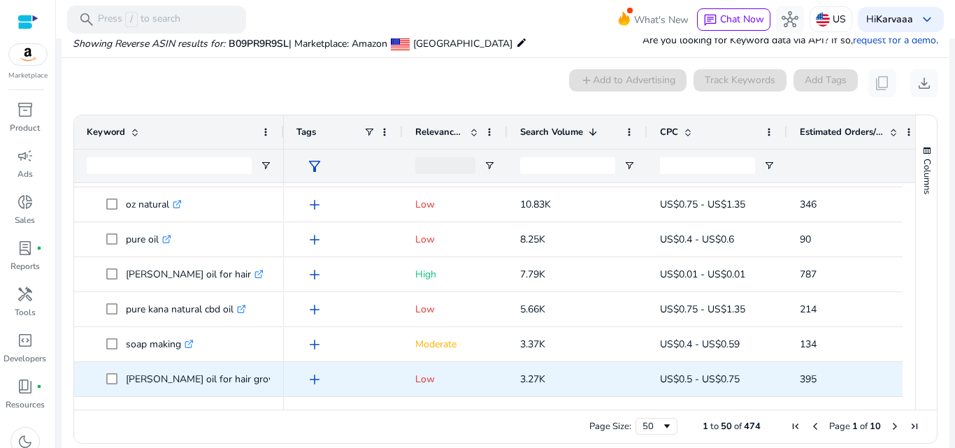
scroll to position [171, 0]
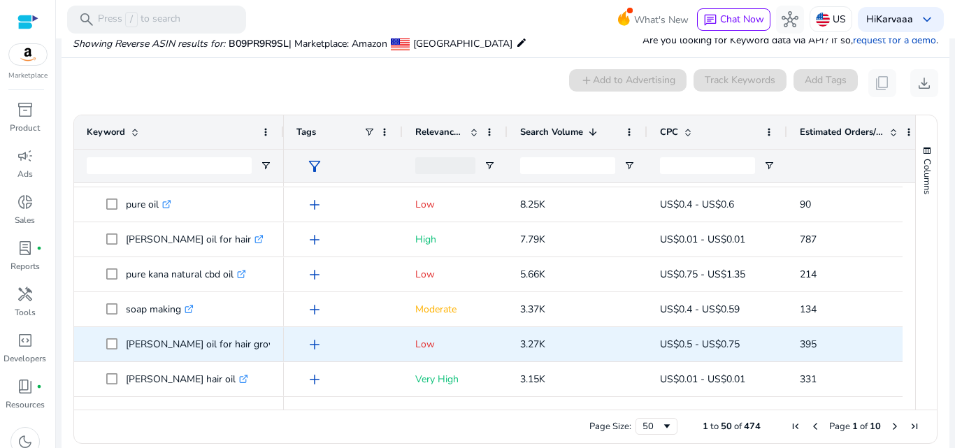
click at [214, 340] on p "[PERSON_NAME] oil for hair growth organic .st0{fill:#2c8af8}" at bounding box center [229, 344] width 207 height 29
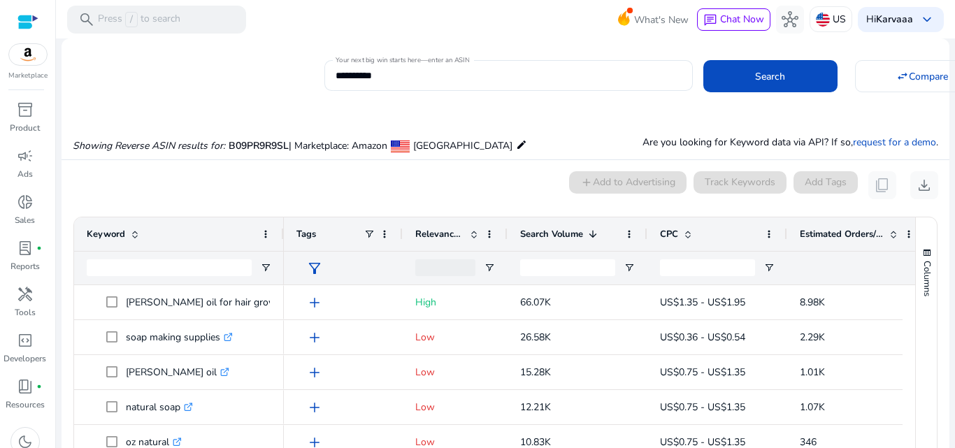
scroll to position [171, 0]
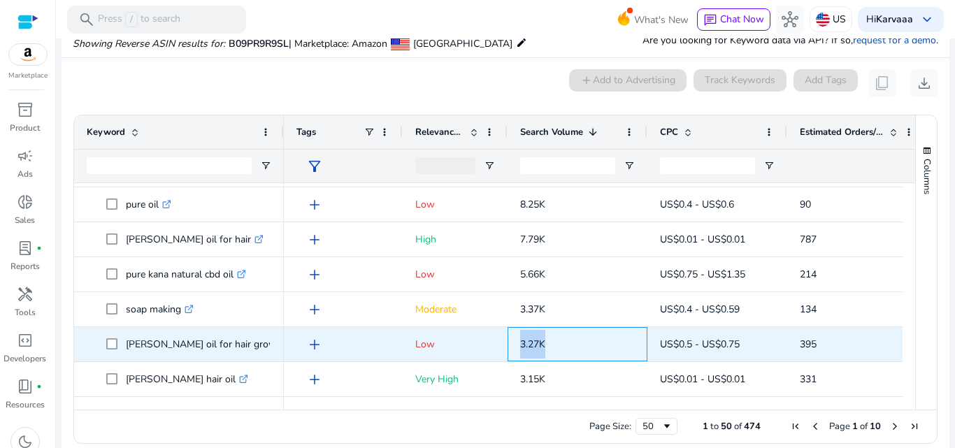
drag, startPoint x: 518, startPoint y: 341, endPoint x: 550, endPoint y: 341, distance: 32.2
click at [550, 341] on div "3.27K" at bounding box center [578, 344] width 140 height 34
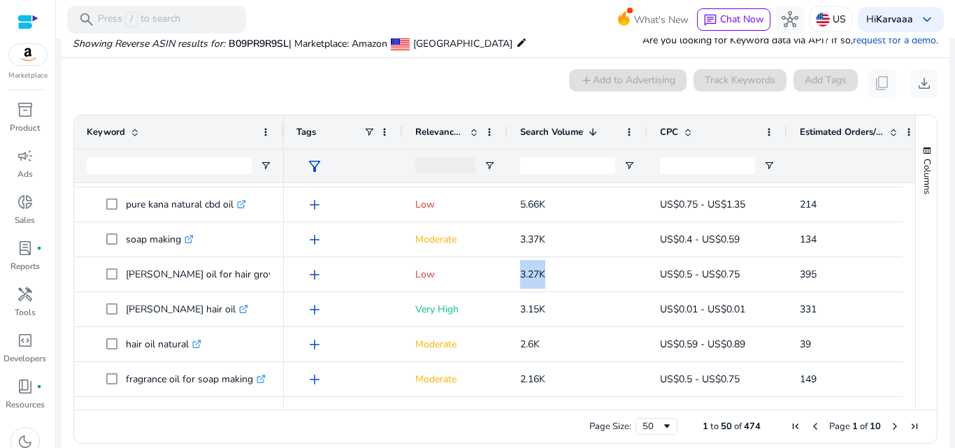
scroll to position [276, 0]
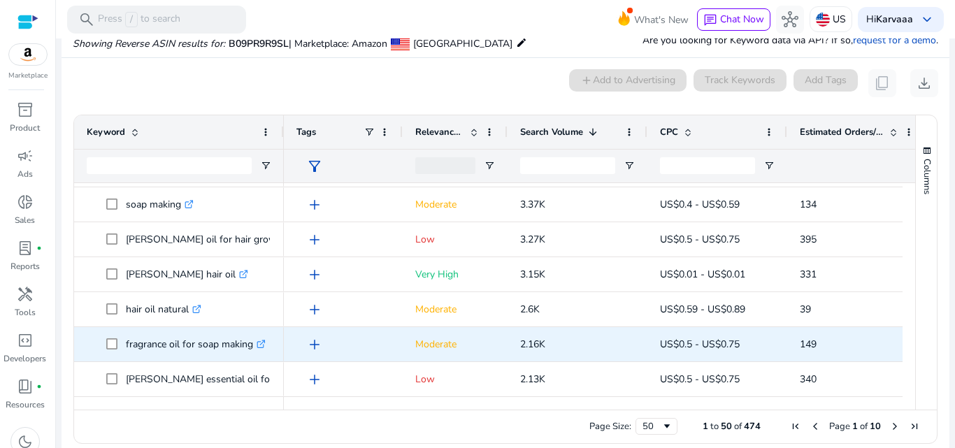
click at [215, 347] on p "fragrance oil for soap making .st0{fill:#2c8af8}" at bounding box center [196, 344] width 140 height 29
copy p "fragrance oil for soap making"
drag, startPoint x: 514, startPoint y: 343, endPoint x: 550, endPoint y: 341, distance: 36.4
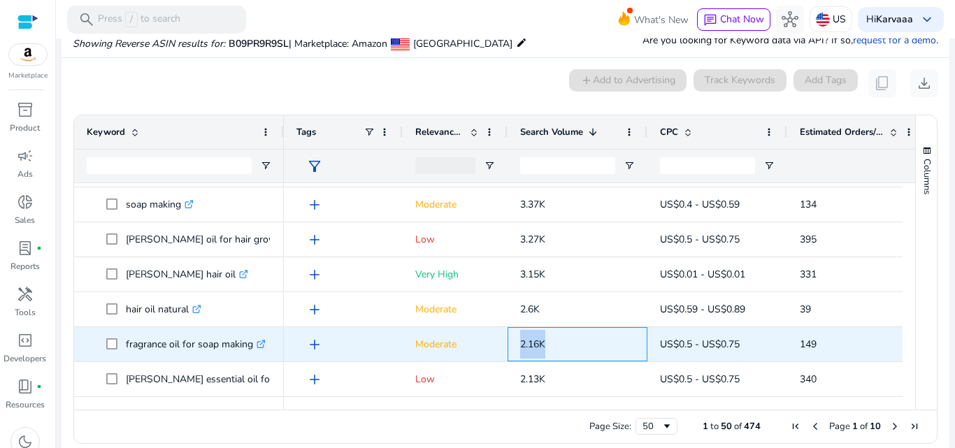
click at [550, 341] on div "2.16K" at bounding box center [578, 344] width 140 height 34
copy span "2.16K"
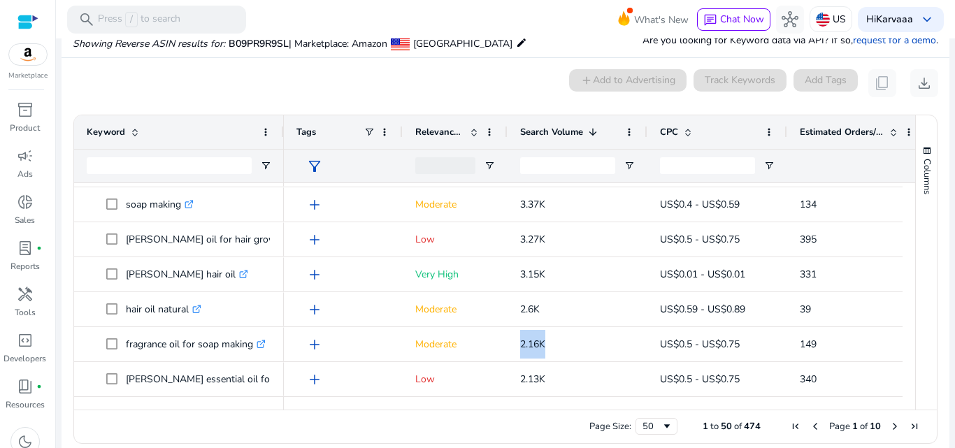
scroll to position [311, 0]
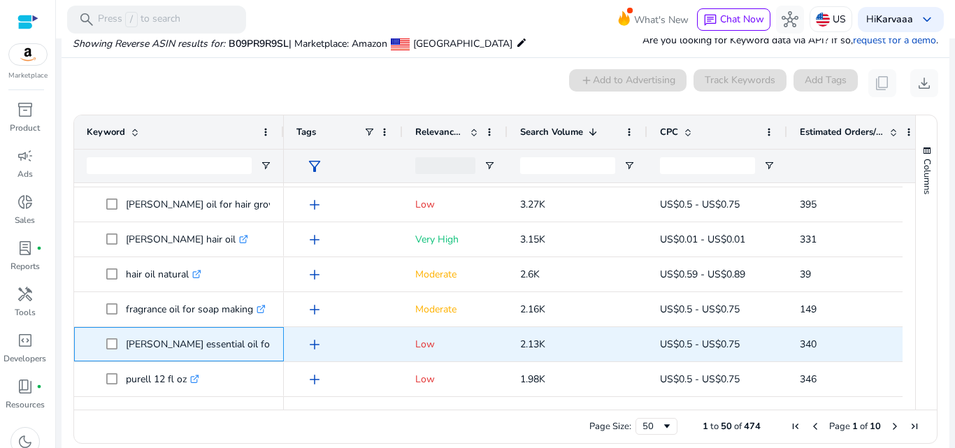
click at [218, 345] on p "rosemary essential oil for hair growth .st0{fill:#2c8af8}" at bounding box center [233, 344] width 214 height 29
copy p "[PERSON_NAME] essential oil for hair growth"
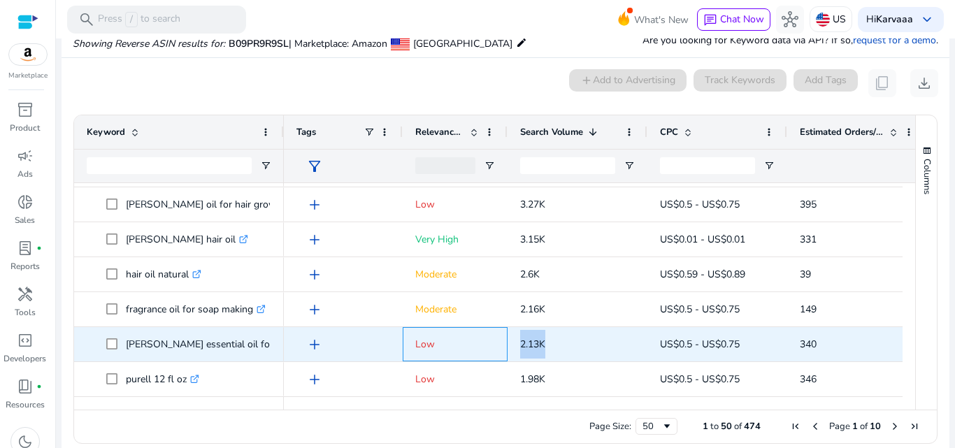
drag, startPoint x: 504, startPoint y: 349, endPoint x: 555, endPoint y: 349, distance: 50.4
click at [555, 349] on div "add Low 2.13K US$0.5 - US$0.75 340 16%" at bounding box center [675, 344] width 783 height 35
copy div "2.13K"
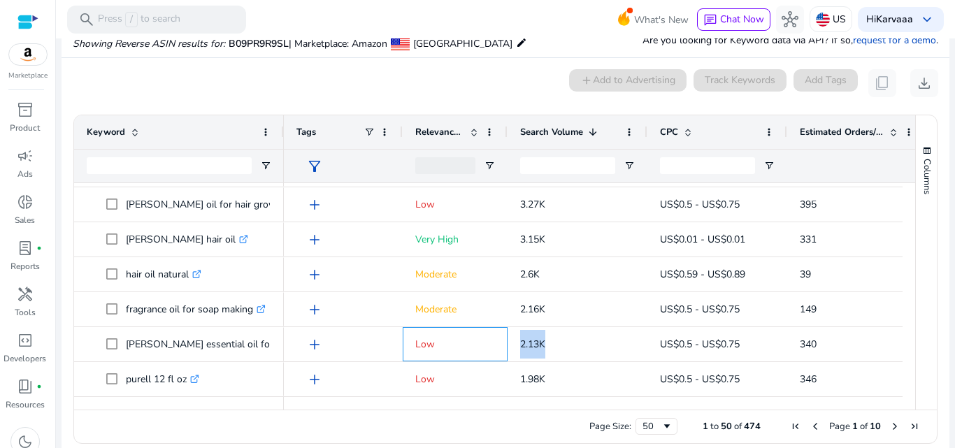
scroll to position [0, 0]
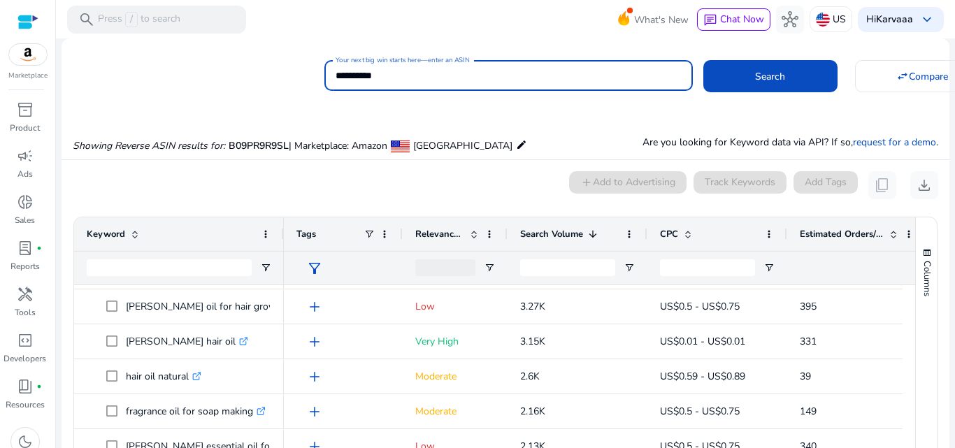
click at [513, 82] on input "**********" at bounding box center [509, 75] width 346 height 15
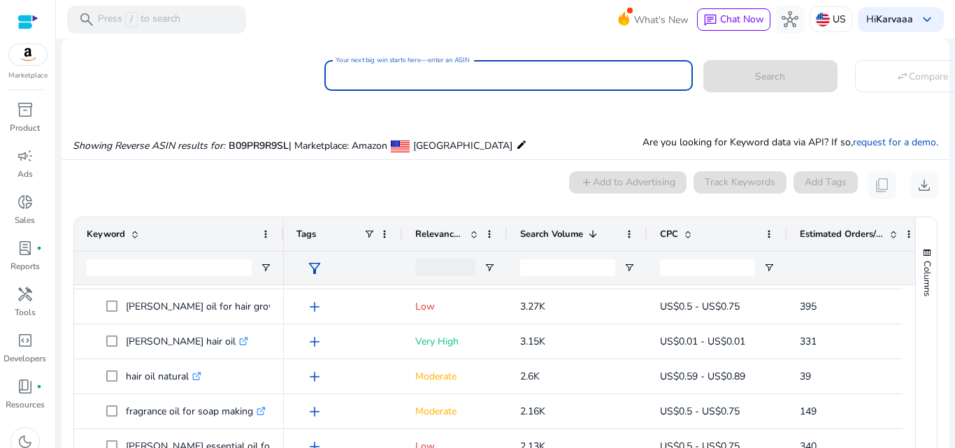
paste input "**********"
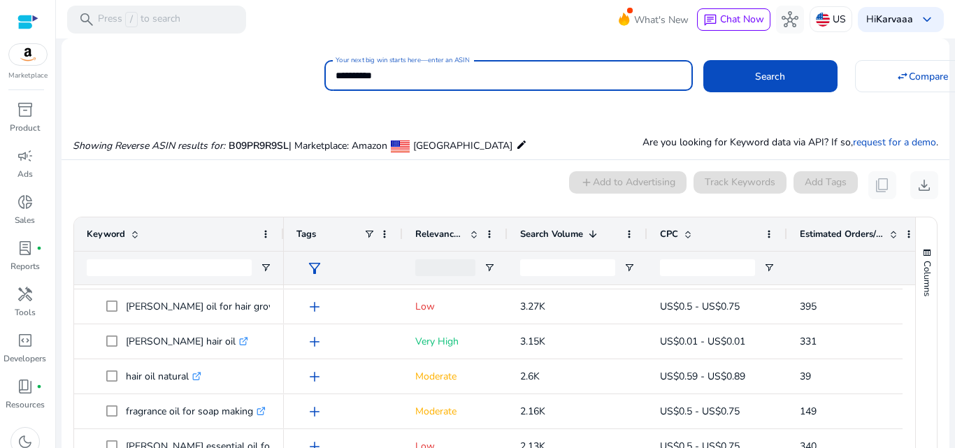
type input "**********"
click at [704, 60] on button "Search" at bounding box center [771, 76] width 134 height 32
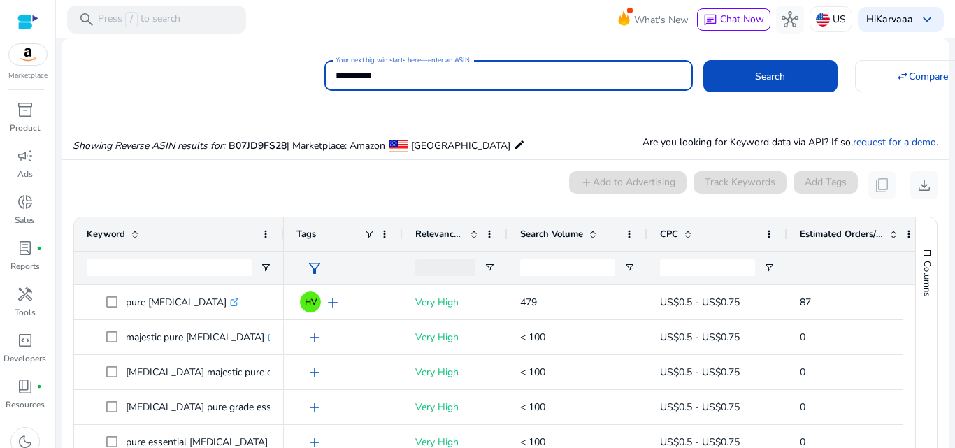
scroll to position [102, 0]
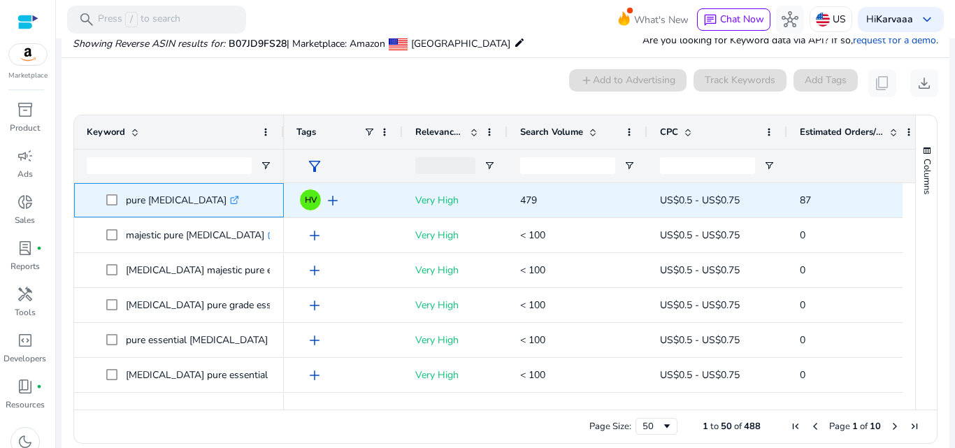
click at [164, 198] on p "pure tea tree essential oil .st0{fill:#2c8af8}" at bounding box center [182, 200] width 113 height 29
copy p "pure tea tree essential oil"
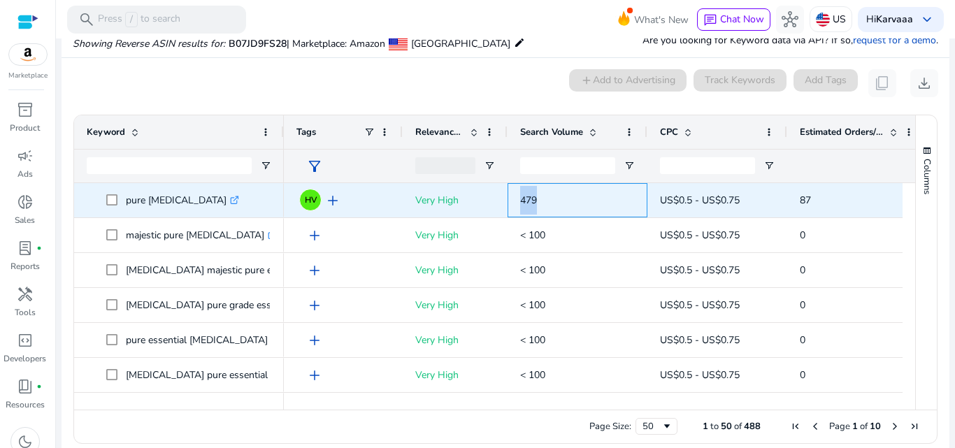
drag, startPoint x: 514, startPoint y: 201, endPoint x: 548, endPoint y: 201, distance: 33.6
click at [548, 201] on div "479" at bounding box center [578, 200] width 140 height 34
copy span "479"
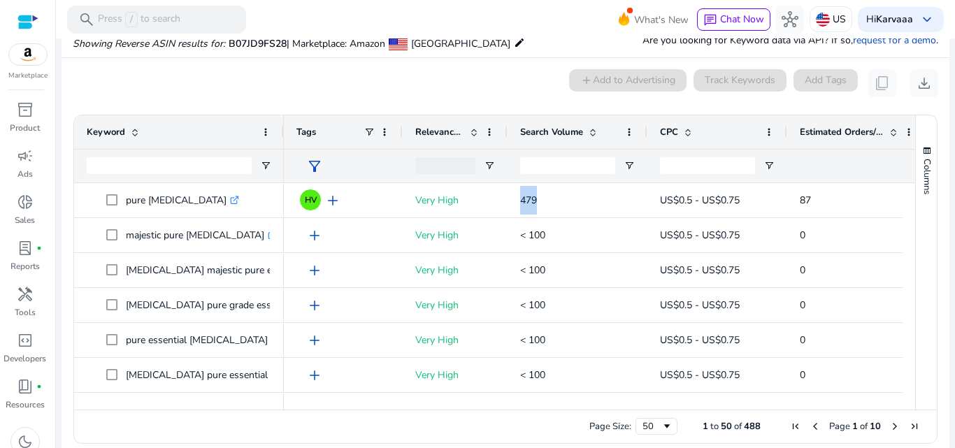
click at [560, 129] on span "Search Volume" at bounding box center [551, 132] width 63 height 13
click at [560, 128] on span "Search Volume" at bounding box center [551, 132] width 63 height 13
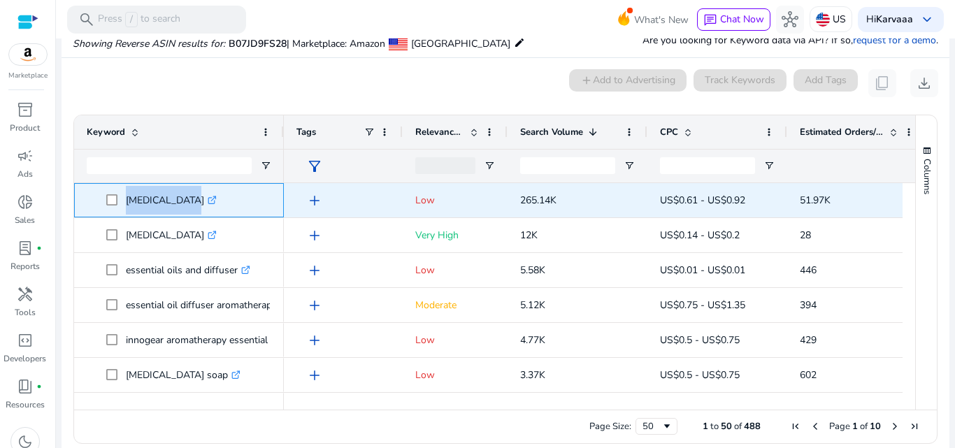
drag, startPoint x: 125, startPoint y: 201, endPoint x: 172, endPoint y: 198, distance: 47.7
click at [172, 198] on span "tea tree oil .st0{fill:#2c8af8}" at bounding box center [188, 200] width 165 height 29
copy span "tea tree oil"
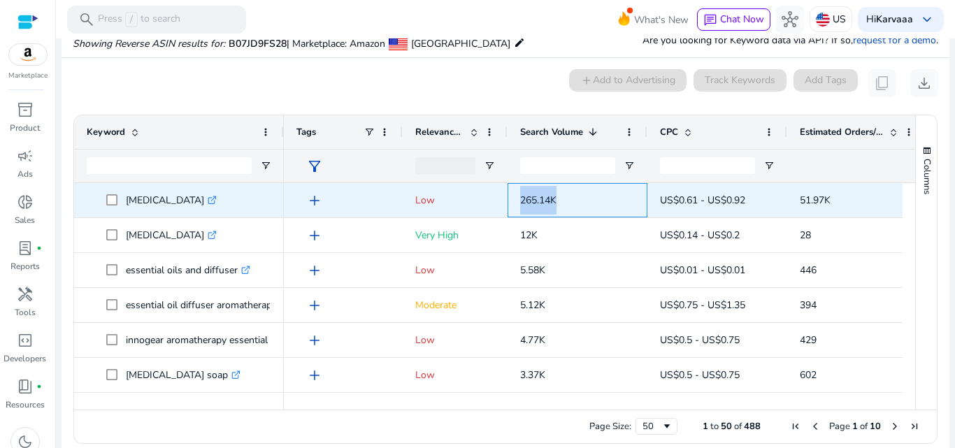
drag, startPoint x: 513, startPoint y: 200, endPoint x: 574, endPoint y: 204, distance: 61.0
click at [574, 204] on div "265.14K" at bounding box center [578, 200] width 140 height 34
copy span "265.14K"
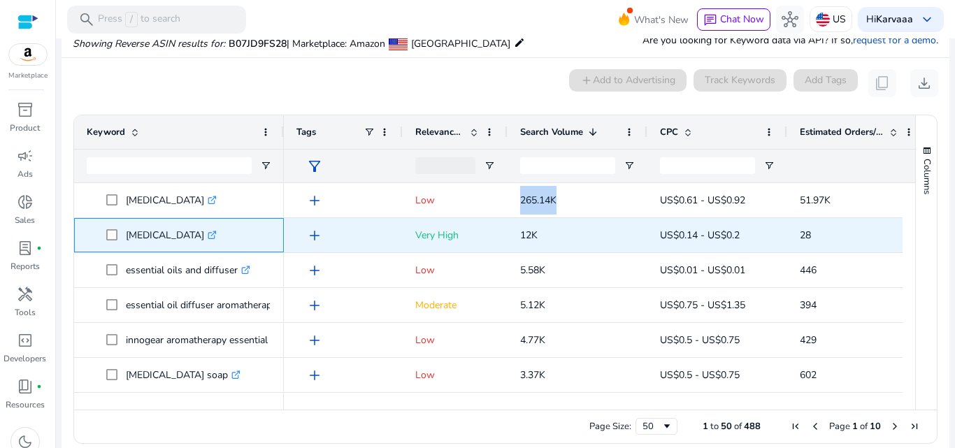
drag, startPoint x: 124, startPoint y: 241, endPoint x: 215, endPoint y: 238, distance: 91.0
click at [215, 238] on span "tea tree essential oil .st0{fill:#2c8af8}" at bounding box center [188, 235] width 165 height 29
copy span "tea tree essential oil"
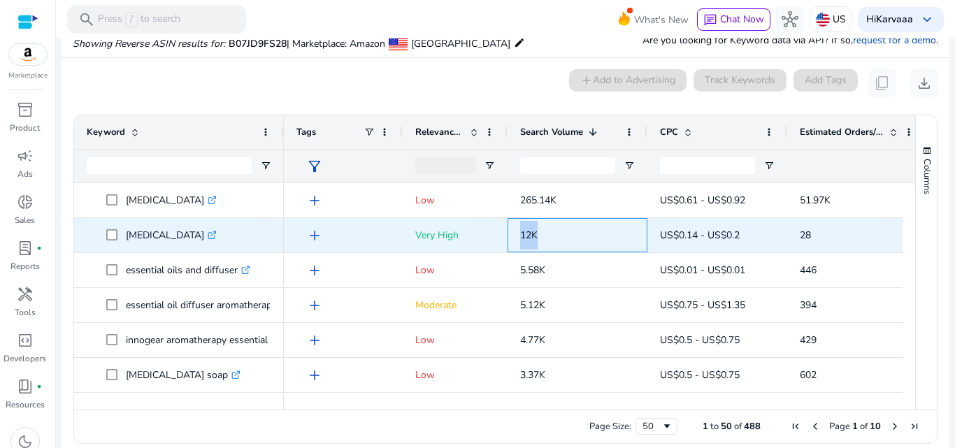
drag, startPoint x: 517, startPoint y: 235, endPoint x: 546, endPoint y: 235, distance: 29.4
click at [546, 235] on div "12K" at bounding box center [578, 235] width 140 height 34
copy span "12K"
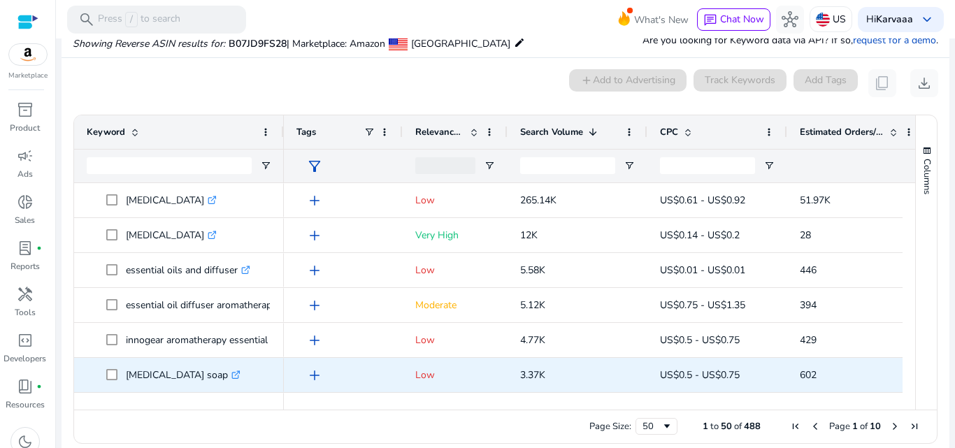
click at [178, 381] on p "tea tree oil soap .st0{fill:#2c8af8}" at bounding box center [183, 375] width 115 height 29
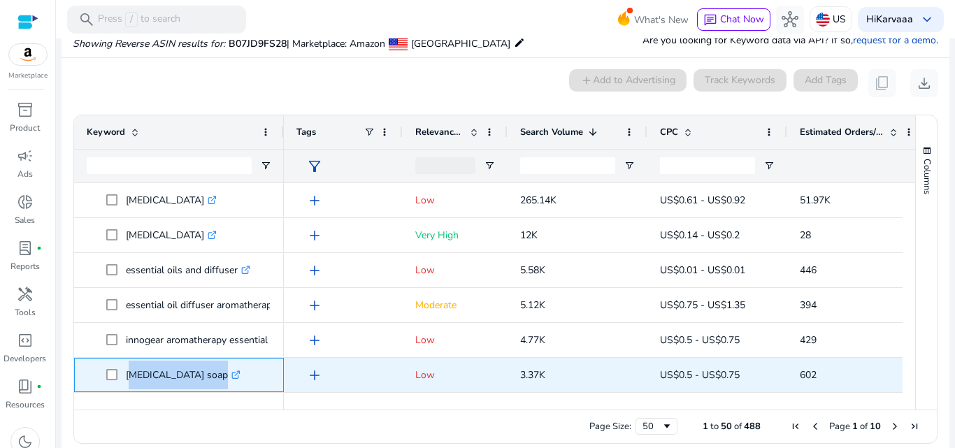
click at [178, 381] on p "tea tree oil soap .st0{fill:#2c8af8}" at bounding box center [183, 375] width 115 height 29
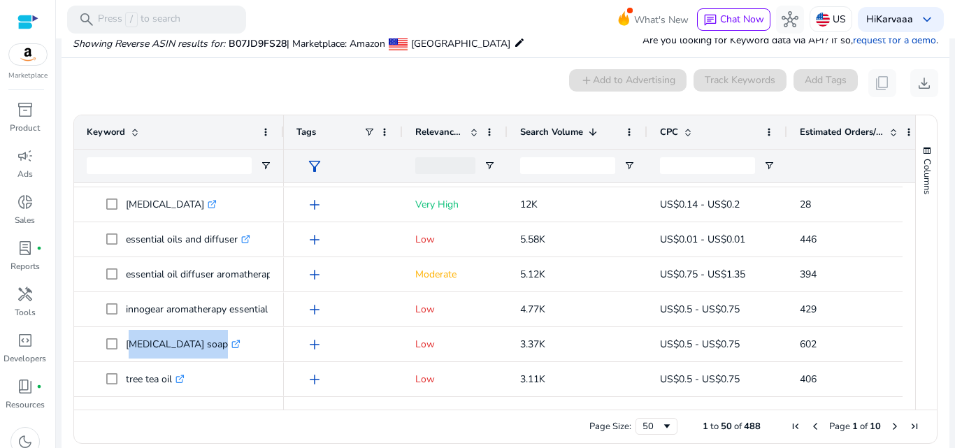
scroll to position [66, 0]
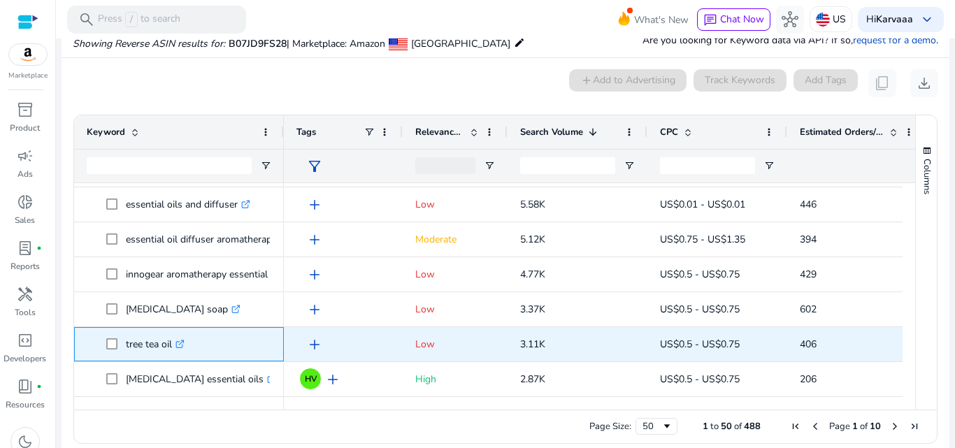
click at [140, 341] on p "tree tea oil .st0{fill:#2c8af8}" at bounding box center [155, 344] width 59 height 29
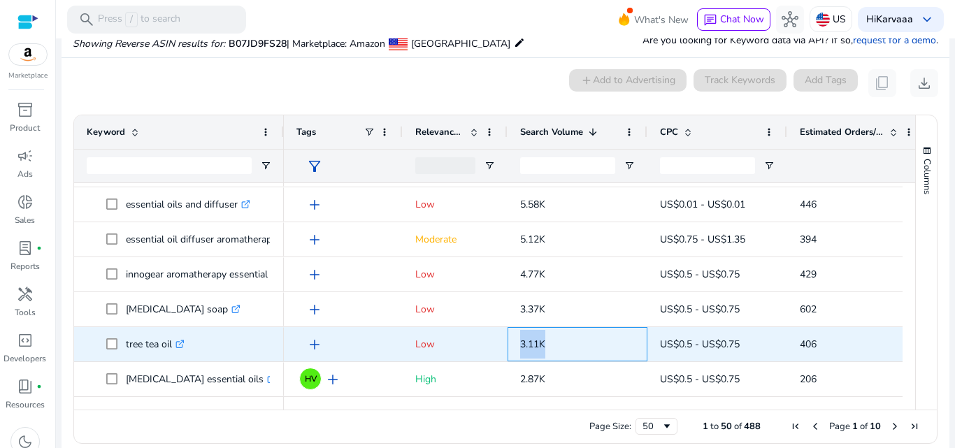
drag, startPoint x: 516, startPoint y: 344, endPoint x: 574, endPoint y: 338, distance: 58.4
click at [574, 338] on div "3.11K" at bounding box center [578, 344] width 140 height 34
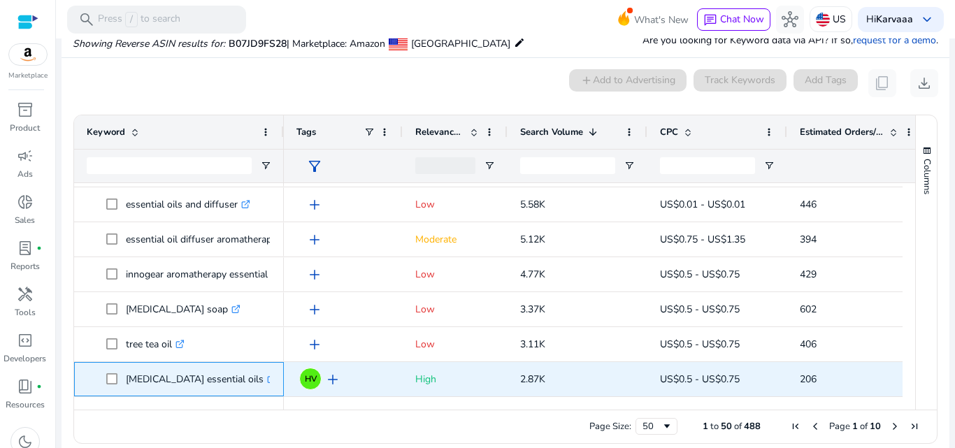
click at [164, 378] on p "tea tree essential oils .st0{fill:#2c8af8}" at bounding box center [201, 379] width 150 height 29
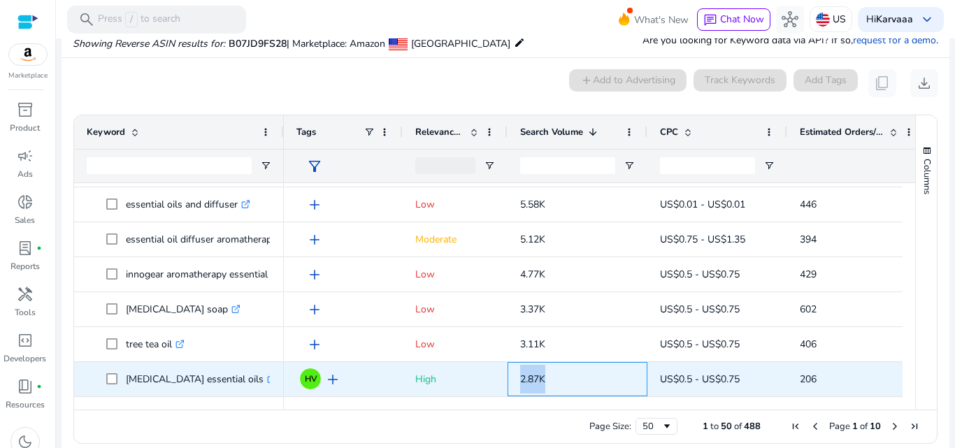
drag, startPoint x: 515, startPoint y: 383, endPoint x: 548, endPoint y: 383, distance: 32.9
click at [548, 383] on div "2.87K" at bounding box center [578, 379] width 140 height 34
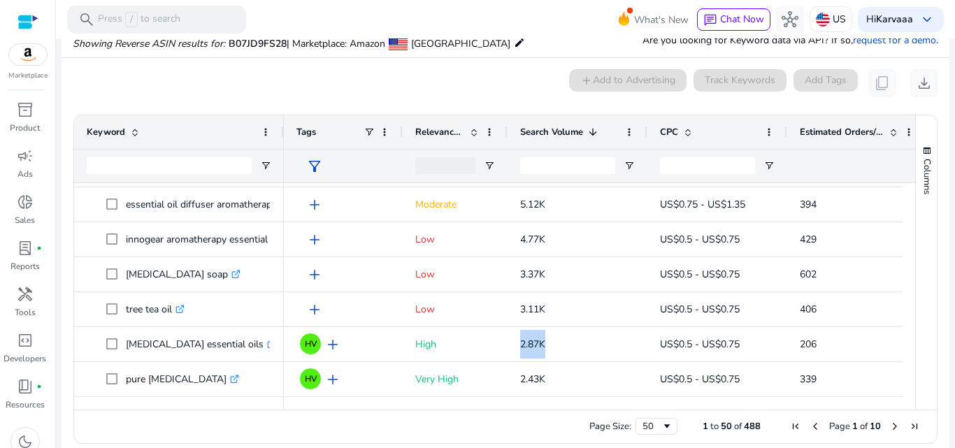
scroll to position [136, 0]
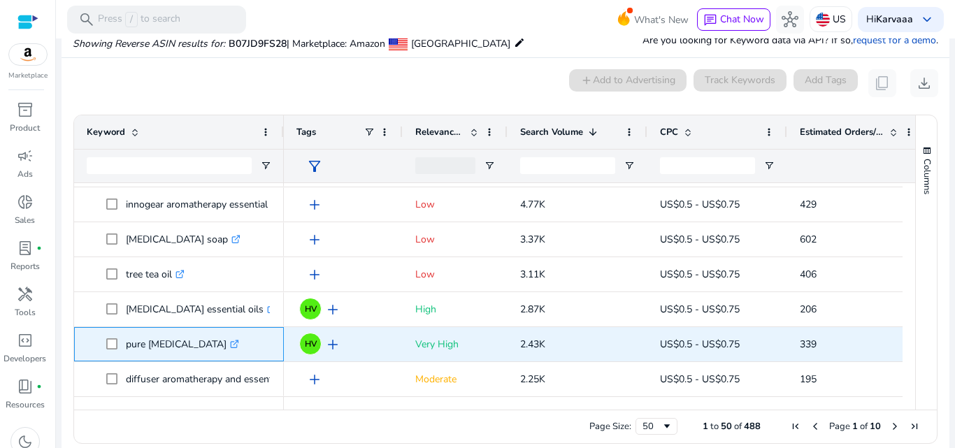
click at [173, 342] on p "pure tea tree oil .st0{fill:#2c8af8}" at bounding box center [182, 344] width 113 height 29
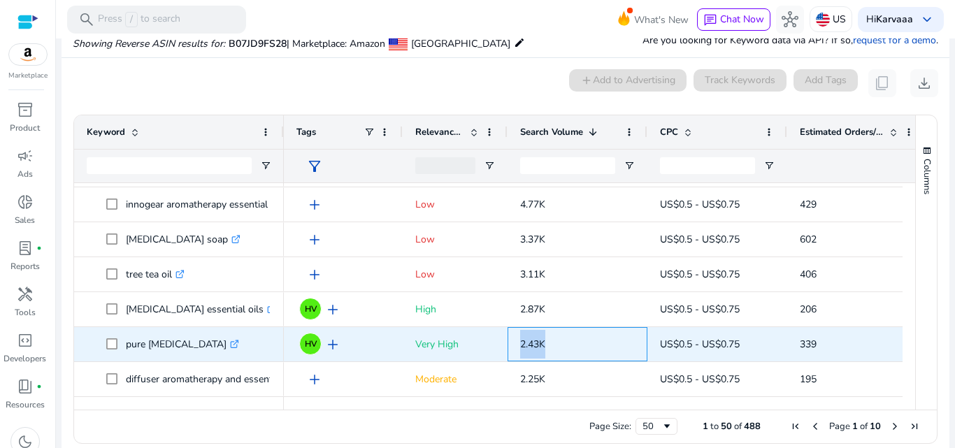
drag, startPoint x: 516, startPoint y: 346, endPoint x: 568, endPoint y: 344, distance: 51.8
click at [568, 344] on div "2.43K" at bounding box center [578, 344] width 140 height 34
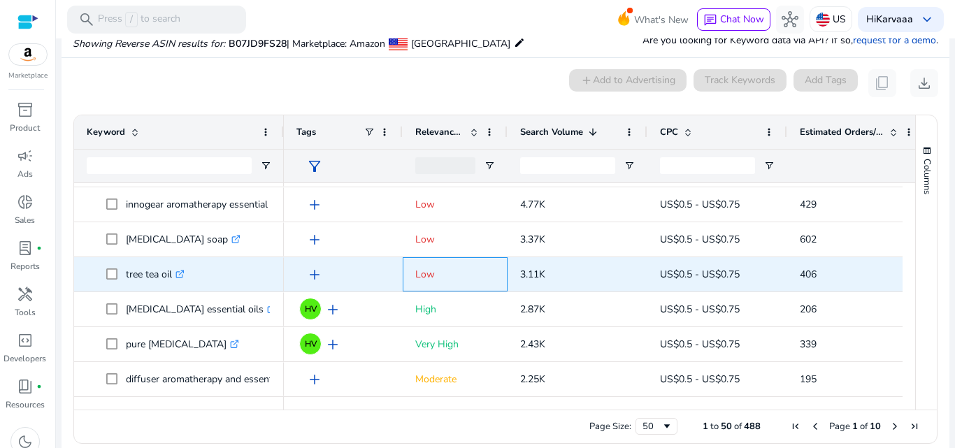
click at [455, 282] on p "Low" at bounding box center [455, 274] width 80 height 29
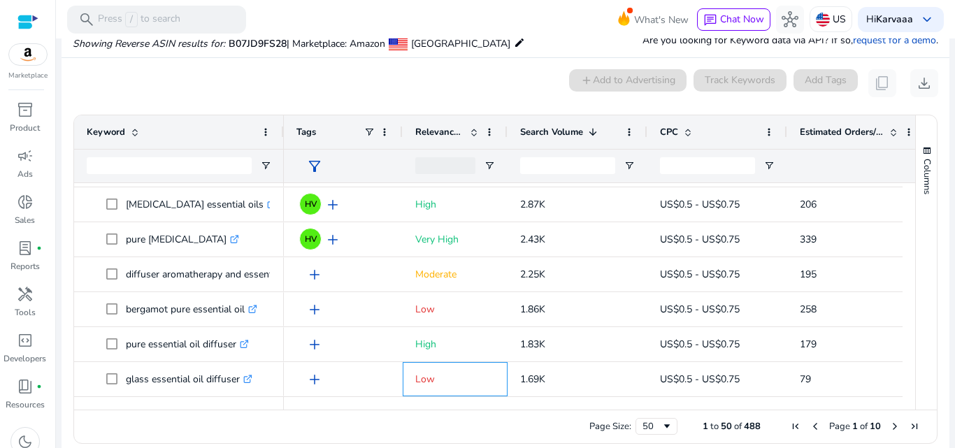
scroll to position [0, 0]
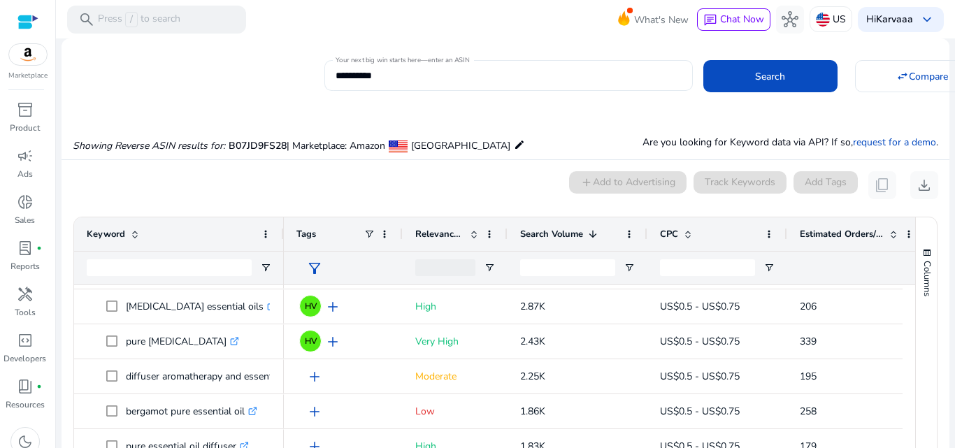
click at [525, 74] on input "**********" at bounding box center [509, 75] width 346 height 15
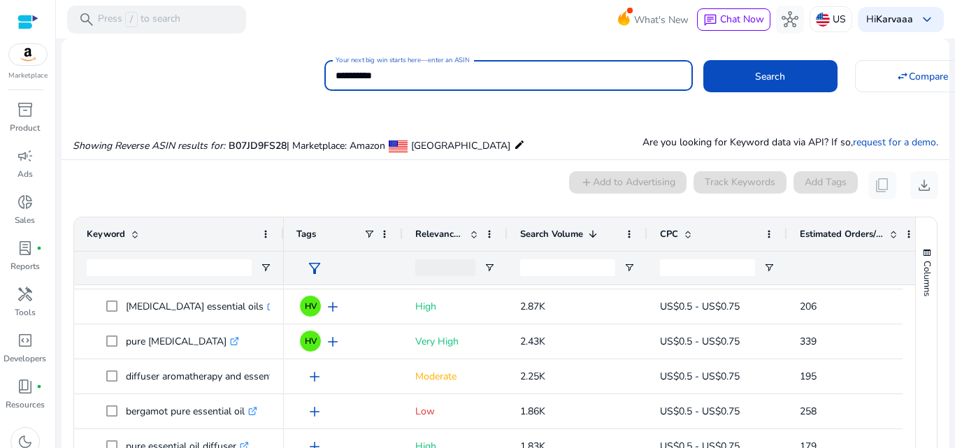
click at [525, 74] on input "**********" at bounding box center [509, 75] width 346 height 15
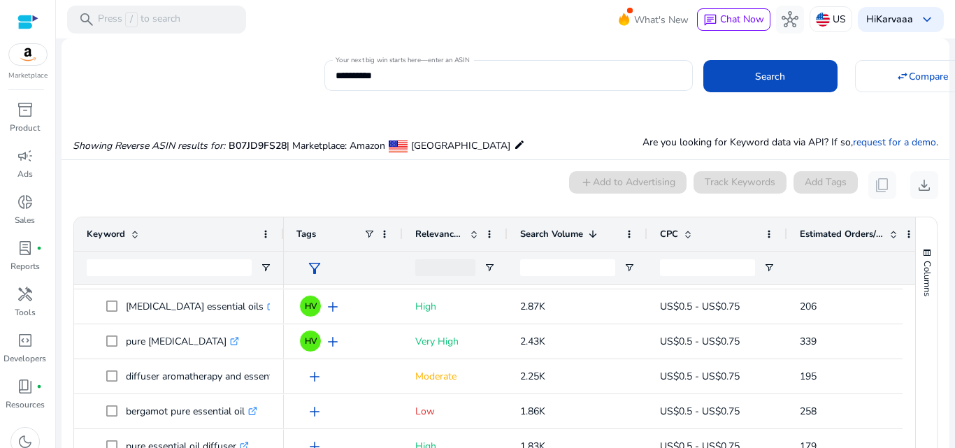
click at [26, 33] on div at bounding box center [27, 21] width 21 height 43
click at [26, 21] on div at bounding box center [27, 22] width 21 height 16
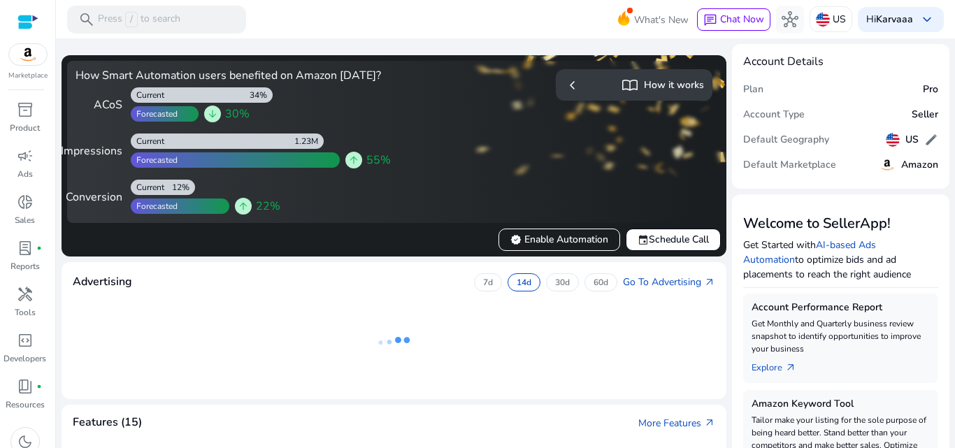
scroll to position [392, 0]
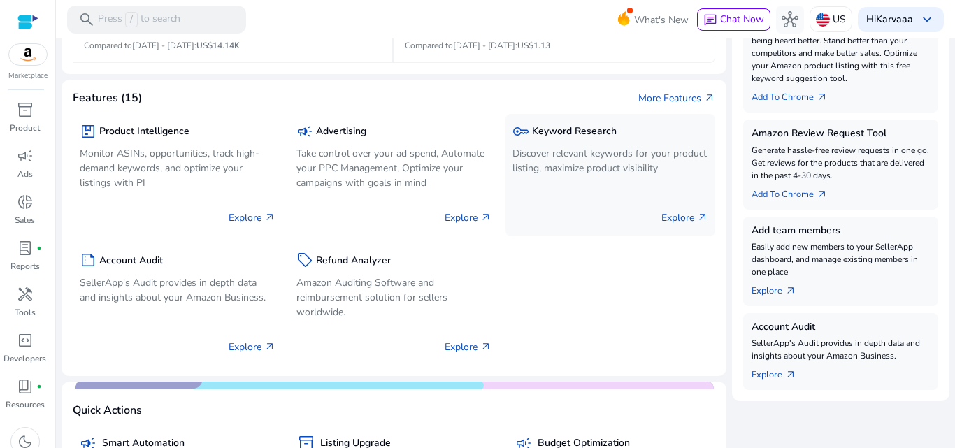
click at [571, 136] on div "key Keyword Research" at bounding box center [611, 131] width 196 height 20
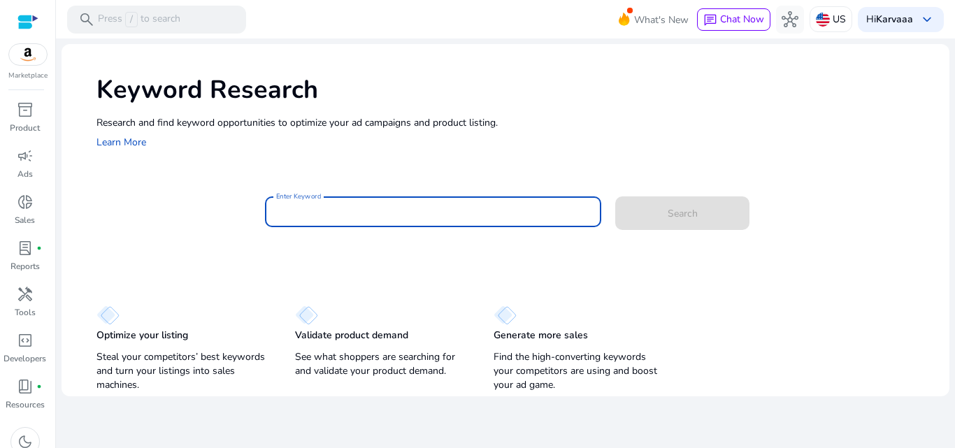
click at [348, 211] on input "Enter Keyword" at bounding box center [433, 211] width 315 height 15
paste input "**********"
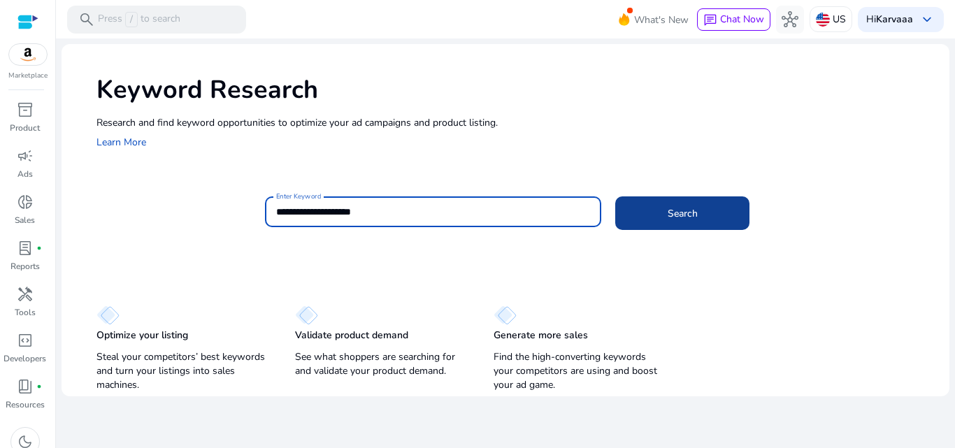
type input "**********"
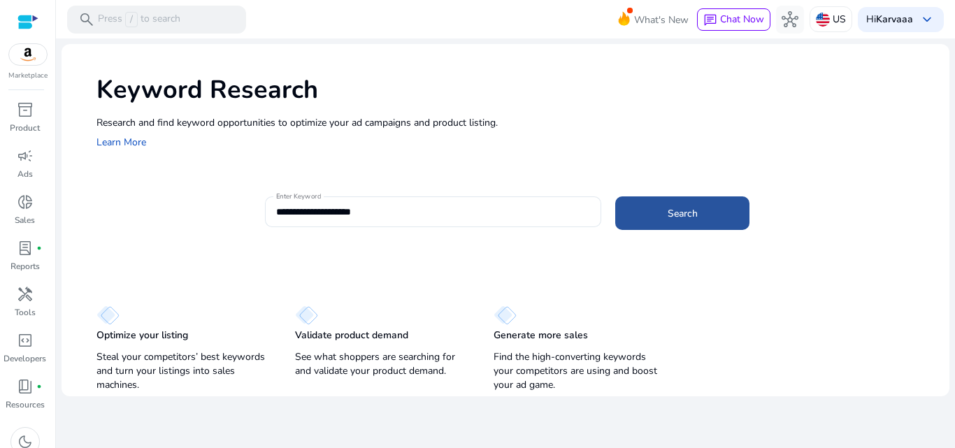
click at [686, 207] on span "Search" at bounding box center [683, 213] width 30 height 15
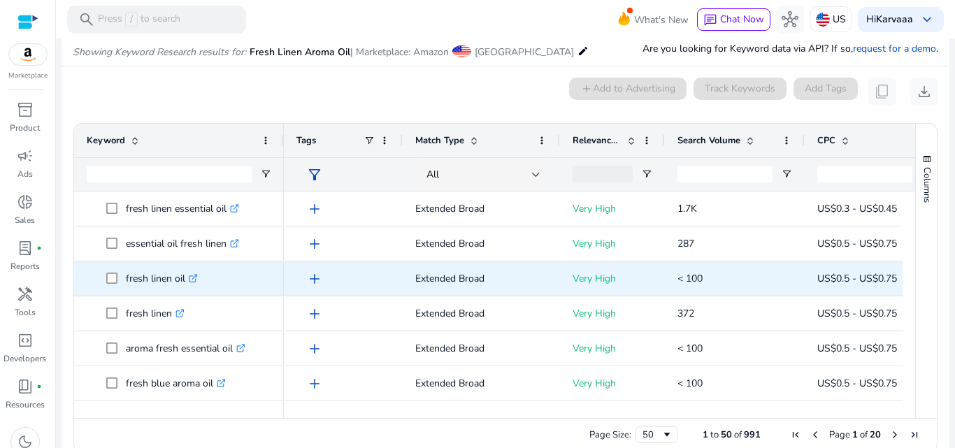
scroll to position [119, 0]
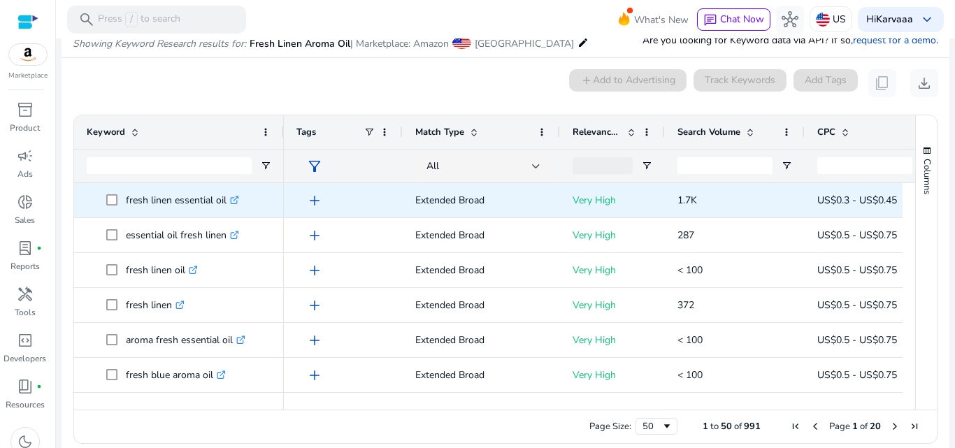
click at [154, 197] on p "fresh linen essential oil .st0{fill:#2c8af8}" at bounding box center [182, 200] width 113 height 29
drag, startPoint x: 675, startPoint y: 204, endPoint x: 711, endPoint y: 204, distance: 36.4
click at [711, 204] on div "1.7K" at bounding box center [735, 200] width 140 height 34
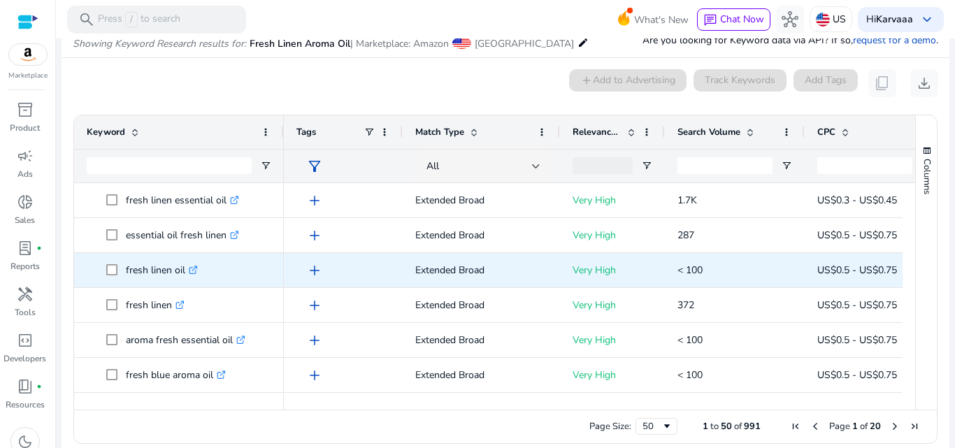
click at [147, 273] on p "fresh linen oil .st0{fill:#2c8af8}" at bounding box center [162, 270] width 72 height 29
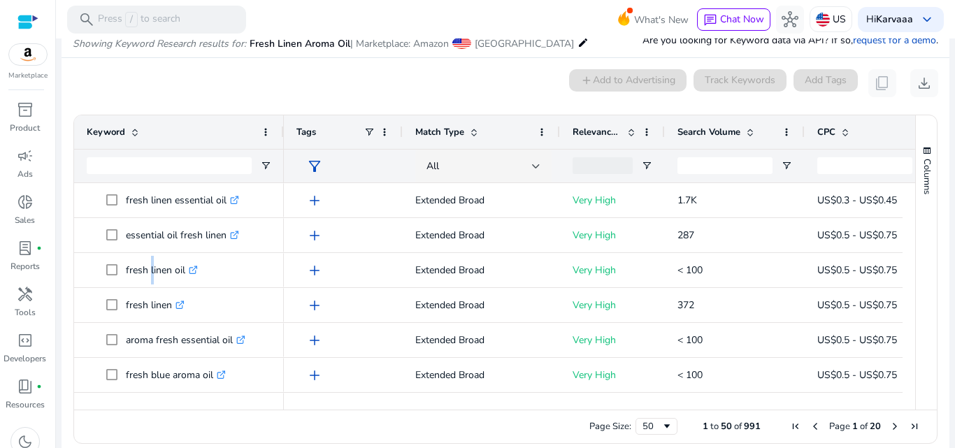
click at [700, 128] on span "Search Volume" at bounding box center [709, 132] width 63 height 13
click at [700, 129] on span "Search Volume" at bounding box center [709, 132] width 63 height 13
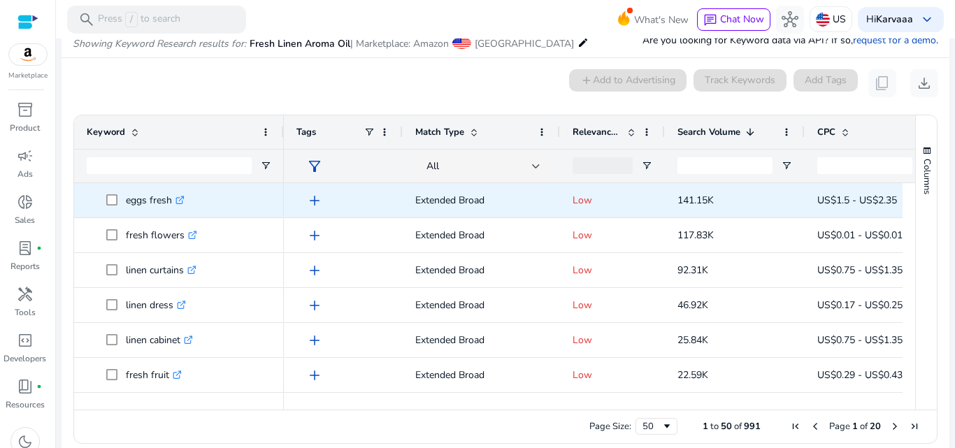
click at [232, 189] on span "eggs fresh .st0{fill:#2c8af8}" at bounding box center [188, 200] width 165 height 29
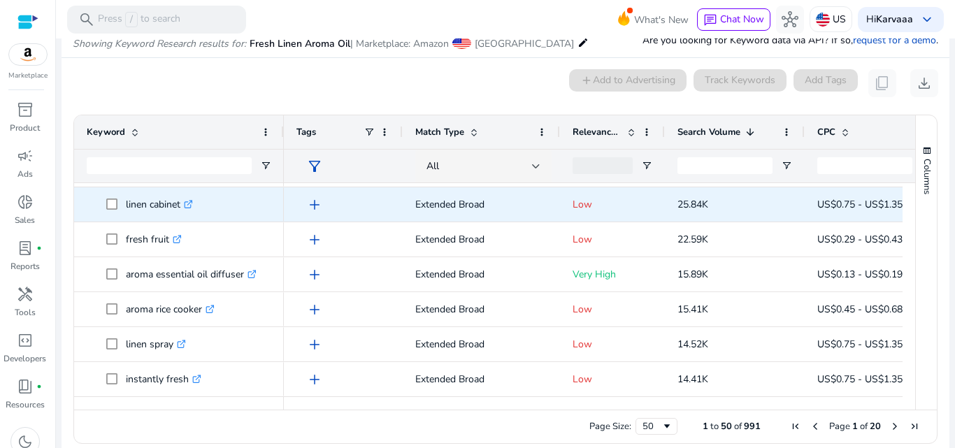
scroll to position [171, 0]
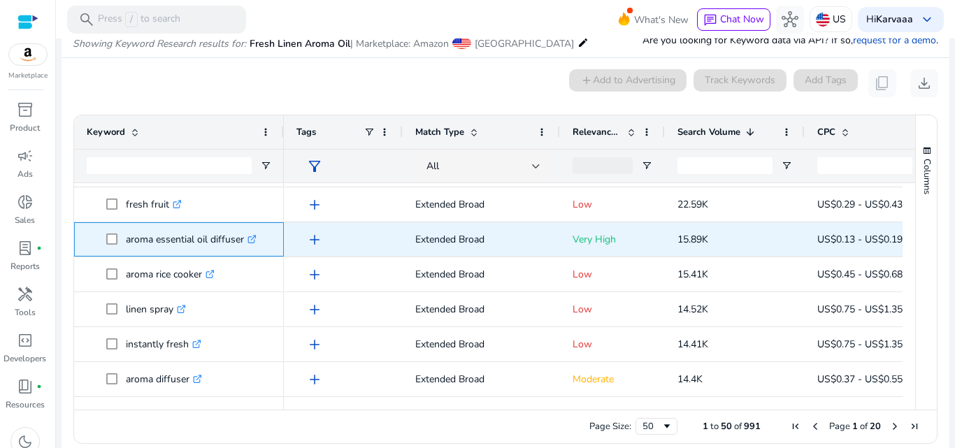
click at [176, 241] on p "aroma essential oil diffuser .st0{fill:#2c8af8}" at bounding box center [191, 239] width 131 height 29
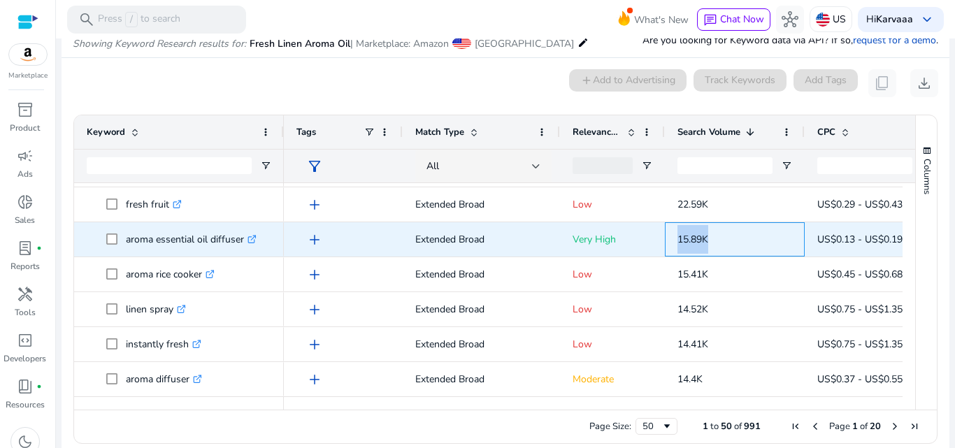
drag, startPoint x: 674, startPoint y: 239, endPoint x: 716, endPoint y: 236, distance: 42.1
click at [716, 236] on div "15.89K" at bounding box center [735, 239] width 140 height 34
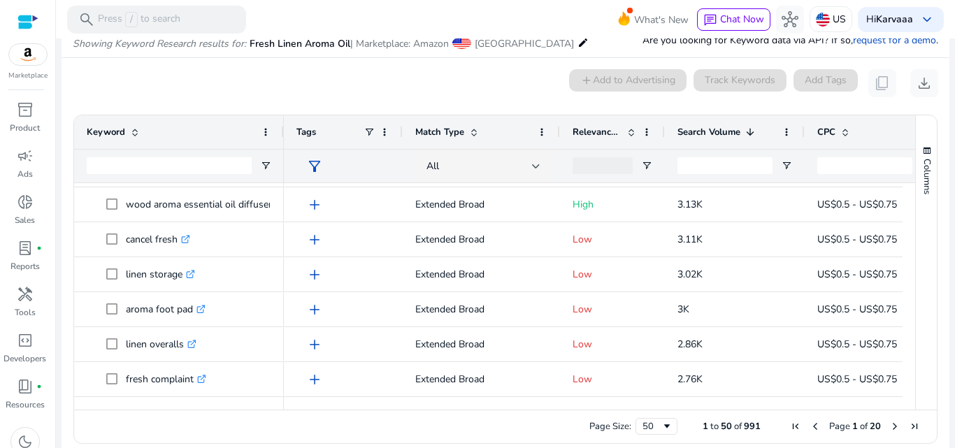
scroll to position [0, 0]
